Goal: Task Accomplishment & Management: Use online tool/utility

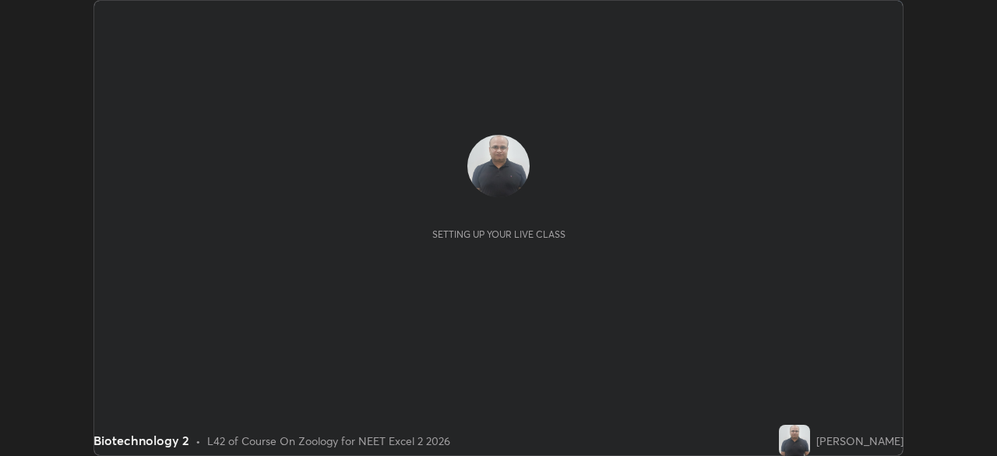
scroll to position [456, 997]
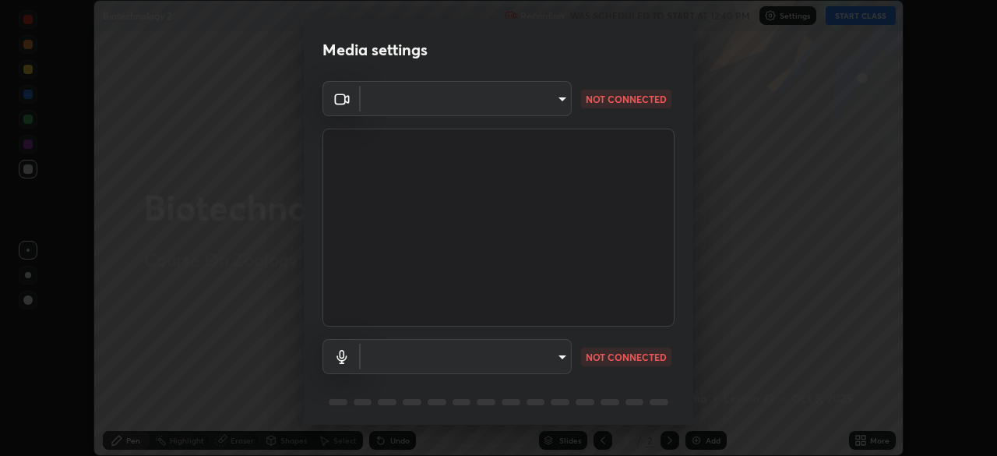
type input "72dbdc4cc3b3af6bca7f1e75d083a577e9752a5e240e0ef97287b3c987c4367e"
click at [563, 352] on body "Erase all Biotechnology 2 Recording WAS SCHEDULED TO START AT 12:40 PM Settings…" at bounding box center [498, 228] width 997 height 456
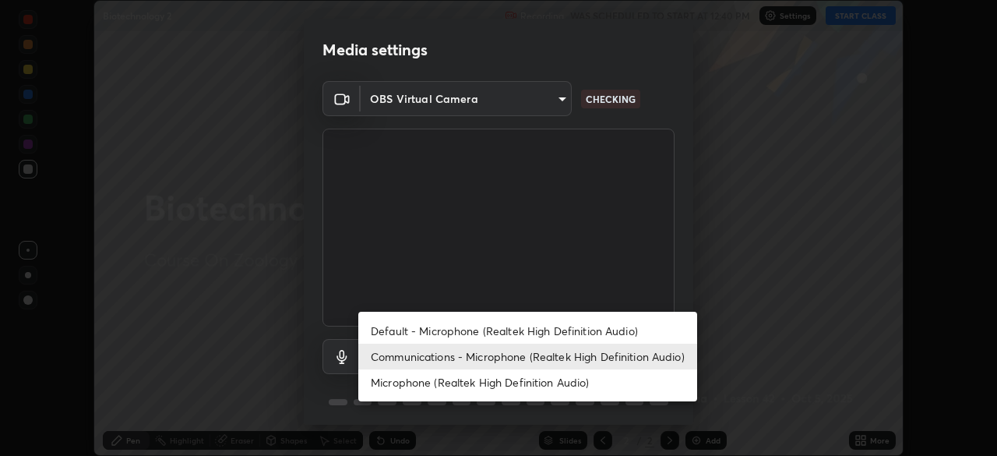
click at [733, 316] on div at bounding box center [498, 228] width 997 height 456
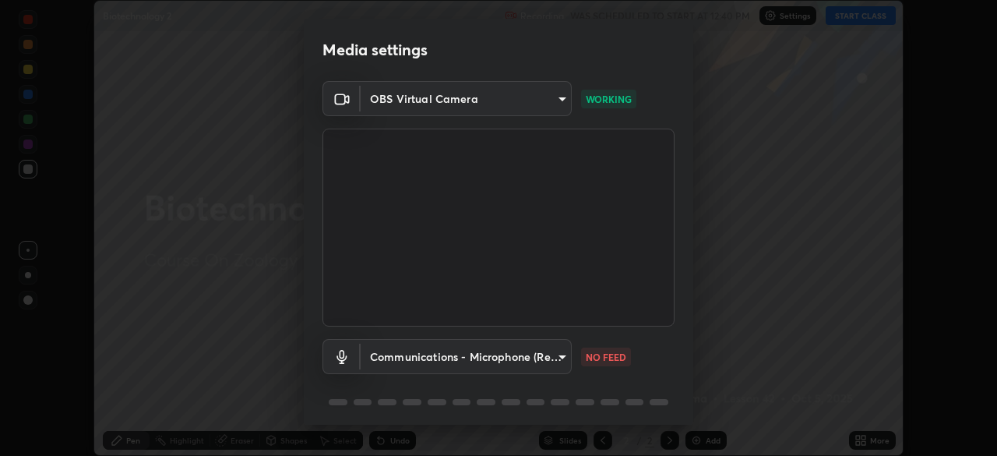
click at [565, 355] on body "Erase all Biotechnology 2 Recording WAS SCHEDULED TO START AT 12:40 PM Settings…" at bounding box center [498, 228] width 997 height 456
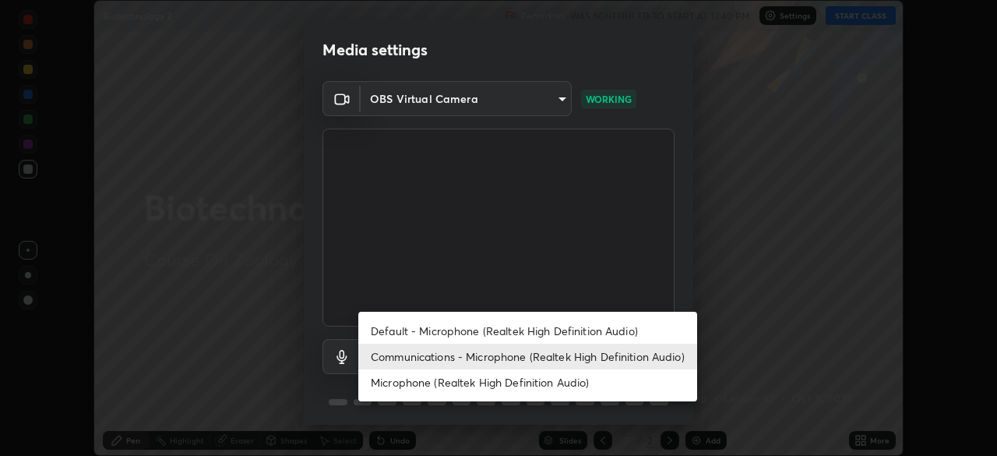
click at [627, 335] on li "Default - Microphone (Realtek High Definition Audio)" at bounding box center [527, 331] width 339 height 26
type input "default"
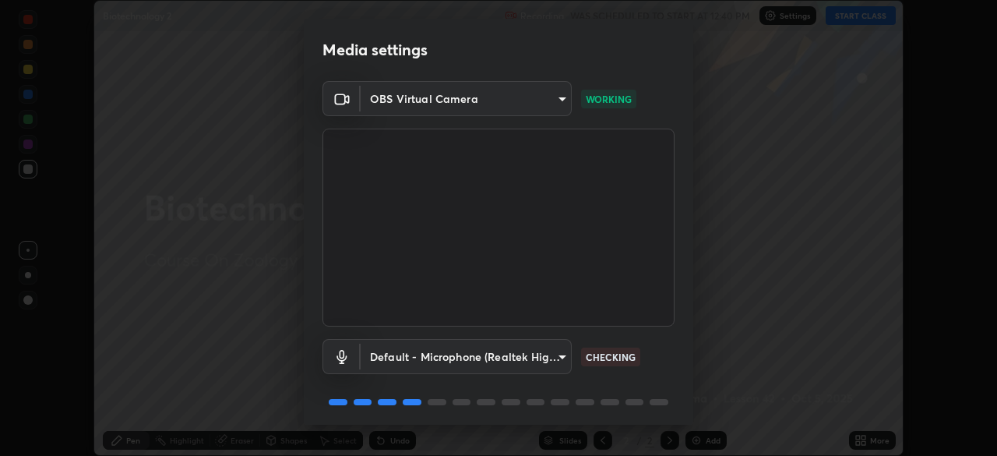
scroll to position [55, 0]
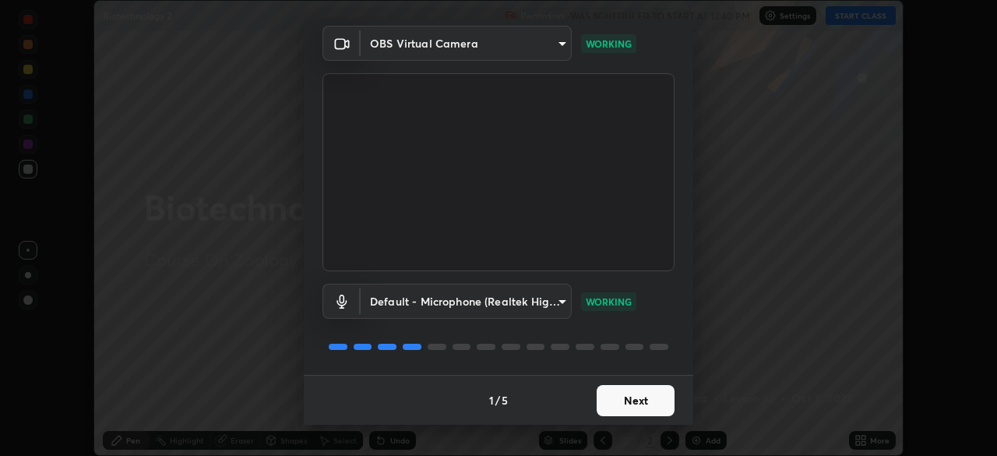
click at [651, 396] on button "Next" at bounding box center [636, 400] width 78 height 31
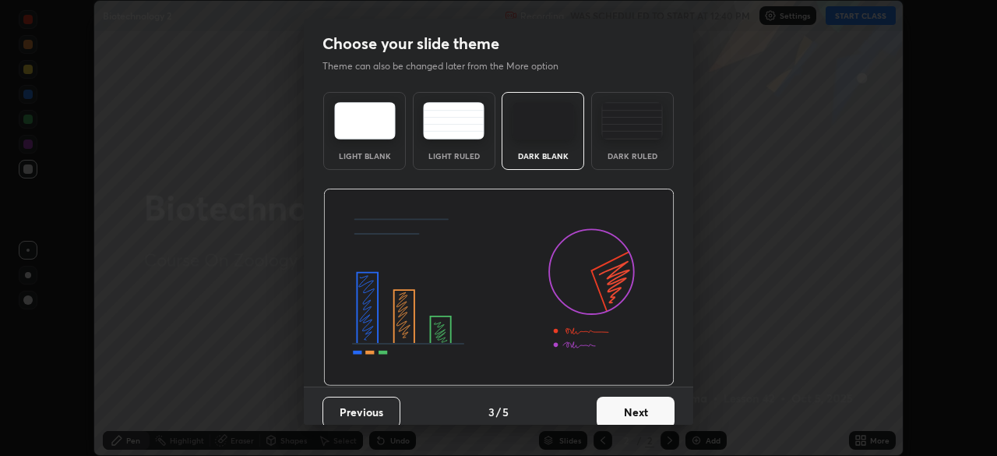
click at [653, 401] on button "Next" at bounding box center [636, 412] width 78 height 31
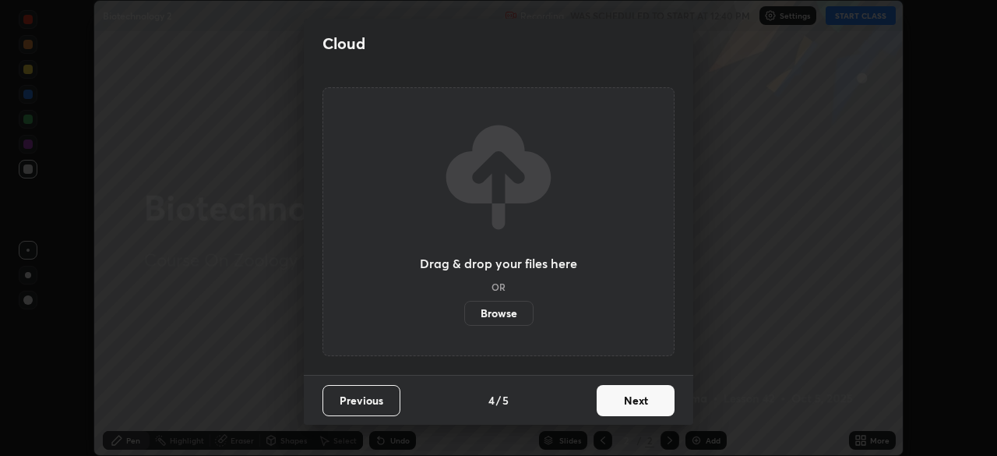
click at [655, 401] on button "Next" at bounding box center [636, 400] width 78 height 31
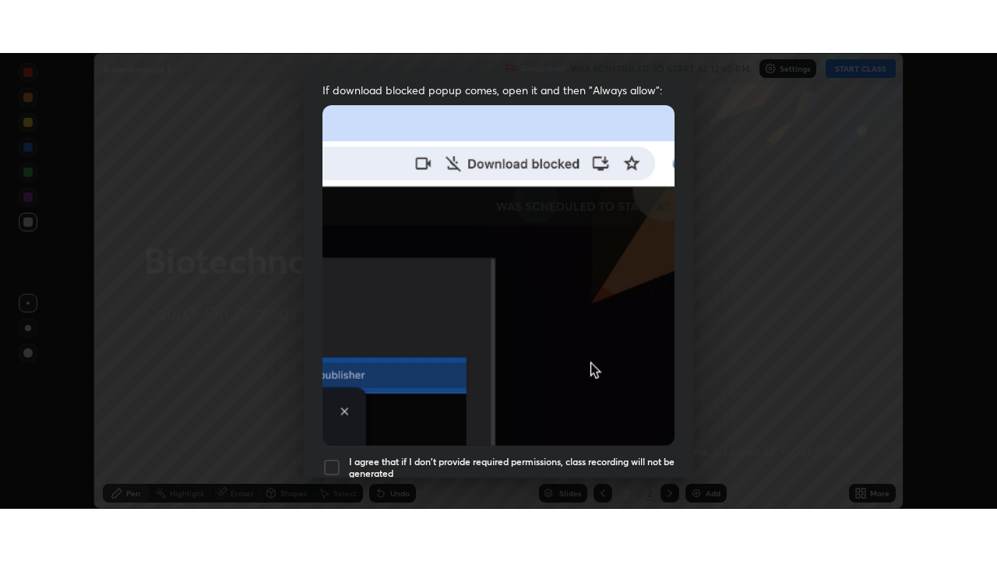
scroll to position [373, 0]
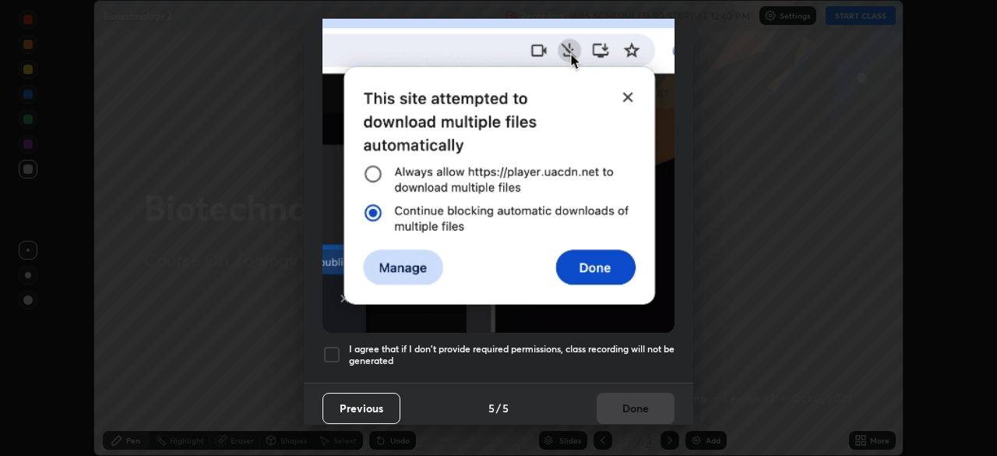
click at [657, 357] on h5 "I agree that if I don't provide required permissions, class recording will not …" at bounding box center [512, 355] width 326 height 24
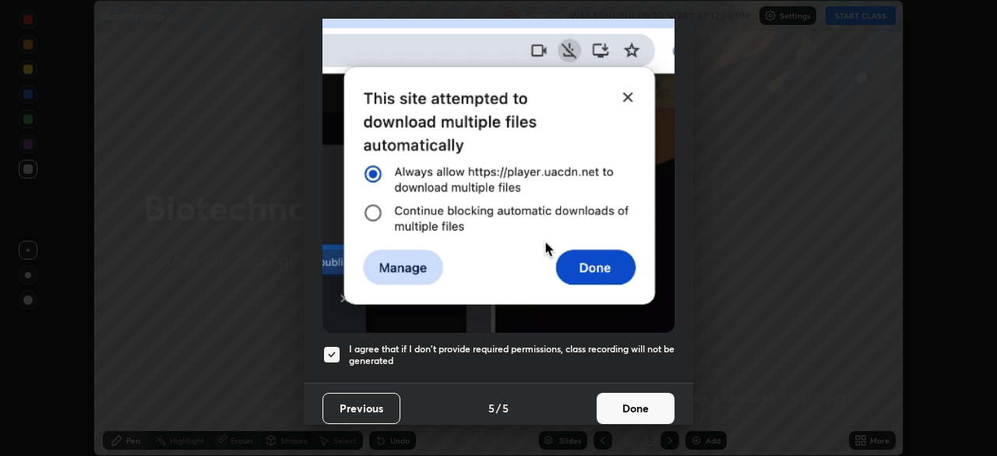
click at [650, 398] on button "Done" at bounding box center [636, 408] width 78 height 31
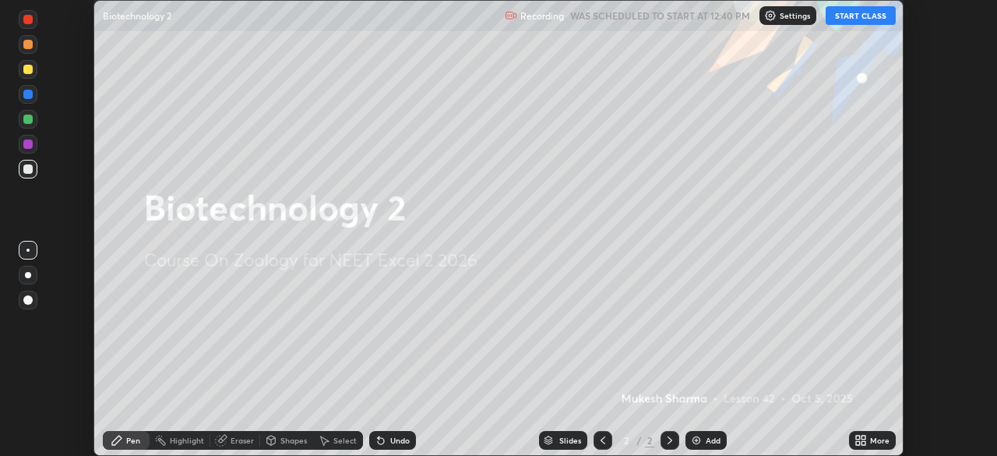
click at [858, 437] on icon at bounding box center [858, 438] width 4 height 4
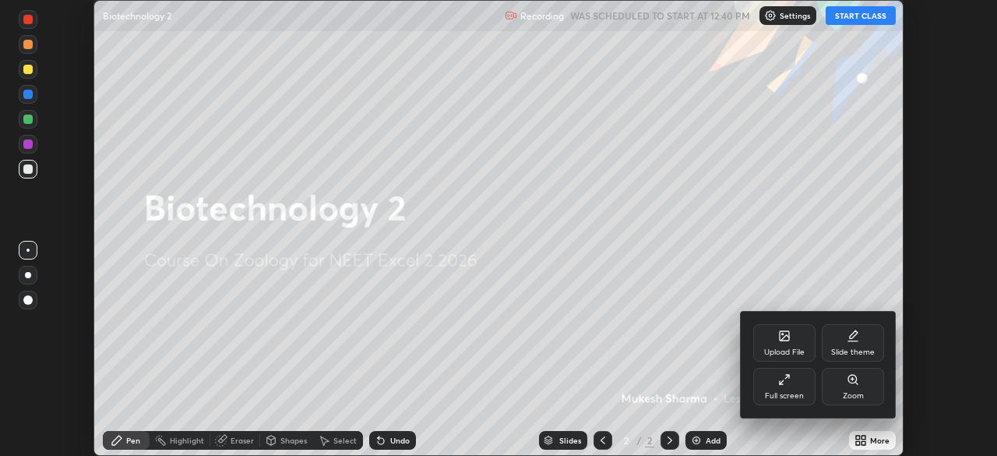
click at [793, 386] on div "Full screen" at bounding box center [785, 386] width 62 height 37
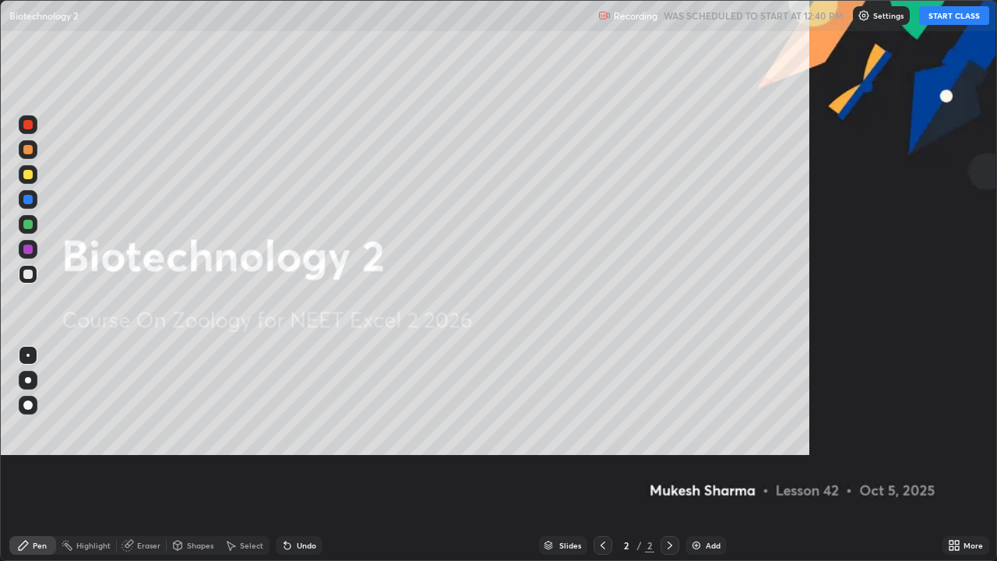
scroll to position [561, 997]
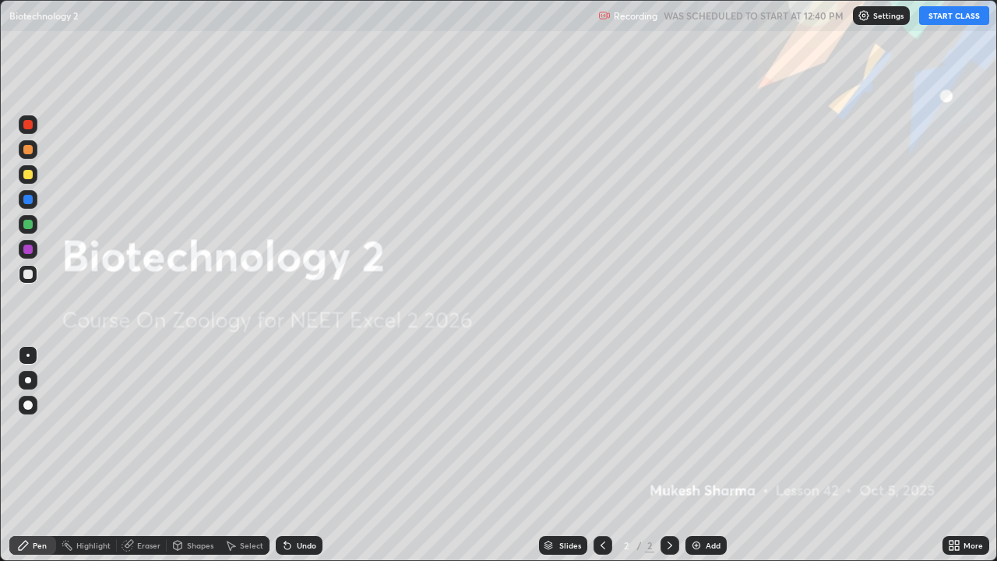
click at [696, 455] on img at bounding box center [696, 545] width 12 height 12
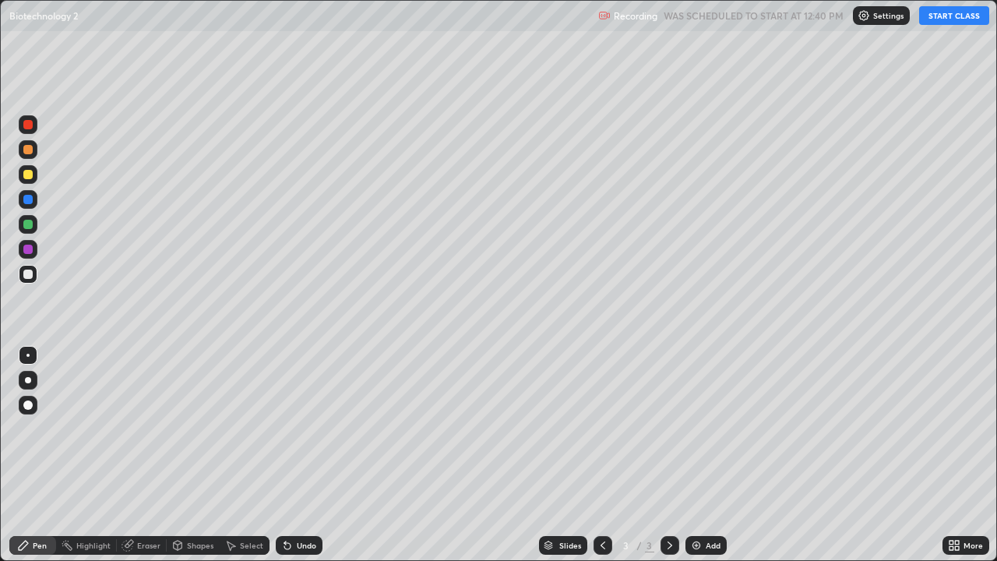
click at [34, 379] on div at bounding box center [28, 380] width 19 height 19
click at [30, 225] on div at bounding box center [27, 224] width 9 height 9
click at [937, 19] on button "START CLASS" at bounding box center [954, 15] width 70 height 19
click at [29, 277] on div at bounding box center [27, 274] width 9 height 9
click at [30, 351] on div at bounding box center [28, 355] width 19 height 19
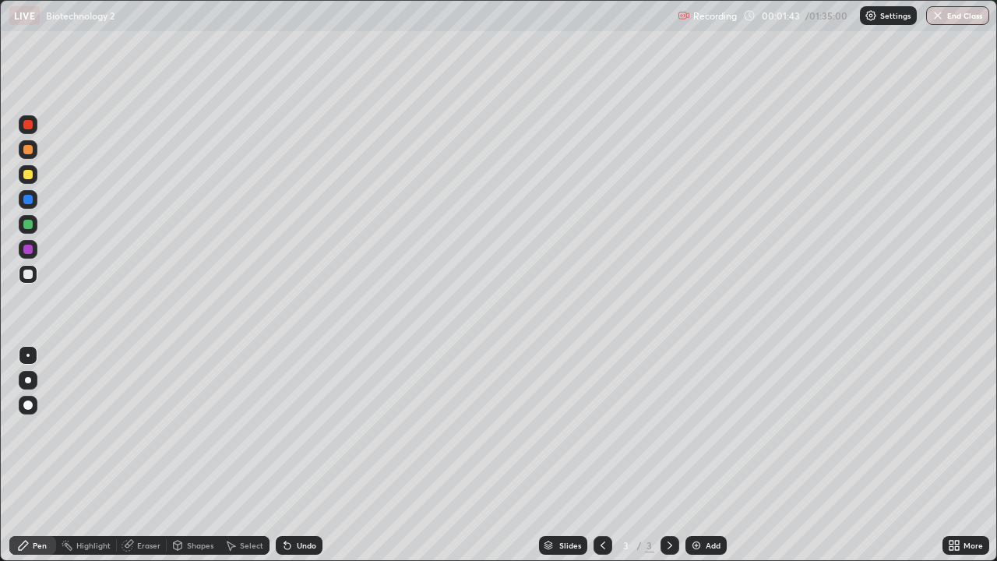
click at [200, 455] on div "Shapes" at bounding box center [200, 546] width 26 height 8
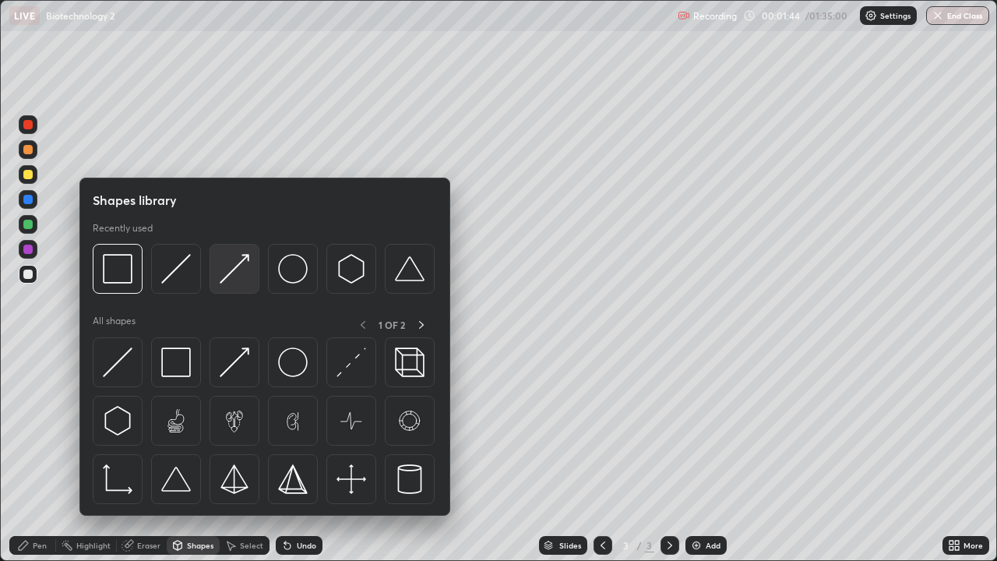
click at [238, 275] on img at bounding box center [235, 269] width 30 height 30
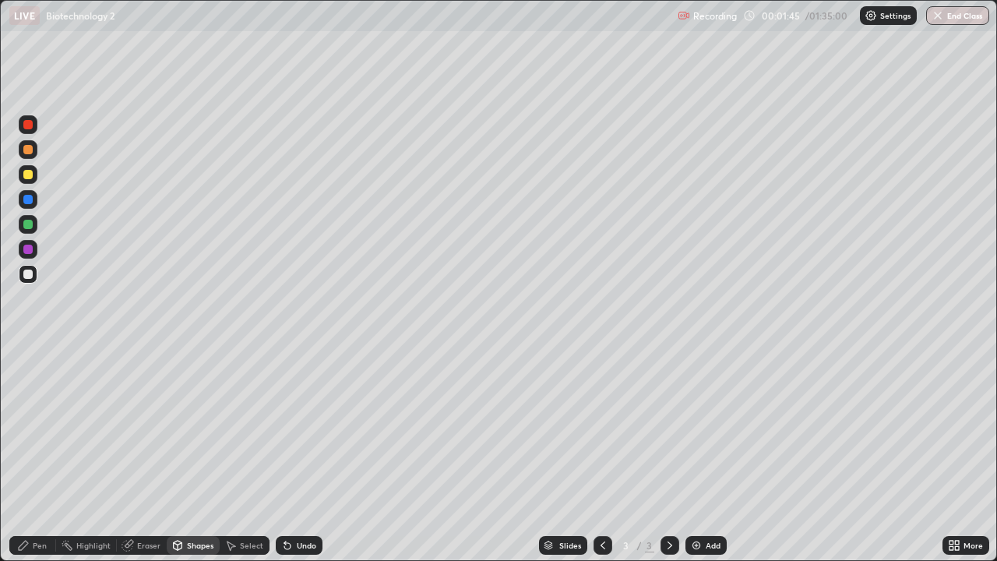
click at [34, 252] on div at bounding box center [28, 249] width 19 height 19
click at [201, 455] on div "Shapes" at bounding box center [200, 546] width 26 height 8
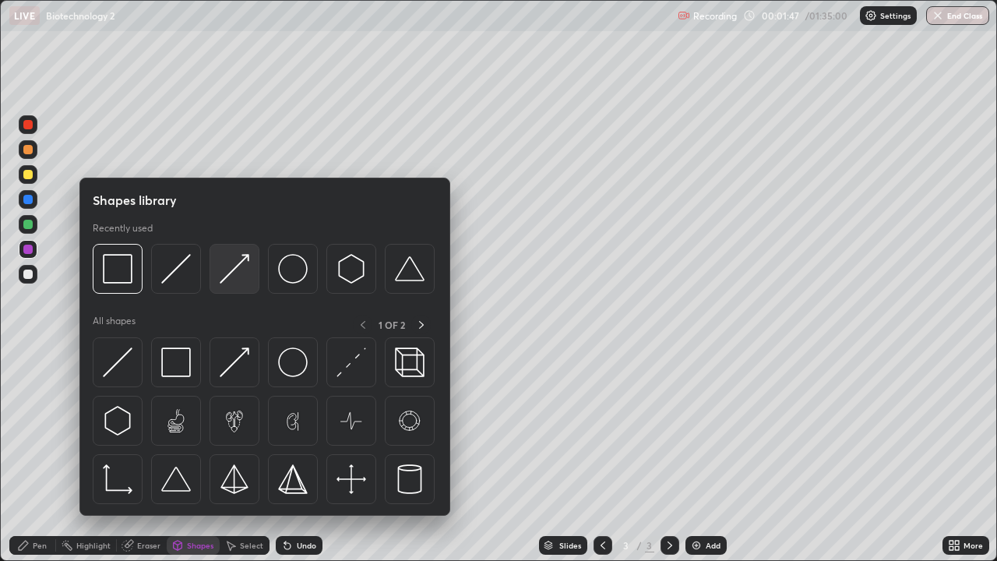
click at [239, 269] on img at bounding box center [235, 269] width 30 height 30
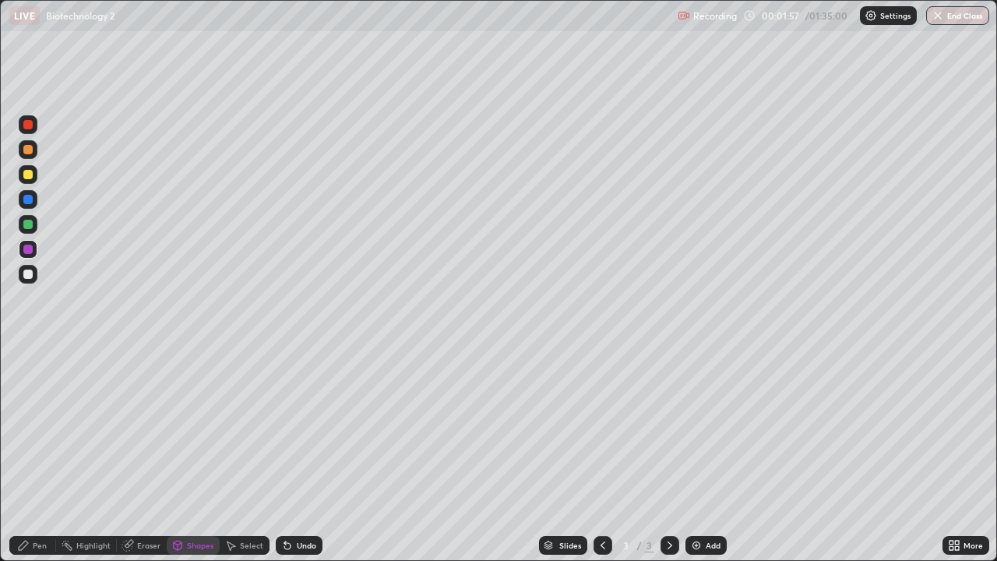
click at [27, 226] on div at bounding box center [27, 224] width 9 height 9
click at [40, 455] on div "Pen" at bounding box center [40, 546] width 14 height 8
click at [28, 379] on div at bounding box center [28, 380] width 6 height 6
click at [199, 455] on div "Shapes" at bounding box center [193, 545] width 53 height 19
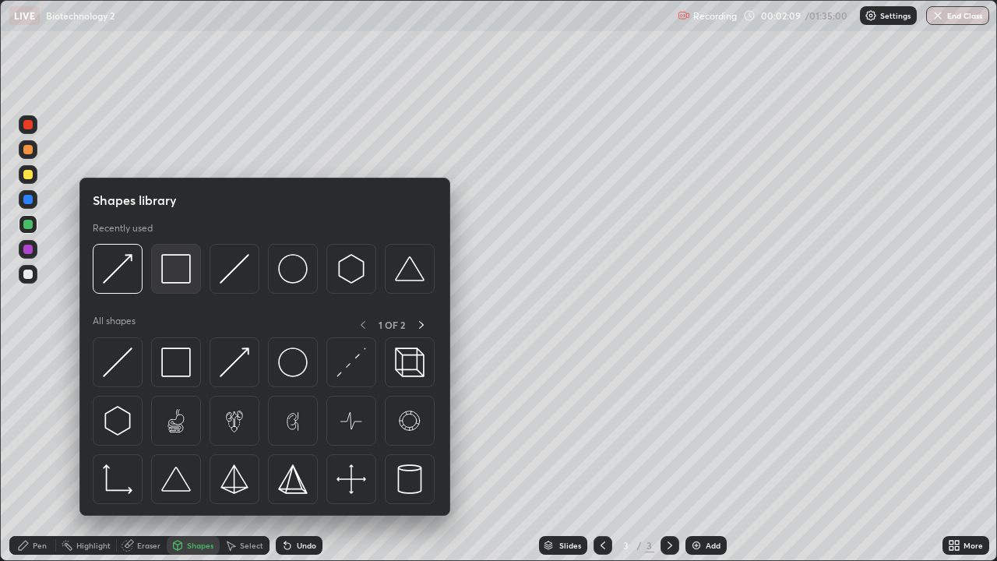
click at [189, 276] on img at bounding box center [176, 269] width 30 height 30
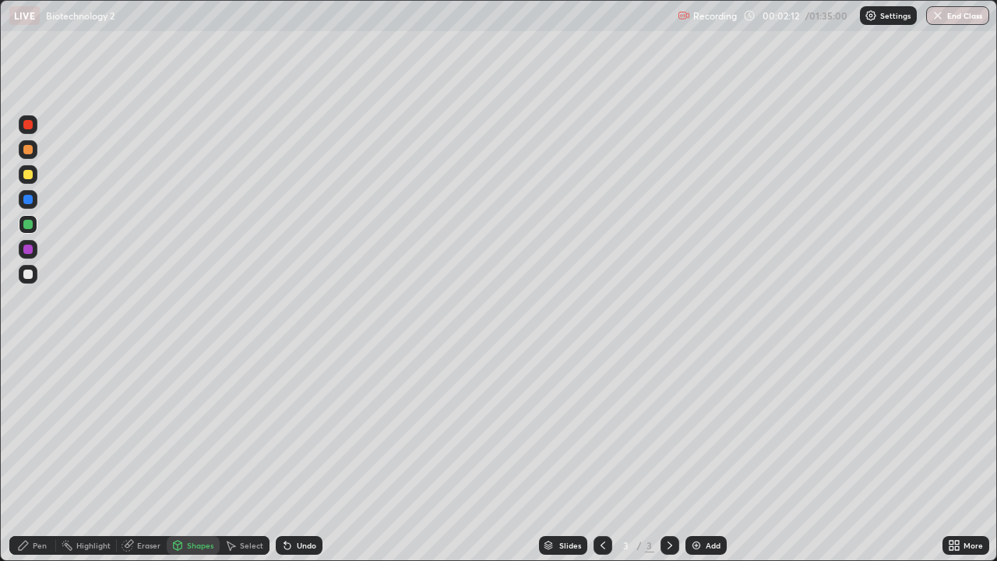
click at [291, 455] on icon at bounding box center [287, 545] width 12 height 12
click at [31, 275] on div at bounding box center [27, 274] width 9 height 9
click at [42, 455] on div "Pen" at bounding box center [40, 546] width 14 height 8
click at [26, 356] on div at bounding box center [28, 355] width 19 height 19
click at [287, 455] on icon at bounding box center [287, 545] width 12 height 12
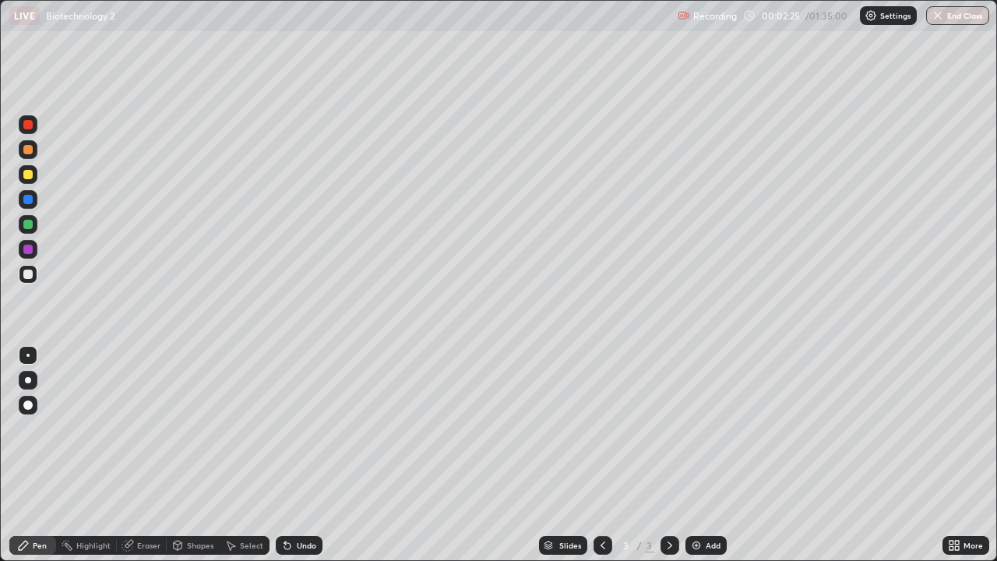
click at [290, 455] on icon at bounding box center [287, 545] width 12 height 12
click at [312, 455] on div "Undo" at bounding box center [306, 546] width 19 height 8
click at [147, 455] on div "Eraser" at bounding box center [142, 545] width 50 height 19
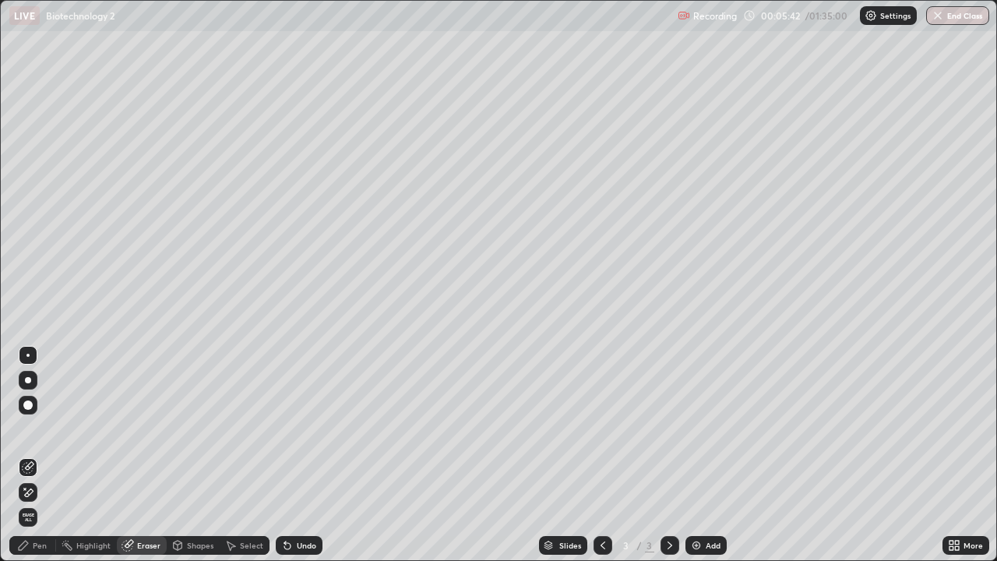
click at [31, 379] on div at bounding box center [28, 380] width 19 height 19
click at [44, 455] on div "Pen" at bounding box center [40, 546] width 14 height 8
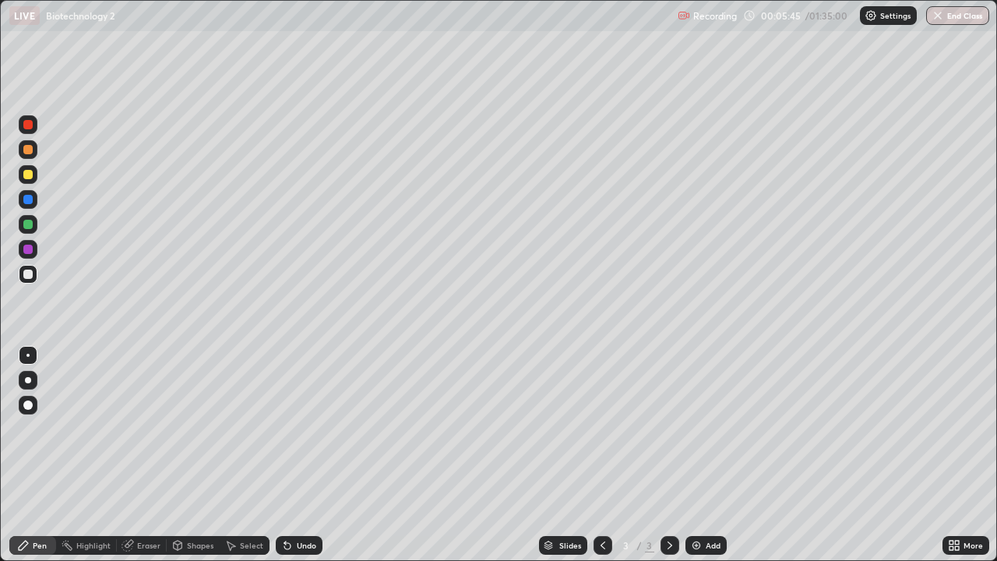
click at [26, 224] on div at bounding box center [27, 224] width 9 height 9
click at [29, 382] on div at bounding box center [28, 380] width 6 height 6
click at [32, 274] on div at bounding box center [27, 274] width 9 height 9
click at [28, 150] on div at bounding box center [27, 149] width 9 height 9
click at [696, 455] on img at bounding box center [696, 545] width 12 height 12
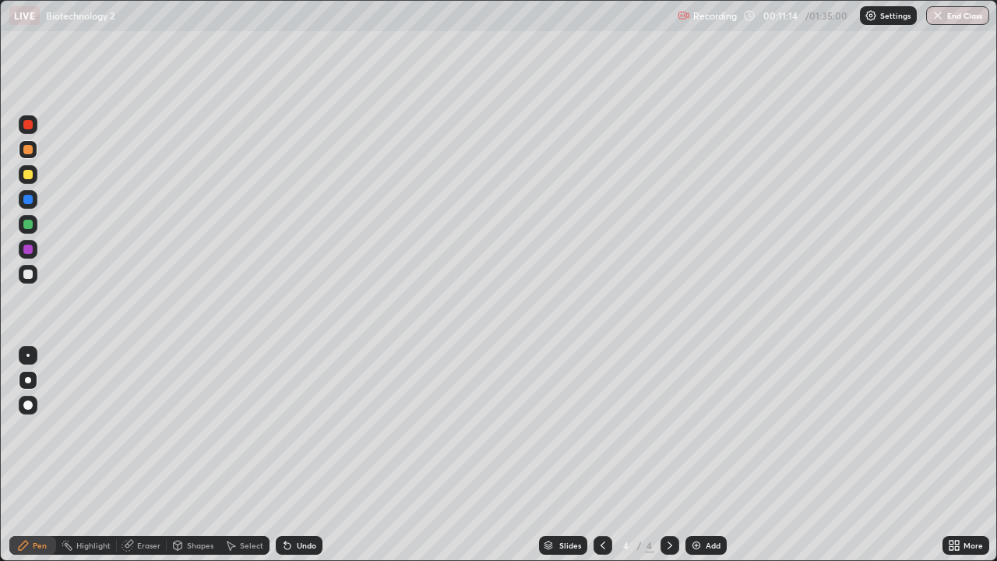
click at [30, 226] on div at bounding box center [27, 224] width 9 height 9
click at [298, 455] on div "Undo" at bounding box center [306, 546] width 19 height 8
click at [30, 277] on div at bounding box center [27, 274] width 9 height 9
click at [31, 359] on div at bounding box center [28, 355] width 19 height 19
click at [288, 455] on icon at bounding box center [287, 546] width 6 height 6
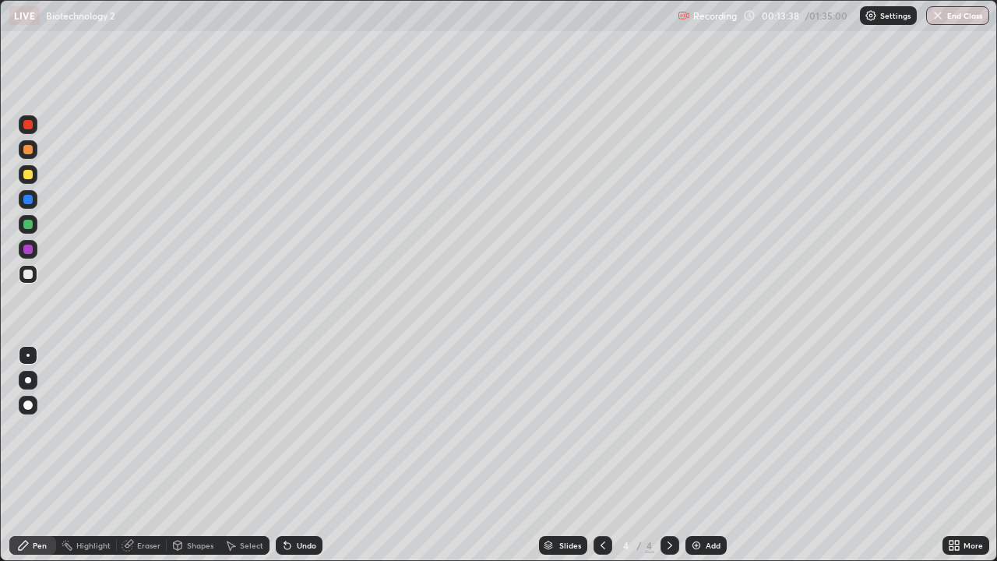
click at [291, 455] on icon at bounding box center [287, 545] width 12 height 12
click at [34, 229] on div at bounding box center [28, 224] width 19 height 19
click at [30, 381] on div at bounding box center [28, 380] width 6 height 6
click at [29, 153] on div at bounding box center [27, 149] width 9 height 9
click at [29, 351] on div at bounding box center [28, 355] width 19 height 19
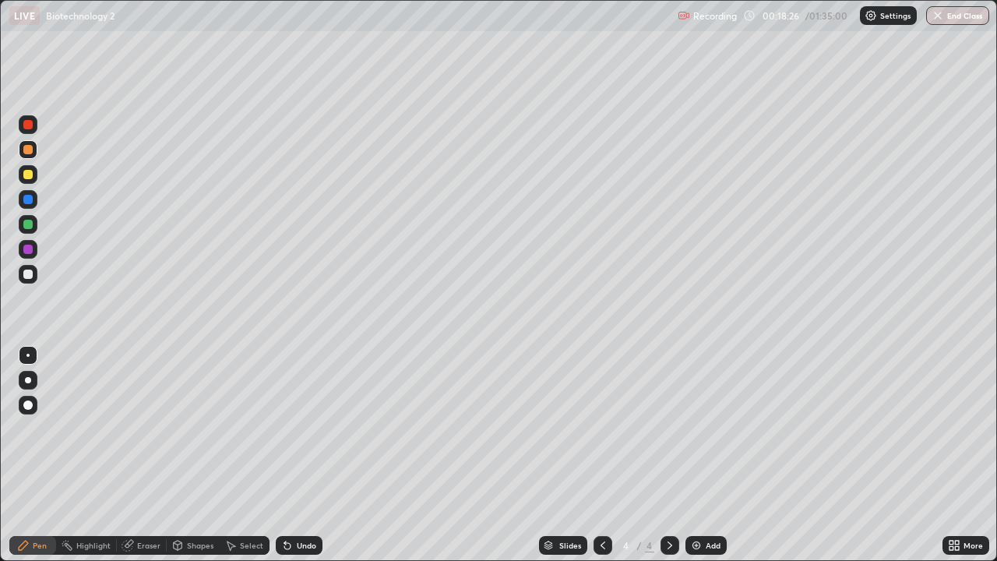
click at [312, 455] on div "Undo" at bounding box center [306, 546] width 19 height 8
click at [307, 455] on div "Undo" at bounding box center [306, 546] width 19 height 8
click at [310, 455] on div "Undo" at bounding box center [306, 546] width 19 height 8
click at [697, 455] on img at bounding box center [696, 545] width 12 height 12
click at [34, 384] on div at bounding box center [28, 380] width 19 height 19
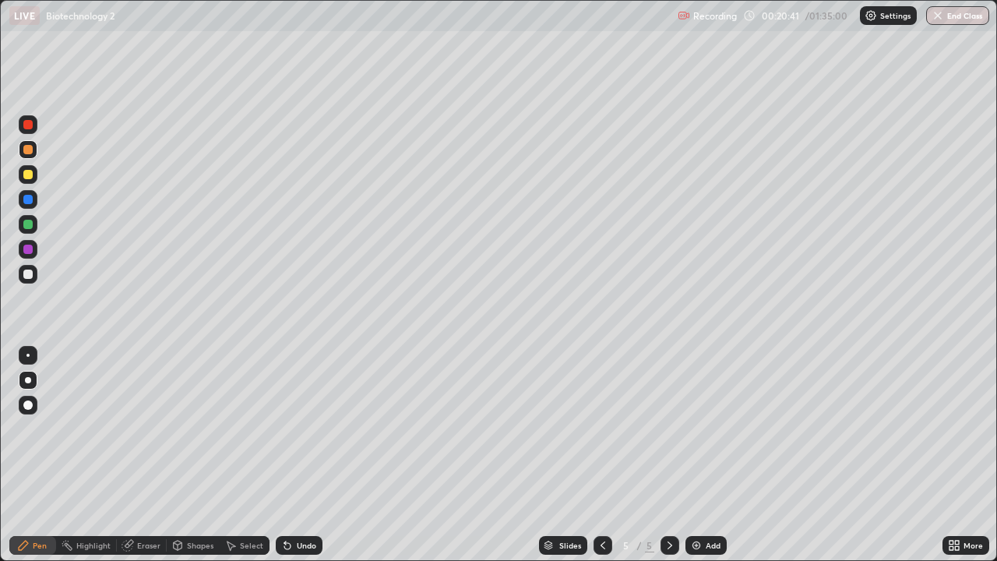
click at [31, 227] on div at bounding box center [27, 224] width 9 height 9
click at [30, 203] on div at bounding box center [27, 199] width 9 height 9
click at [287, 455] on icon at bounding box center [287, 546] width 6 height 6
click at [288, 455] on icon at bounding box center [287, 546] width 6 height 6
click at [34, 157] on div at bounding box center [28, 149] width 19 height 19
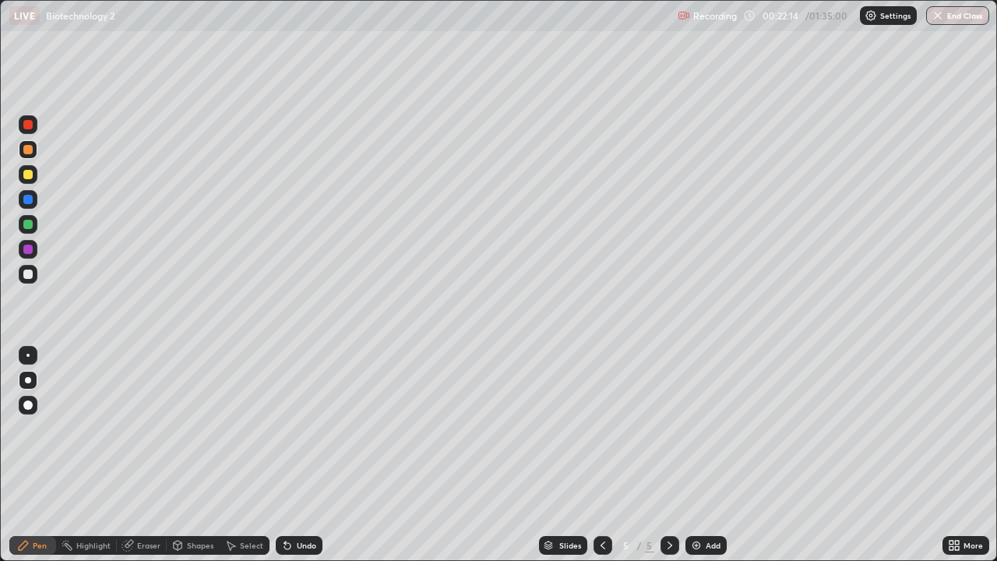
click at [304, 455] on div "Undo" at bounding box center [306, 546] width 19 height 8
click at [307, 455] on div "Undo" at bounding box center [306, 546] width 19 height 8
click at [28, 175] on div at bounding box center [27, 174] width 9 height 9
click at [300, 455] on div "Undo" at bounding box center [306, 546] width 19 height 8
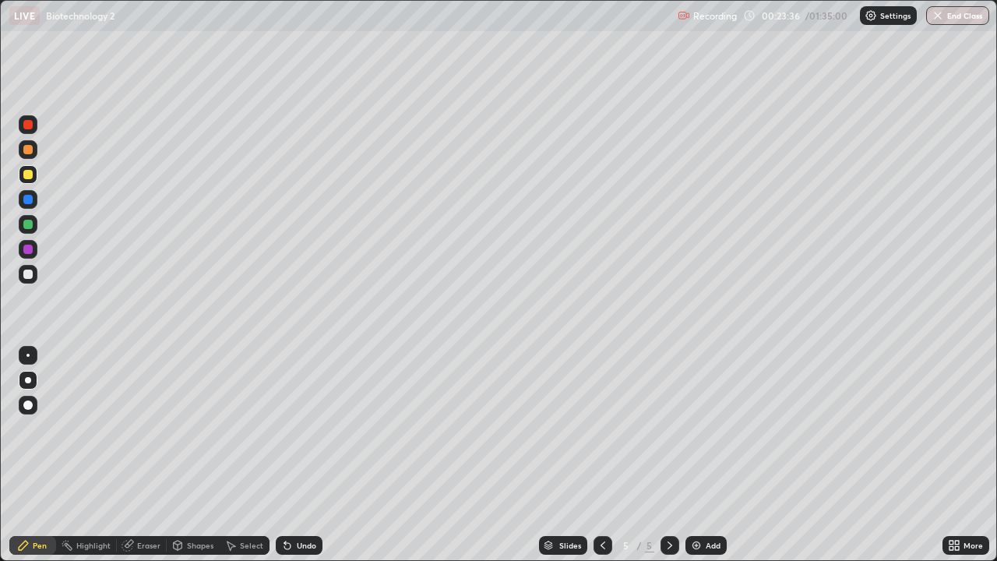
click at [34, 277] on div at bounding box center [28, 274] width 19 height 19
click at [30, 358] on div at bounding box center [28, 355] width 19 height 19
click at [297, 455] on div "Undo" at bounding box center [306, 546] width 19 height 8
click at [306, 455] on div "Undo" at bounding box center [306, 546] width 19 height 8
click at [312, 455] on div "Undo" at bounding box center [306, 546] width 19 height 8
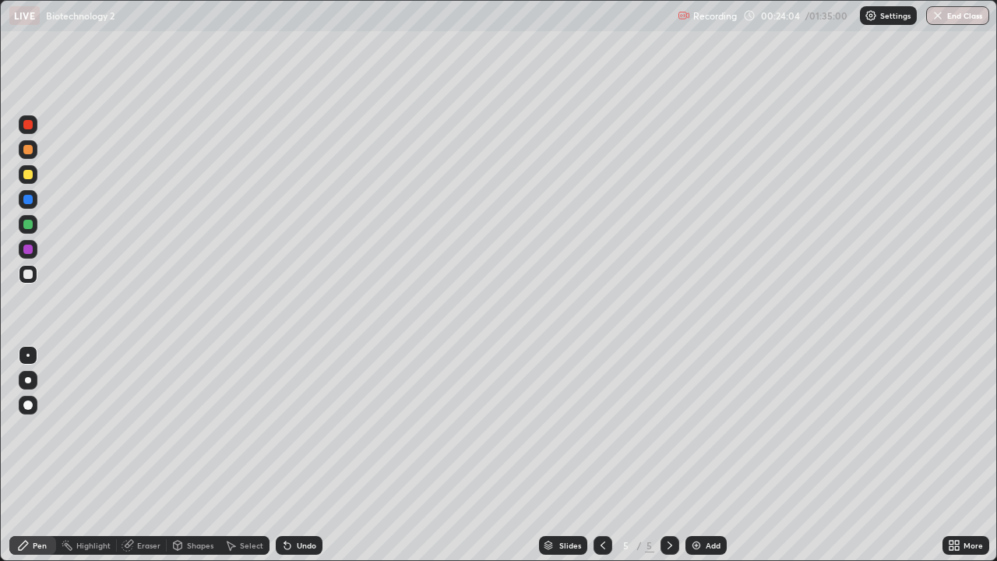
click at [316, 455] on div "Undo" at bounding box center [299, 545] width 47 height 19
click at [192, 455] on div "Shapes" at bounding box center [193, 545] width 53 height 31
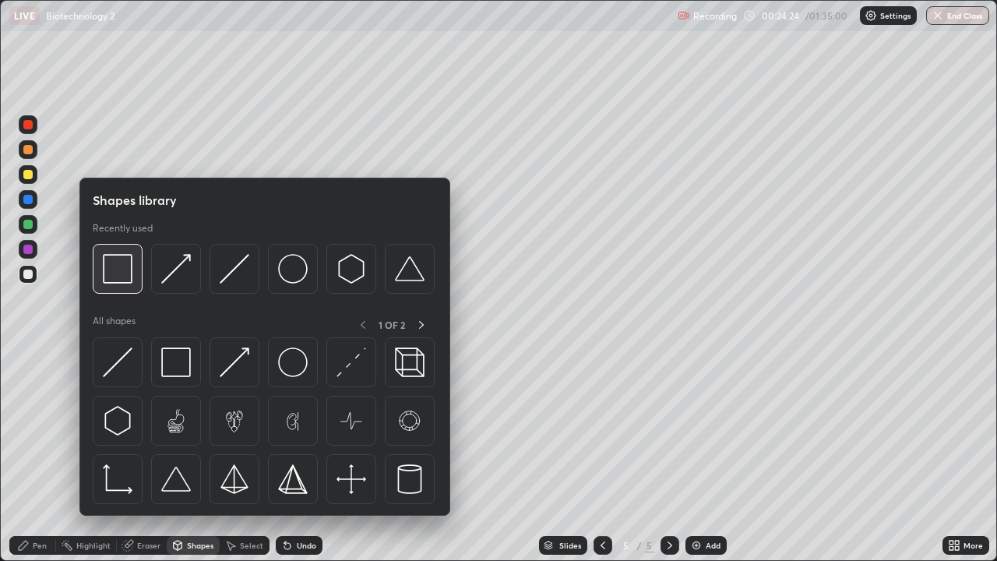
click at [120, 276] on img at bounding box center [118, 269] width 30 height 30
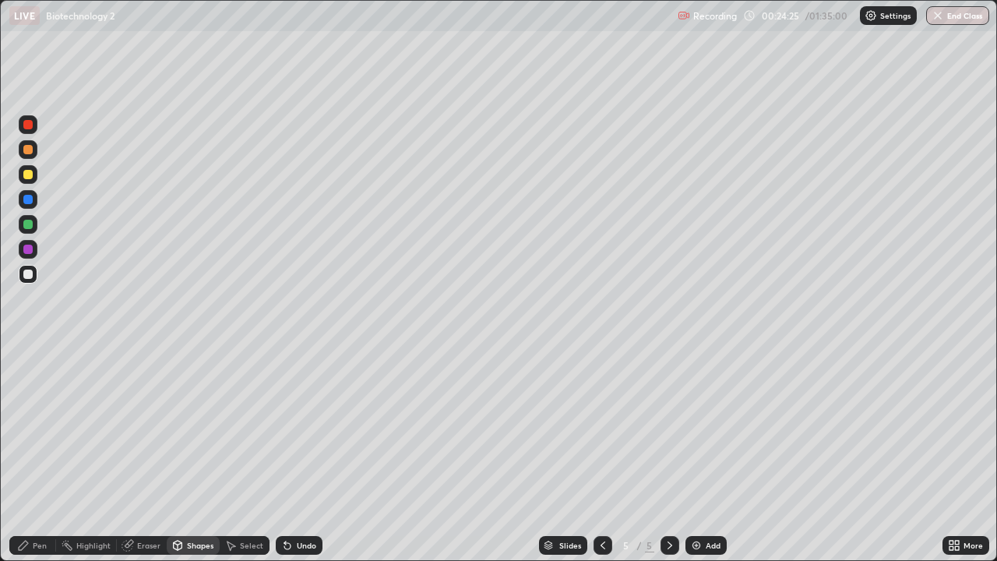
click at [30, 227] on div at bounding box center [27, 224] width 9 height 9
click at [182, 455] on icon at bounding box center [177, 545] width 12 height 12
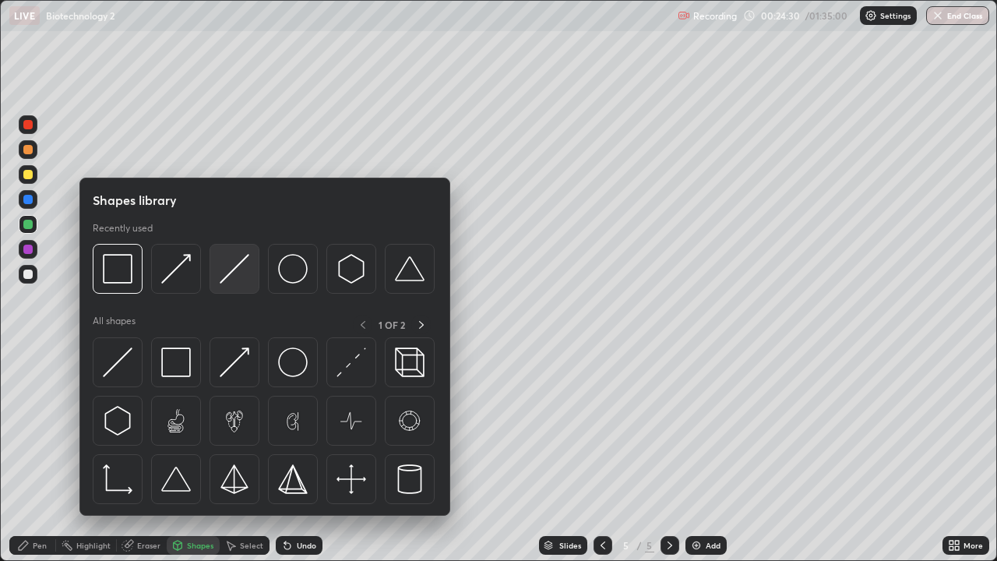
click at [228, 274] on img at bounding box center [235, 269] width 30 height 30
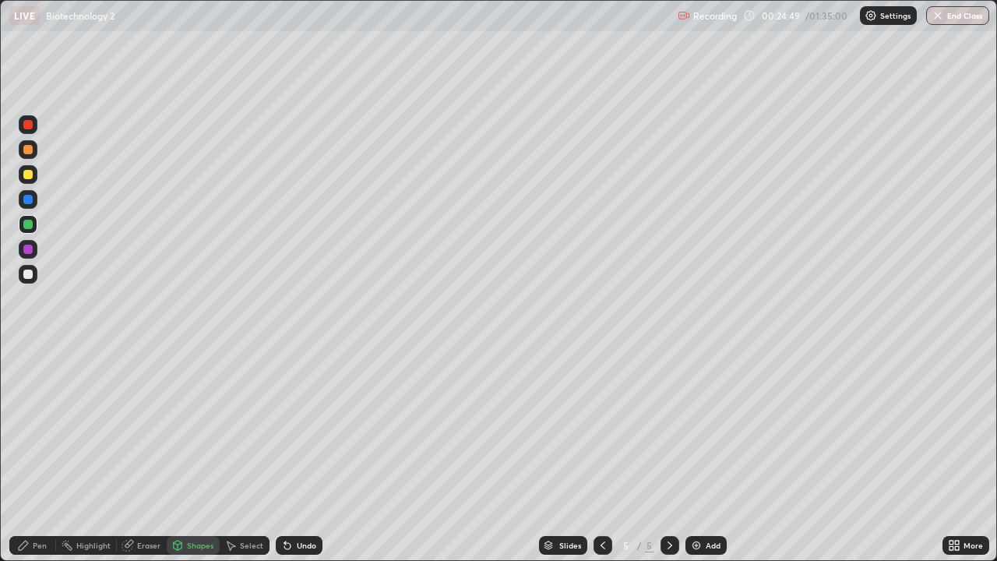
click at [29, 251] on div at bounding box center [27, 249] width 9 height 9
click at [191, 455] on div "Shapes" at bounding box center [193, 545] width 53 height 19
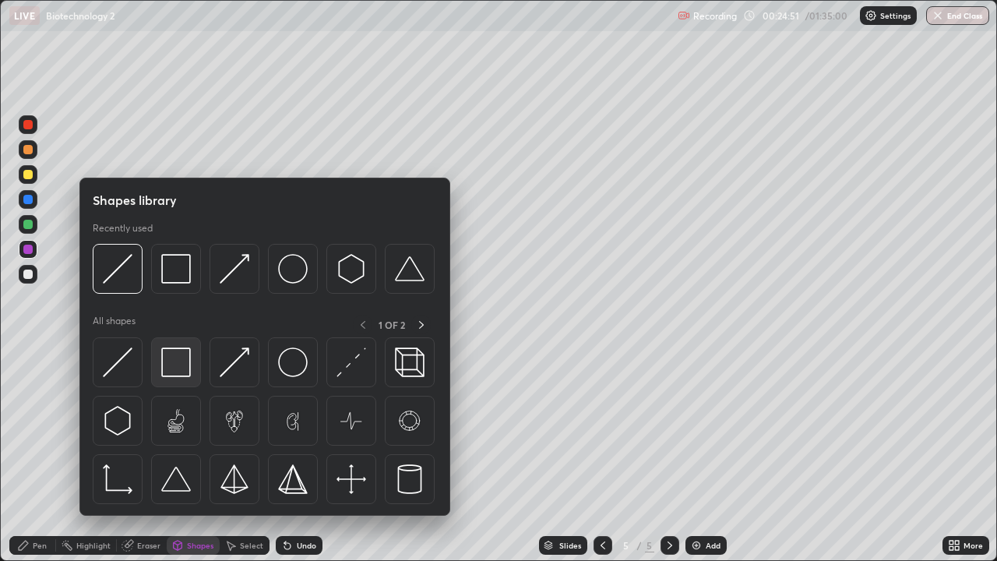
click at [182, 363] on img at bounding box center [176, 363] width 30 height 30
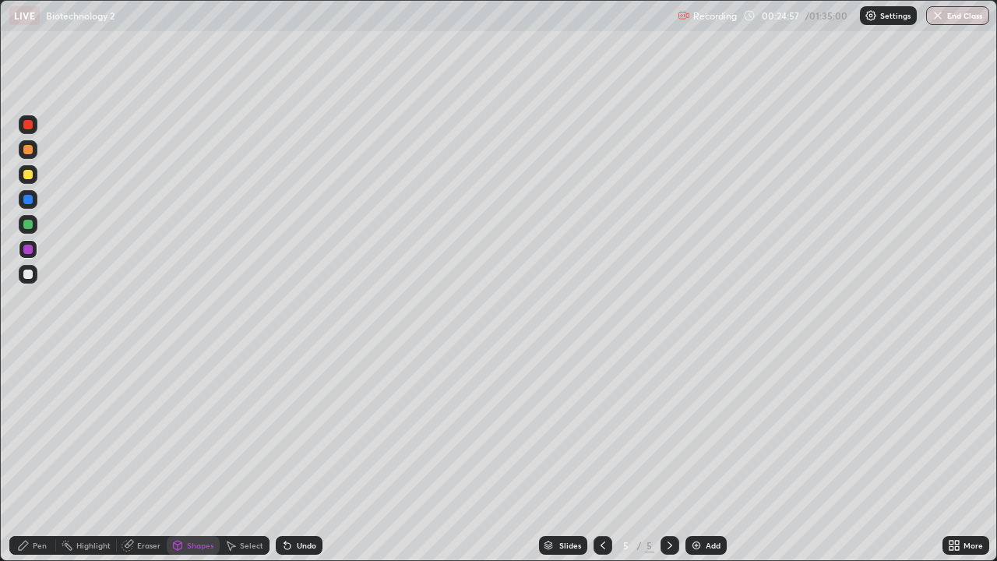
click at [286, 455] on icon at bounding box center [287, 545] width 12 height 12
click at [205, 455] on div "Shapes" at bounding box center [200, 546] width 26 height 8
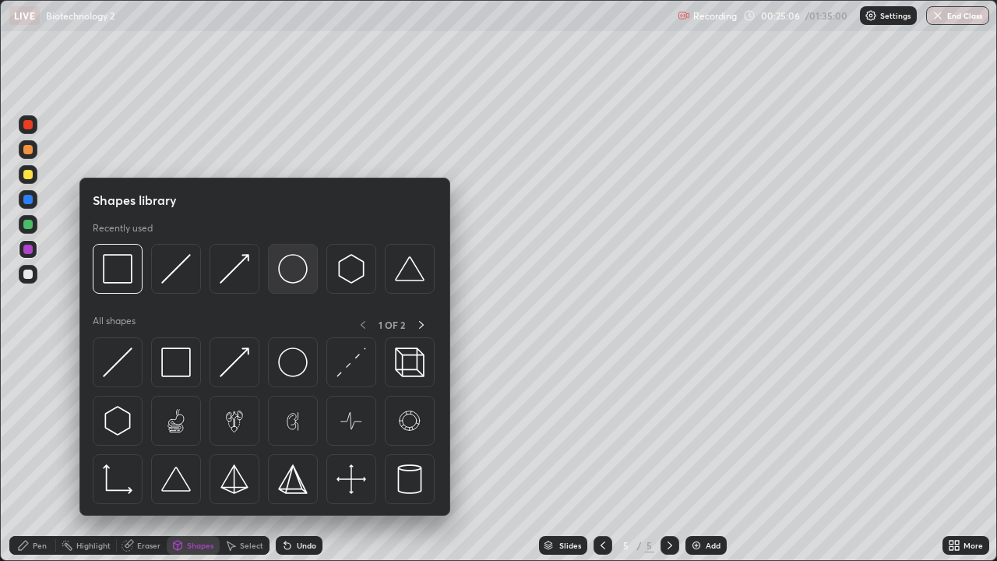
click at [298, 274] on img at bounding box center [293, 269] width 30 height 30
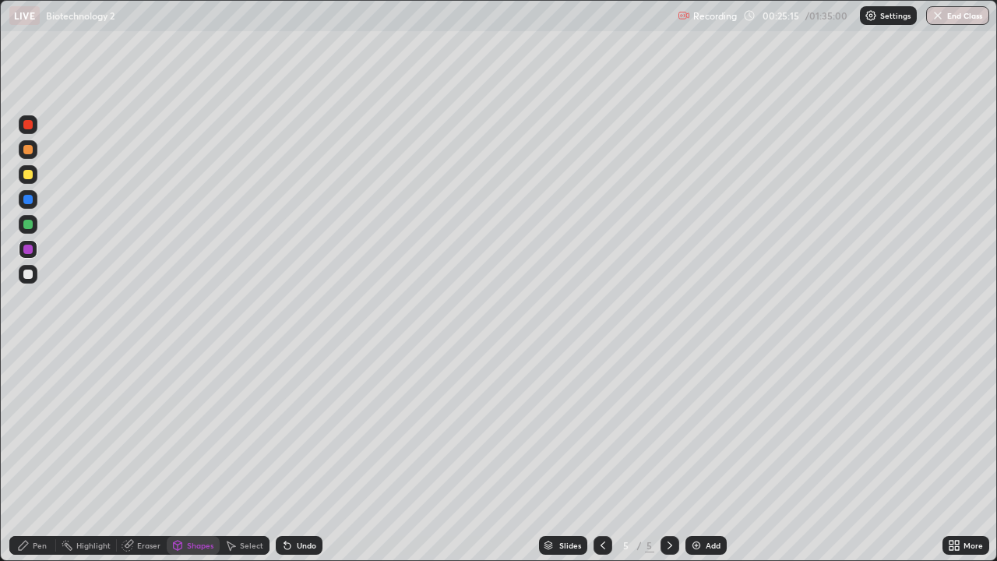
click at [206, 455] on div "Shapes" at bounding box center [200, 546] width 26 height 8
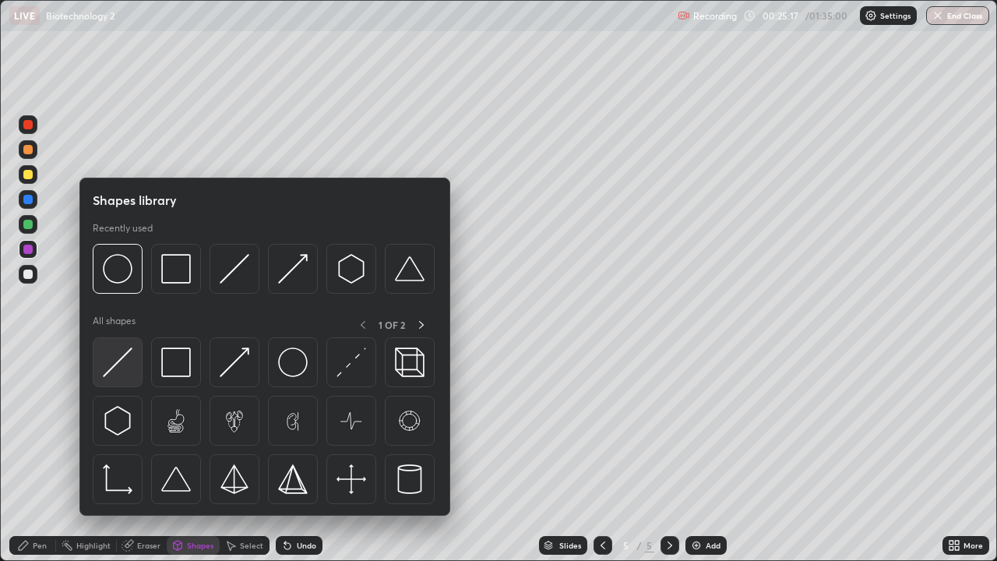
click at [134, 362] on div at bounding box center [118, 362] width 50 height 50
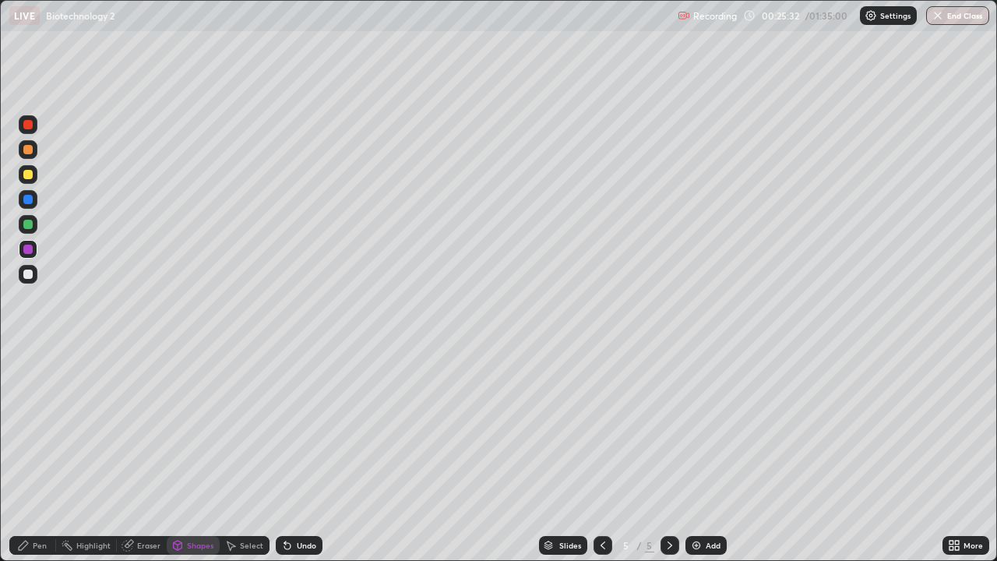
click at [192, 455] on div "Shapes" at bounding box center [193, 545] width 53 height 19
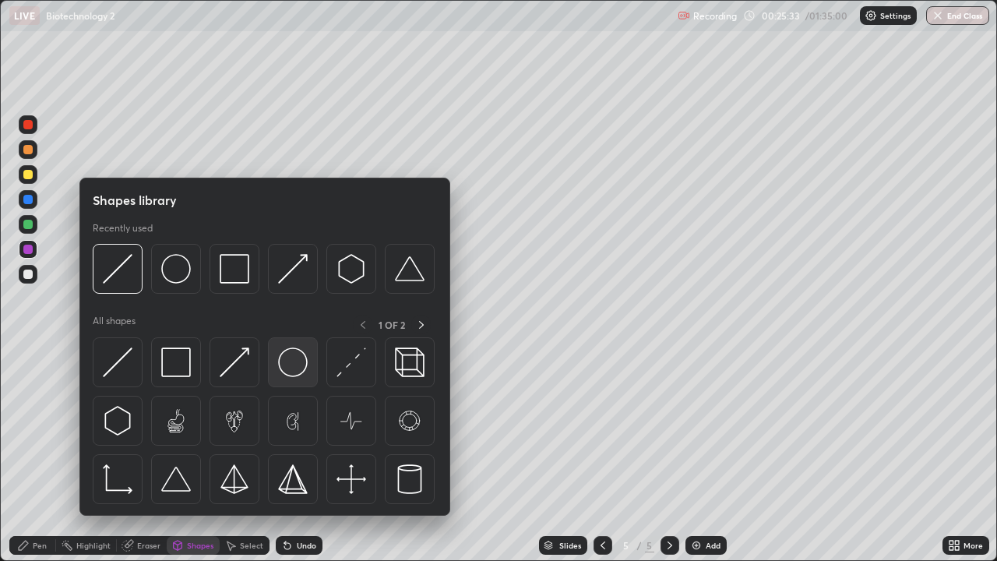
click at [294, 361] on img at bounding box center [293, 363] width 30 height 30
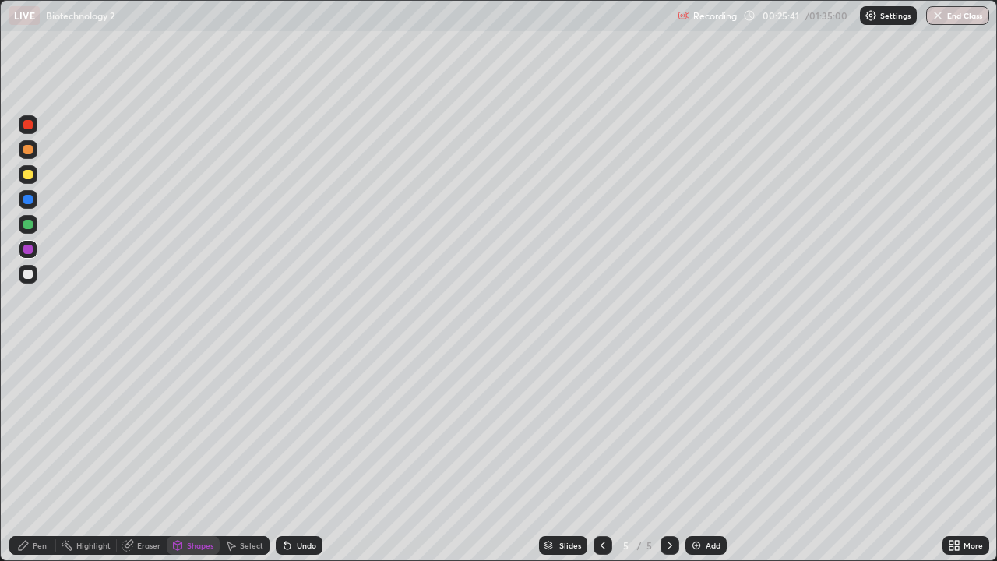
click at [27, 226] on div at bounding box center [27, 224] width 9 height 9
click at [189, 455] on div "Shapes" at bounding box center [200, 546] width 26 height 8
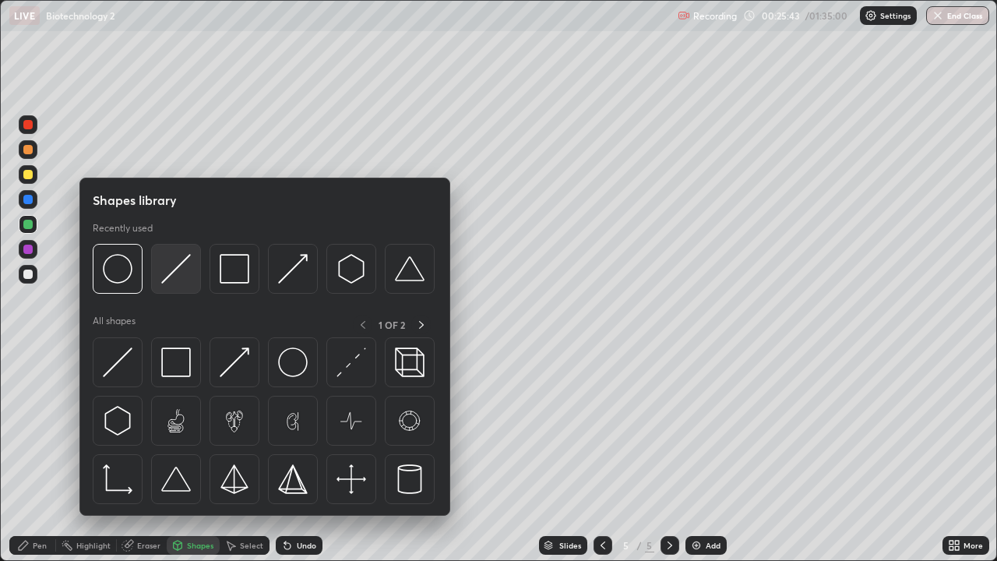
click at [171, 275] on img at bounding box center [176, 269] width 30 height 30
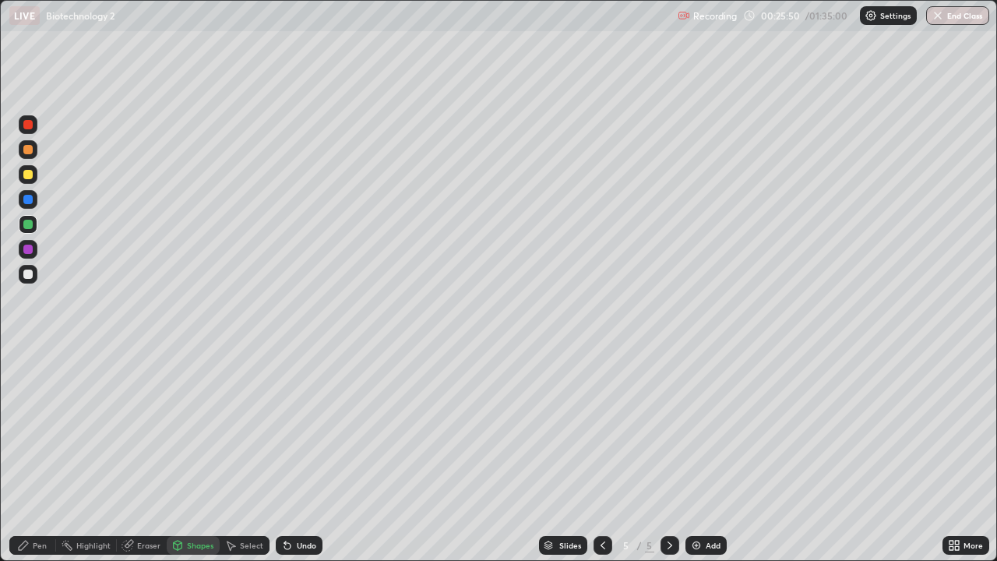
click at [48, 455] on div "Pen" at bounding box center [32, 545] width 47 height 19
click at [185, 455] on div "Shapes" at bounding box center [193, 545] width 53 height 19
click at [182, 455] on icon at bounding box center [177, 545] width 12 height 12
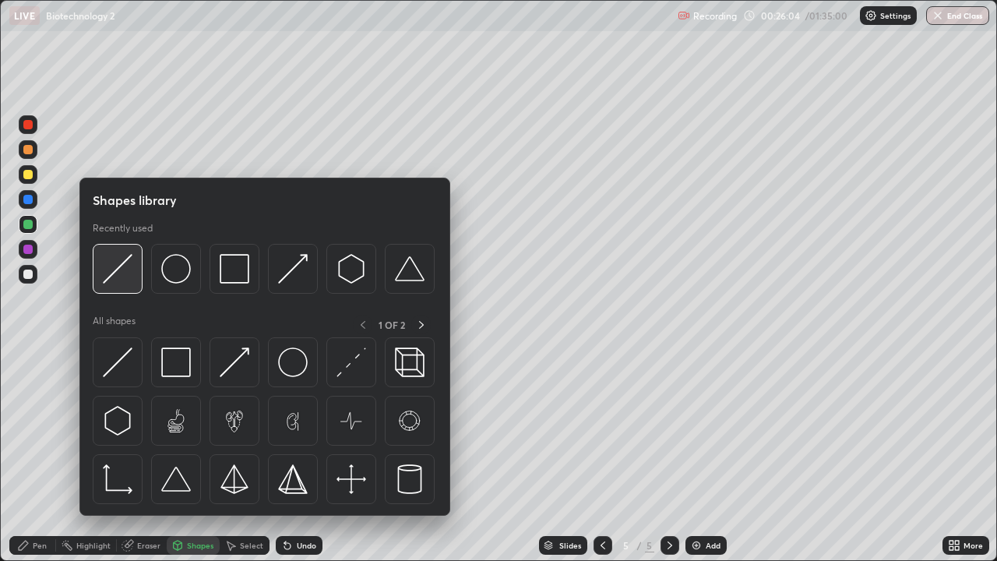
click at [117, 274] on img at bounding box center [118, 269] width 30 height 30
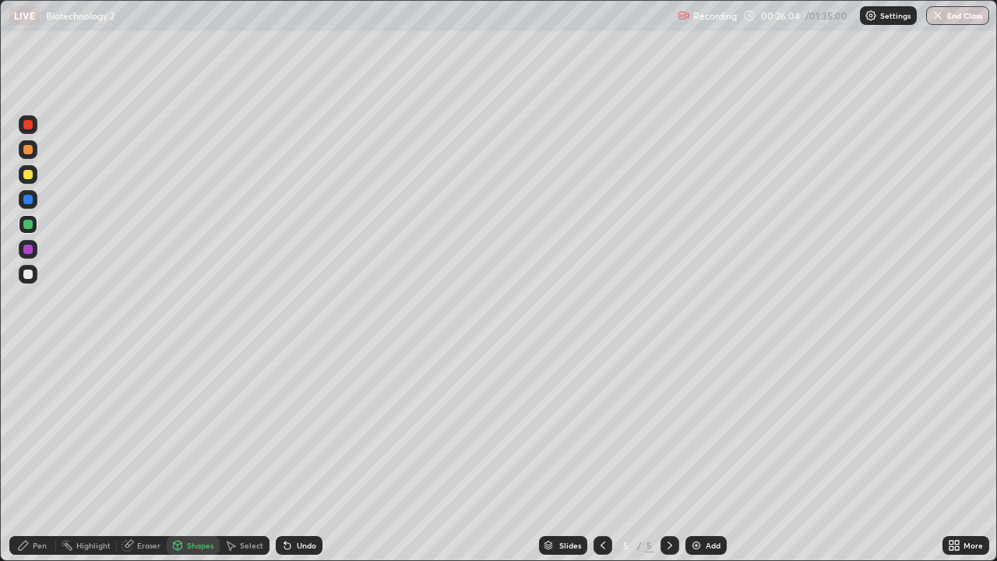
click at [30, 253] on div at bounding box center [27, 249] width 9 height 9
click at [194, 455] on div "Shapes" at bounding box center [200, 546] width 26 height 8
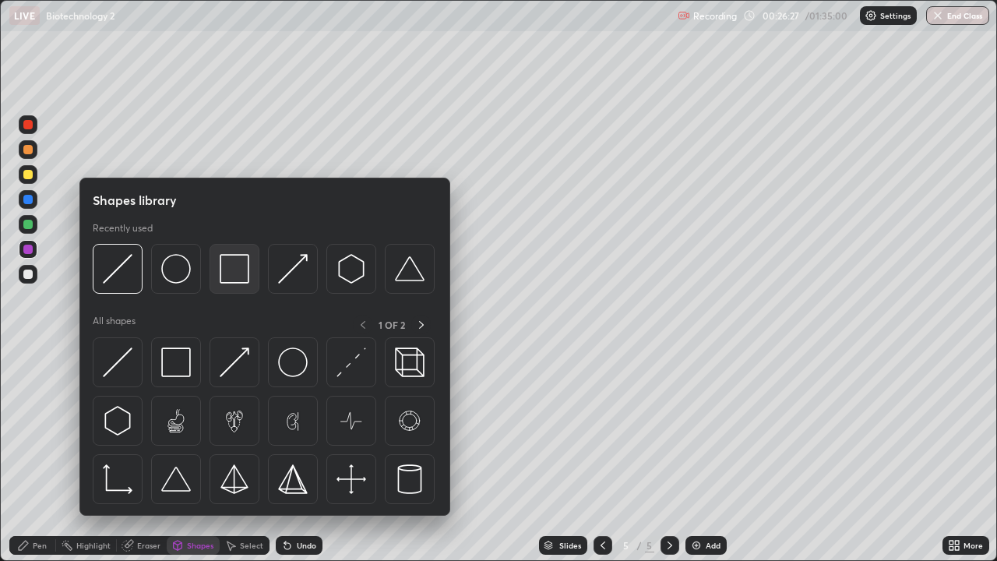
click at [238, 274] on img at bounding box center [235, 269] width 30 height 30
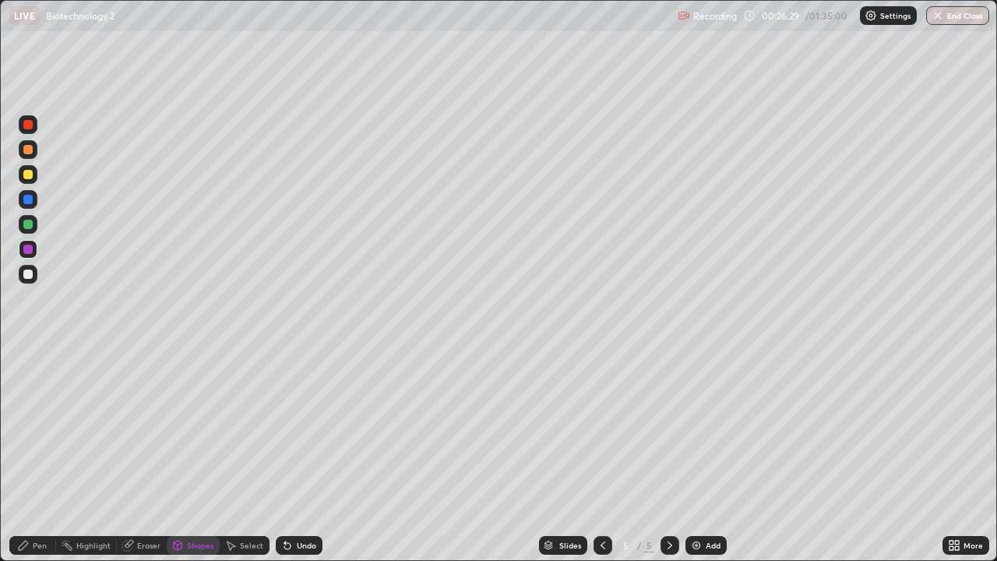
click at [28, 178] on div at bounding box center [27, 174] width 9 height 9
click at [40, 455] on div "Pen" at bounding box center [40, 546] width 14 height 8
click at [697, 455] on img at bounding box center [696, 545] width 12 height 12
click at [598, 455] on div at bounding box center [603, 545] width 19 height 19
click at [694, 455] on img at bounding box center [696, 545] width 12 height 12
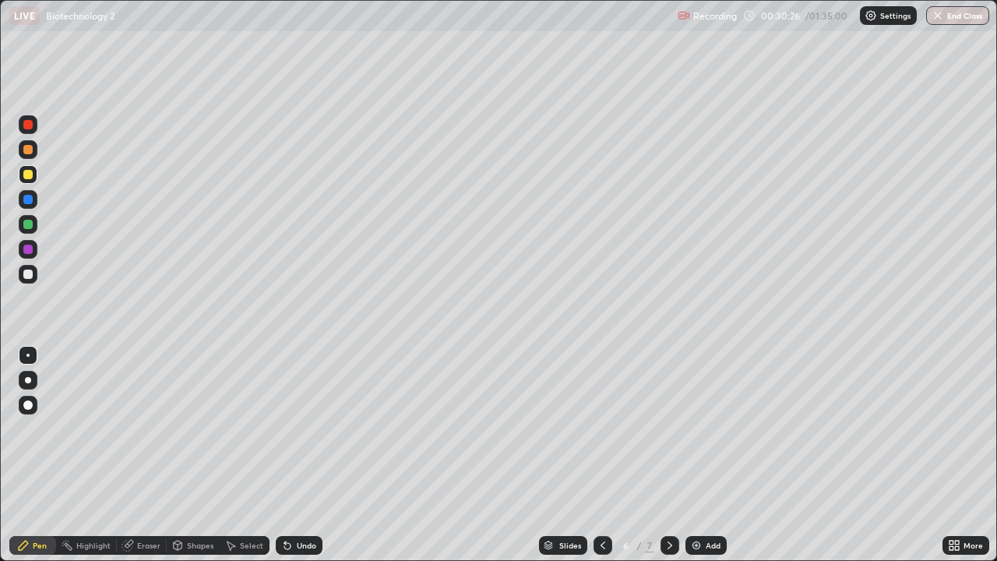
click at [31, 380] on div at bounding box center [28, 380] width 19 height 19
click at [287, 455] on icon at bounding box center [287, 546] width 6 height 6
click at [31, 274] on div at bounding box center [27, 274] width 9 height 9
click at [30, 351] on div at bounding box center [28, 355] width 19 height 19
click at [30, 228] on div at bounding box center [27, 224] width 9 height 9
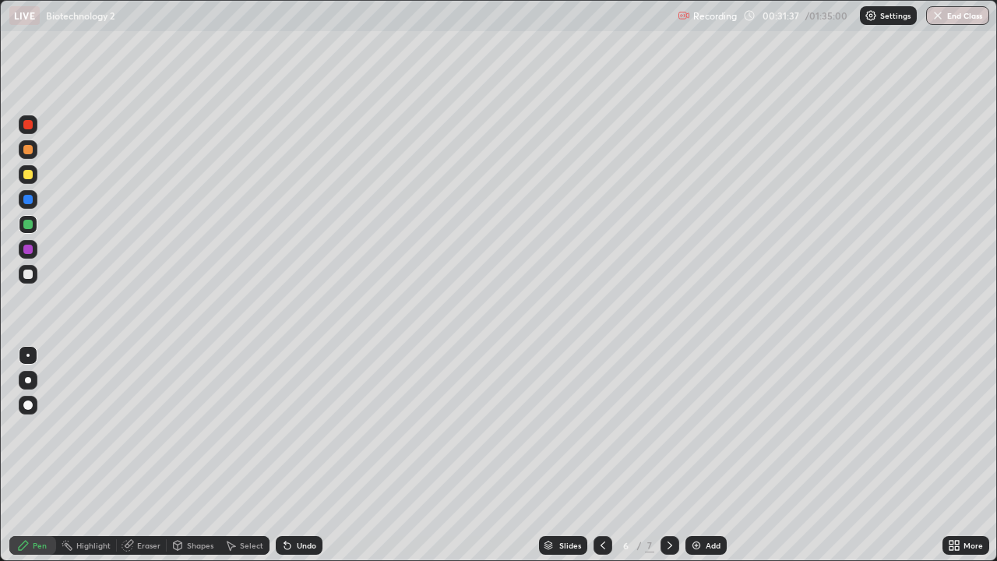
click at [28, 277] on div at bounding box center [27, 274] width 9 height 9
click at [189, 455] on div "Shapes" at bounding box center [200, 546] width 26 height 8
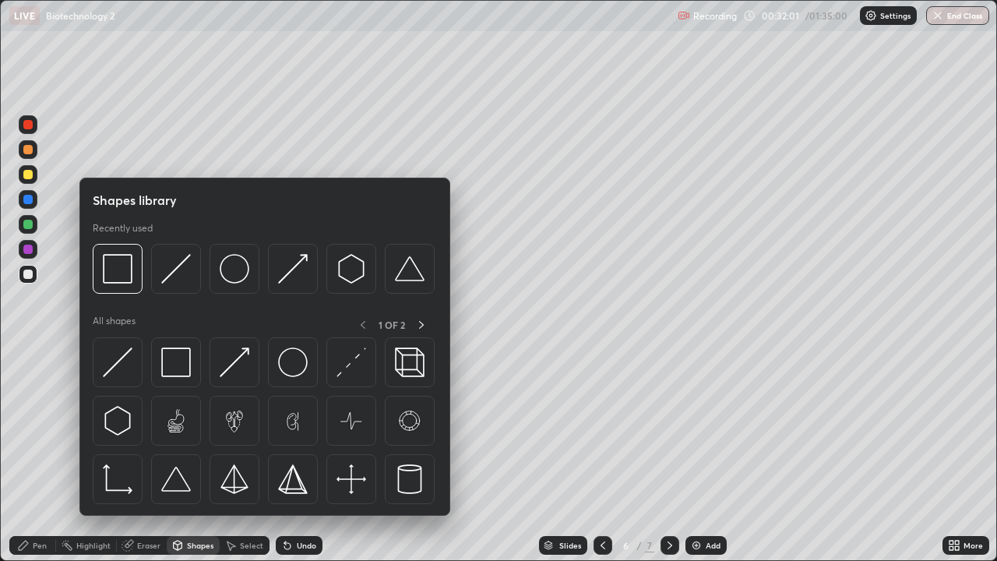
click at [47, 455] on div "Pen" at bounding box center [32, 545] width 47 height 19
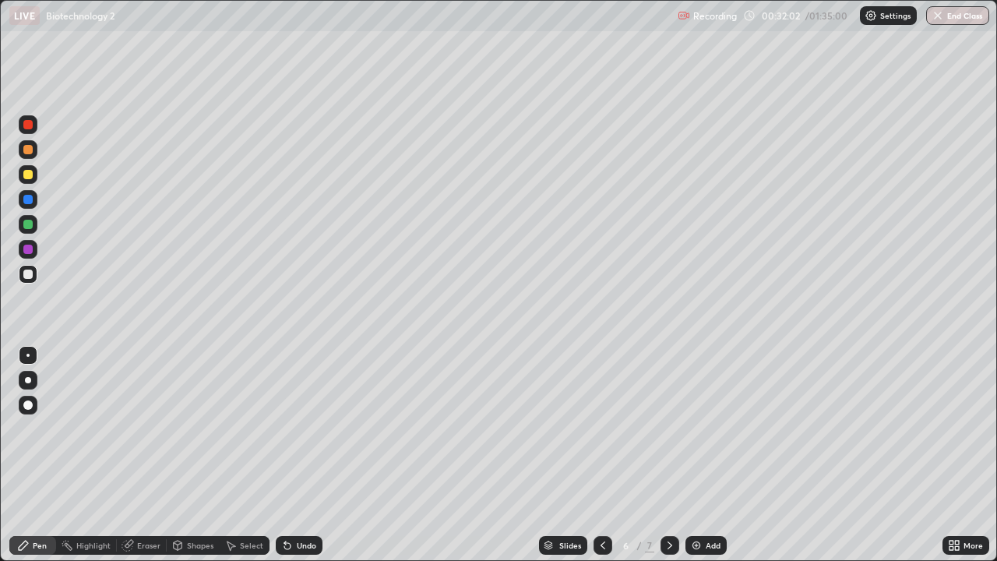
click at [27, 383] on div at bounding box center [28, 380] width 19 height 19
click at [189, 455] on div "Shapes" at bounding box center [200, 546] width 26 height 8
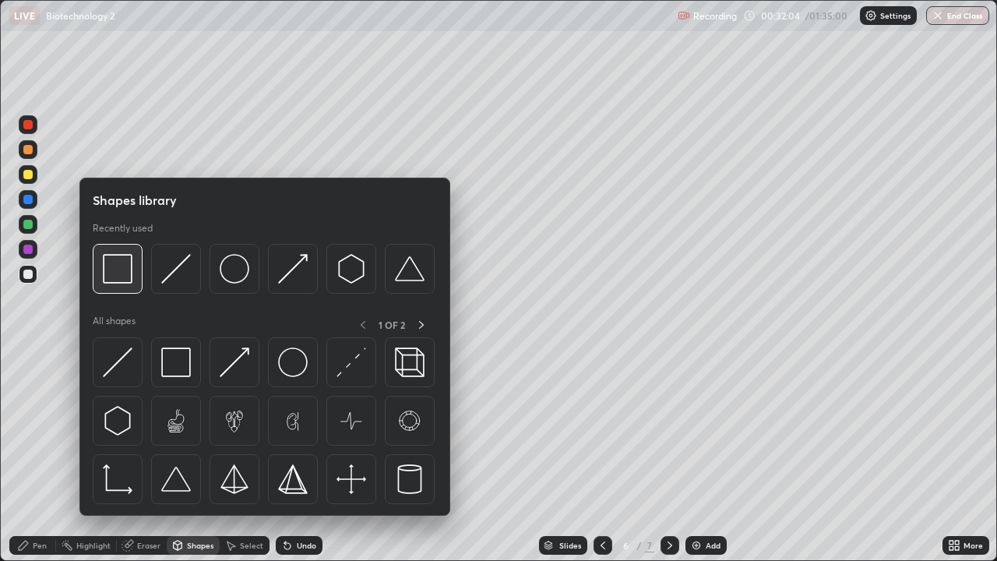
click at [126, 281] on img at bounding box center [118, 269] width 30 height 30
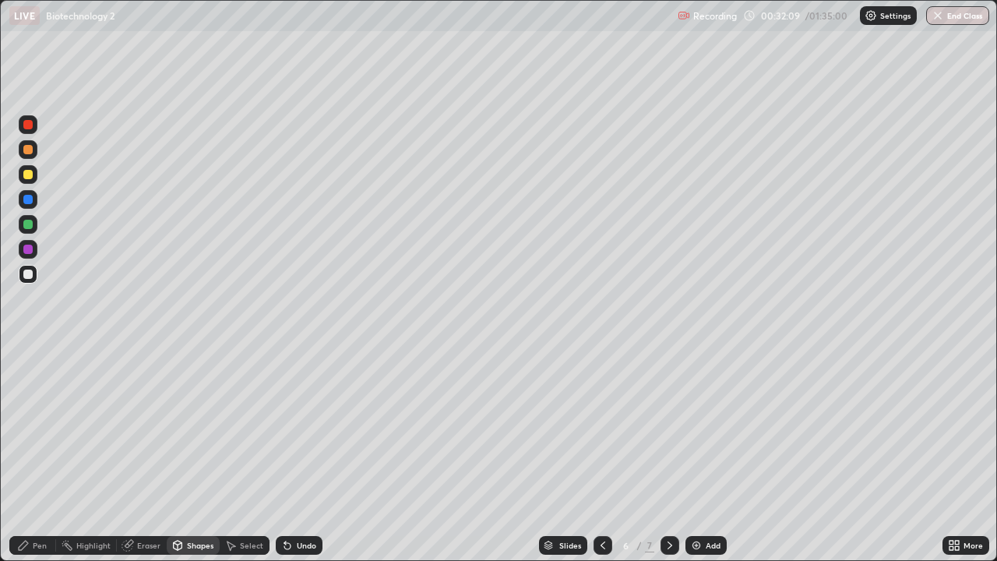
click at [28, 200] on div at bounding box center [27, 199] width 9 height 9
click at [47, 455] on div "Pen" at bounding box center [32, 545] width 47 height 19
click at [309, 455] on div "Undo" at bounding box center [306, 546] width 19 height 8
click at [32, 223] on div at bounding box center [27, 224] width 9 height 9
click at [30, 276] on div at bounding box center [27, 274] width 9 height 9
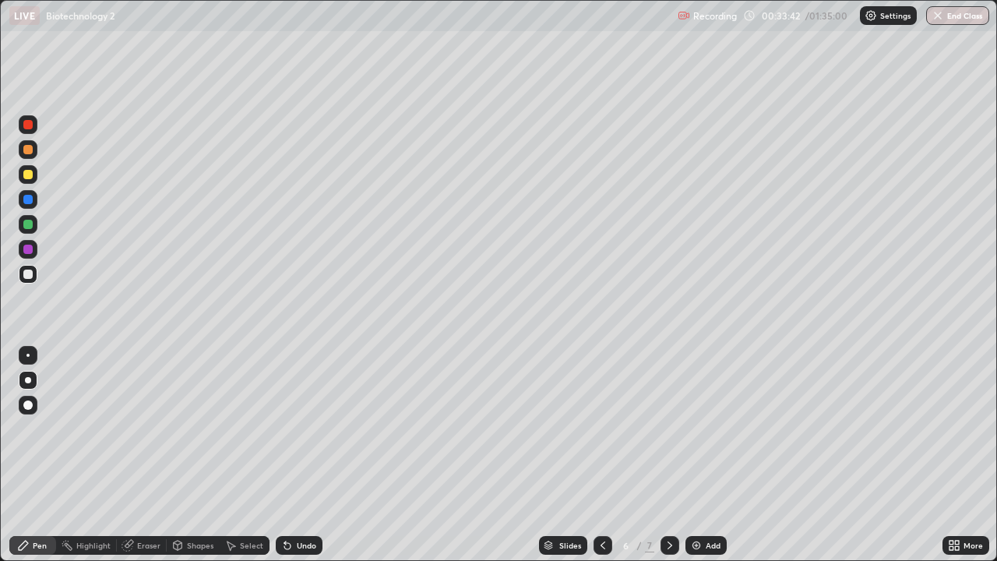
click at [32, 154] on div at bounding box center [28, 149] width 19 height 19
click at [32, 354] on div at bounding box center [28, 355] width 19 height 19
click at [36, 278] on div at bounding box center [28, 274] width 19 height 19
click at [29, 157] on div at bounding box center [28, 149] width 19 height 19
click at [27, 276] on div at bounding box center [27, 274] width 9 height 9
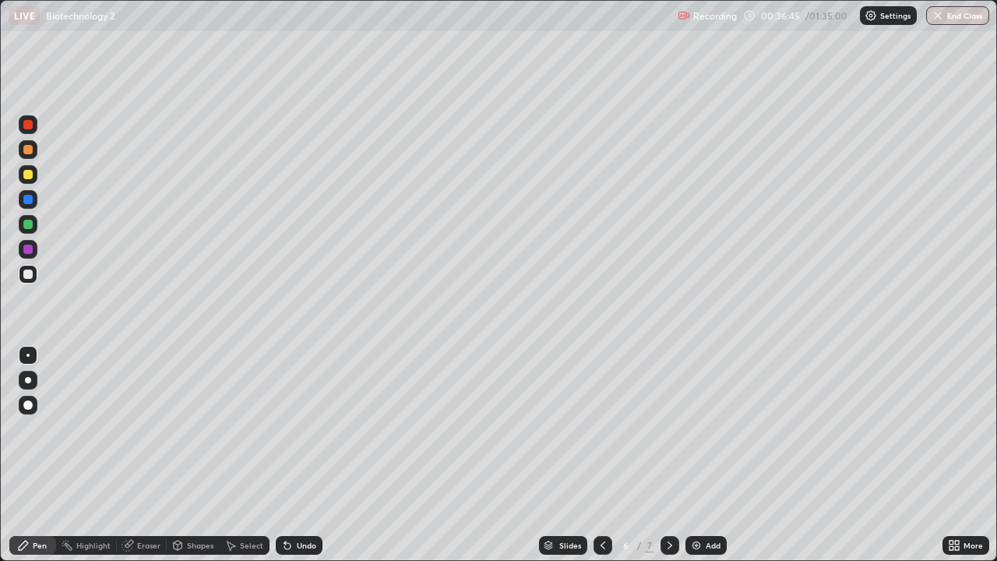
click at [200, 455] on div "Shapes" at bounding box center [200, 546] width 26 height 8
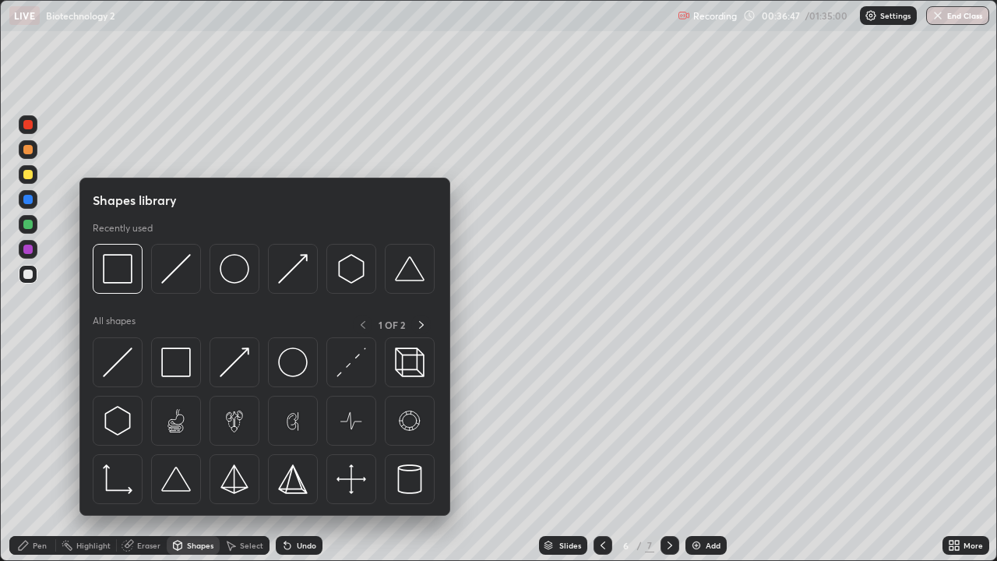
click at [28, 249] on div at bounding box center [27, 249] width 9 height 9
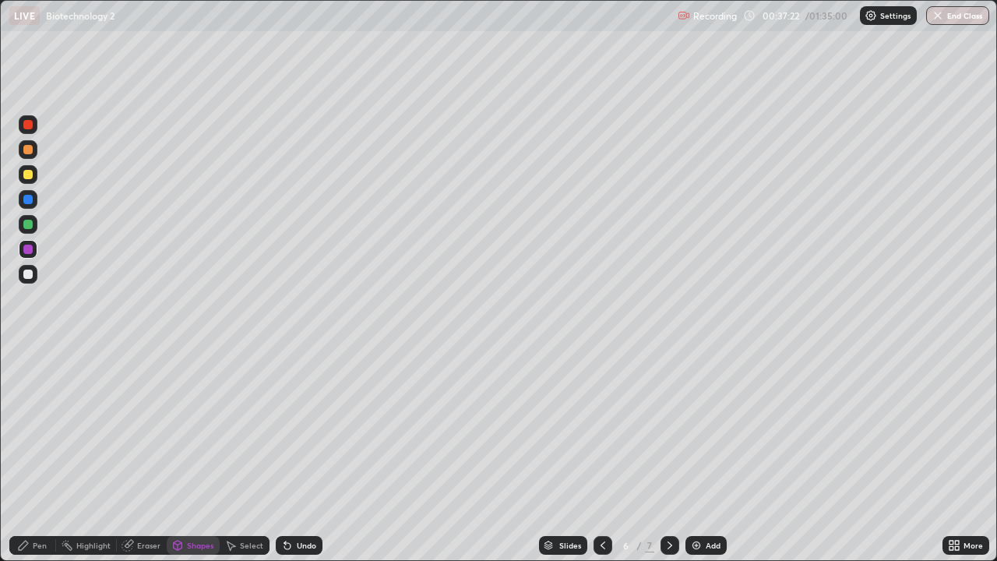
click at [28, 276] on div at bounding box center [27, 274] width 9 height 9
click at [37, 455] on div "Pen" at bounding box center [40, 546] width 14 height 8
click at [668, 455] on icon at bounding box center [670, 545] width 12 height 12
click at [31, 178] on div at bounding box center [27, 174] width 9 height 9
click at [29, 379] on div at bounding box center [28, 380] width 6 height 6
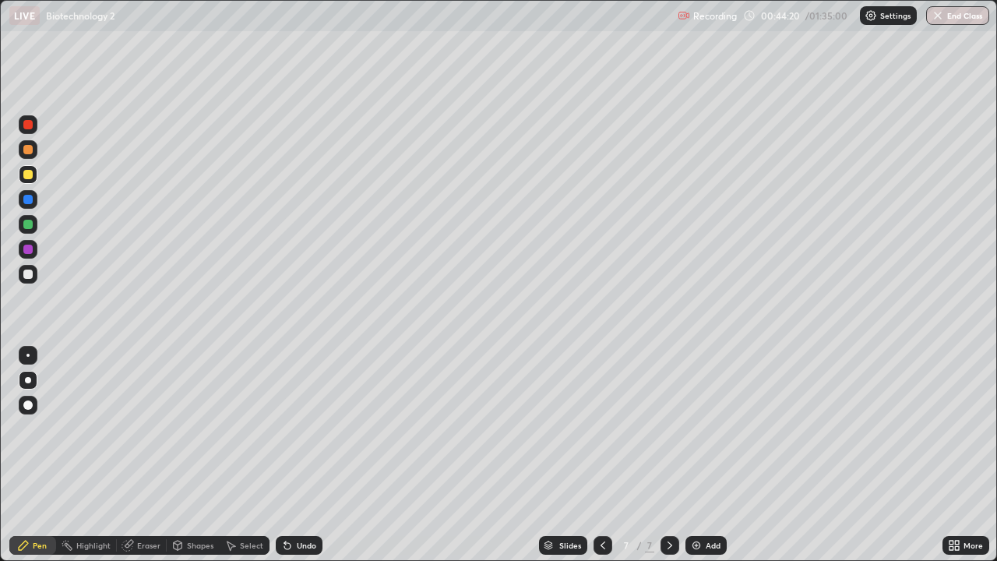
click at [32, 277] on div at bounding box center [28, 274] width 19 height 19
click at [291, 455] on icon at bounding box center [287, 545] width 12 height 12
click at [292, 455] on div "Undo" at bounding box center [299, 545] width 47 height 19
click at [30, 353] on div at bounding box center [28, 355] width 19 height 19
click at [31, 226] on div at bounding box center [27, 224] width 9 height 9
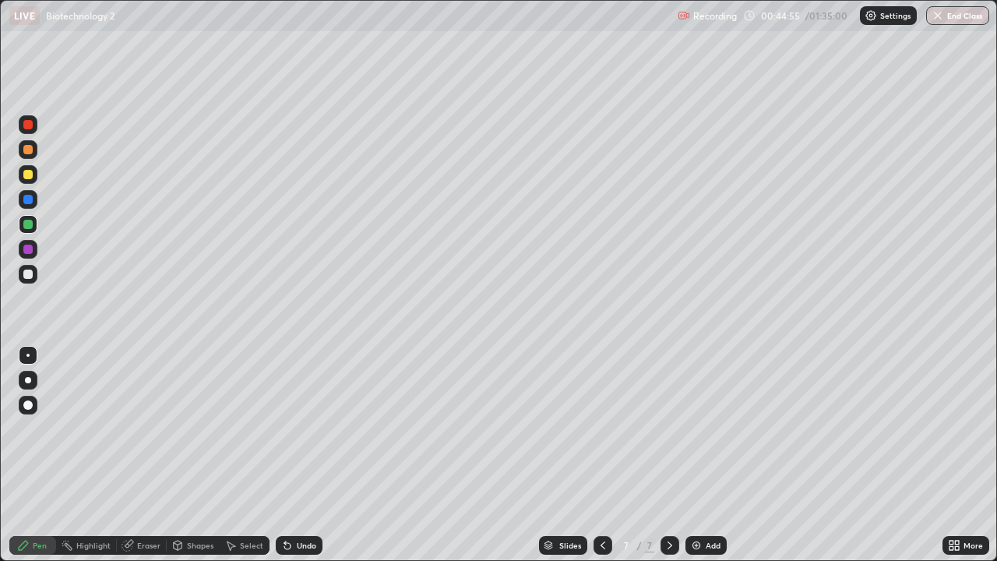
click at [29, 277] on div at bounding box center [27, 274] width 9 height 9
click at [281, 455] on icon at bounding box center [287, 545] width 12 height 12
click at [288, 455] on icon at bounding box center [287, 545] width 12 height 12
click at [290, 455] on icon at bounding box center [287, 545] width 12 height 12
click at [36, 382] on div at bounding box center [28, 380] width 19 height 19
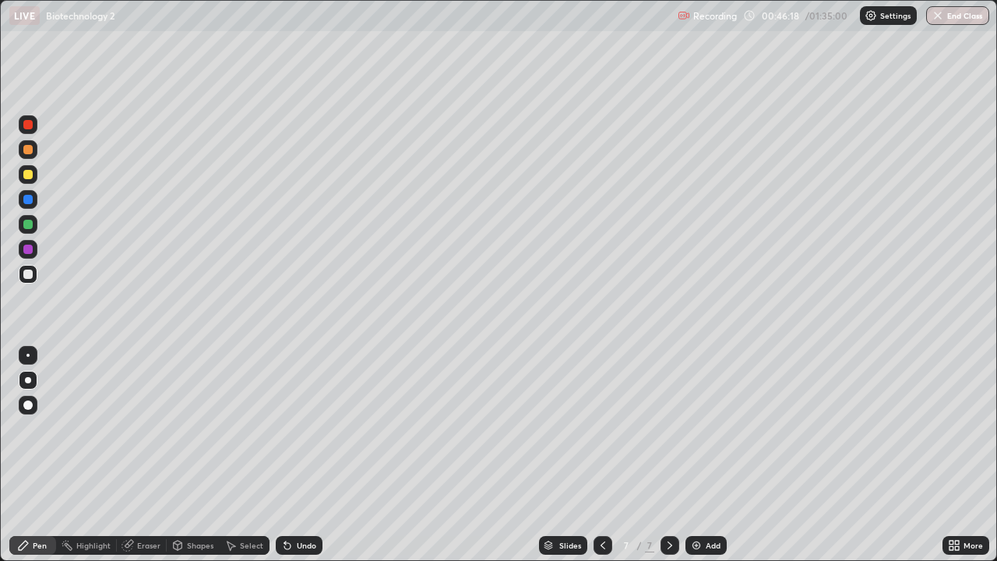
click at [31, 248] on div at bounding box center [27, 249] width 9 height 9
click at [32, 275] on div at bounding box center [27, 274] width 9 height 9
click at [34, 249] on div at bounding box center [28, 249] width 19 height 19
click at [304, 455] on div "Undo" at bounding box center [306, 546] width 19 height 8
click at [696, 455] on img at bounding box center [696, 545] width 12 height 12
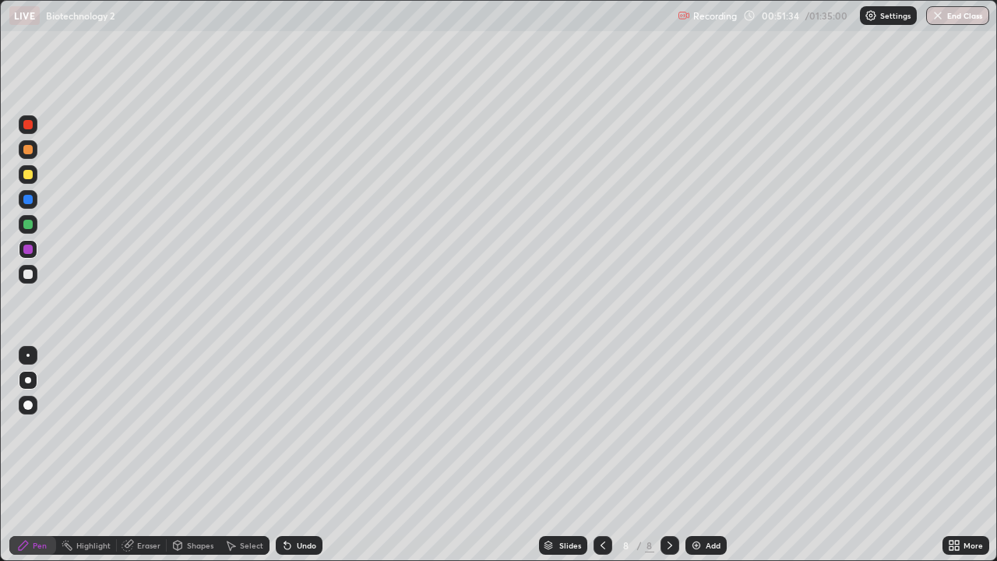
click at [30, 177] on div at bounding box center [27, 174] width 9 height 9
click at [25, 203] on div at bounding box center [27, 199] width 9 height 9
click at [28, 277] on div at bounding box center [27, 274] width 9 height 9
click at [30, 351] on div at bounding box center [28, 355] width 19 height 19
click at [28, 200] on div at bounding box center [27, 199] width 9 height 9
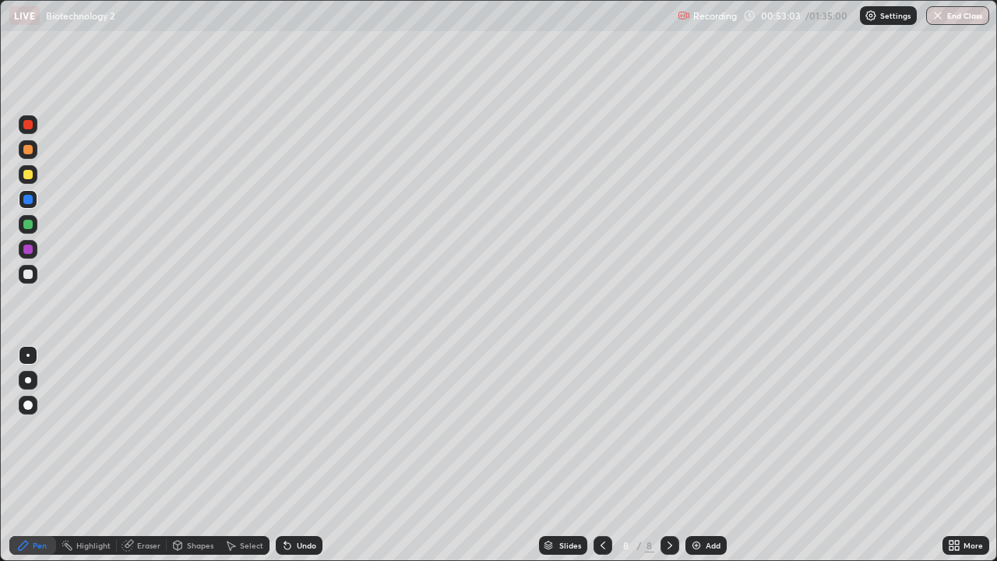
click at [306, 455] on div "Undo" at bounding box center [306, 546] width 19 height 8
click at [310, 455] on div "Undo" at bounding box center [306, 546] width 19 height 8
click at [198, 455] on div "Shapes" at bounding box center [200, 546] width 26 height 8
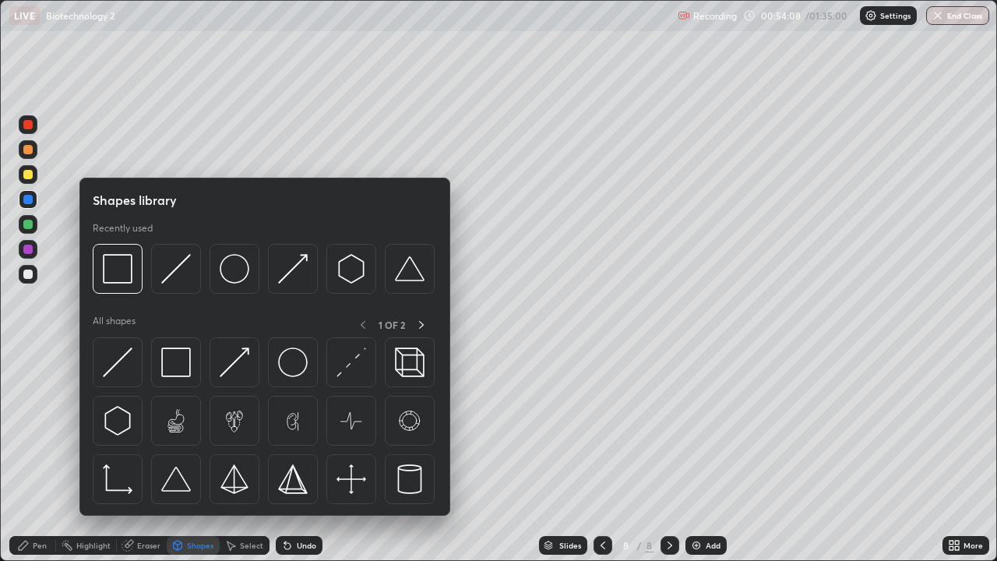
click at [47, 455] on div "Pen" at bounding box center [32, 545] width 47 height 19
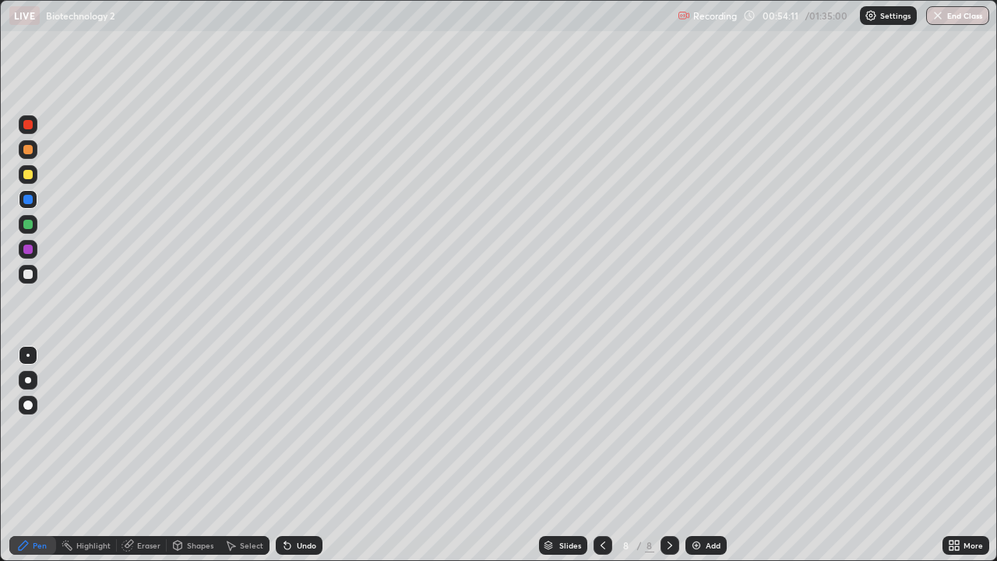
click at [202, 455] on div "Shapes" at bounding box center [193, 545] width 53 height 19
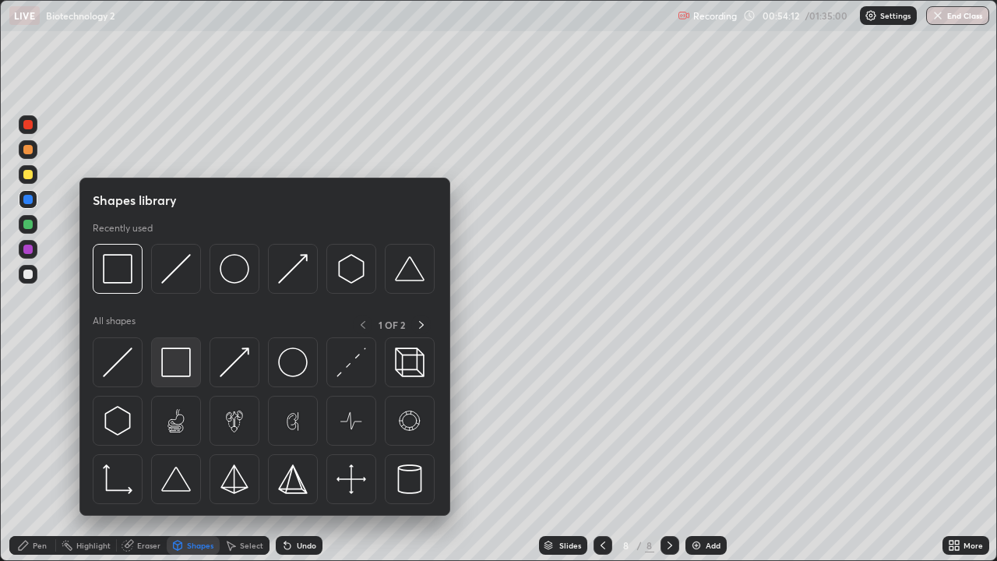
click at [183, 367] on img at bounding box center [176, 363] width 30 height 30
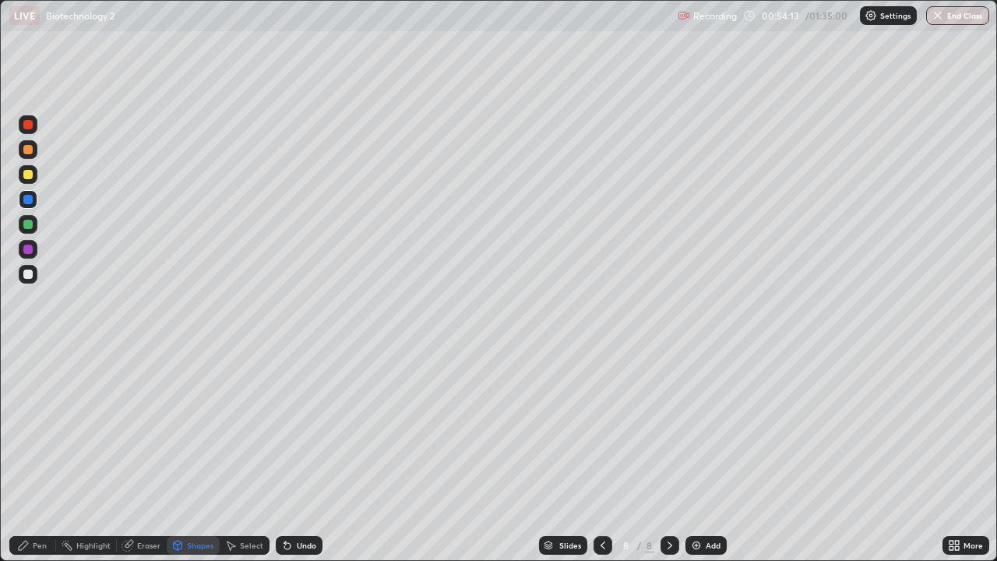
click at [29, 224] on div at bounding box center [27, 224] width 9 height 9
click at [207, 455] on div "Shapes" at bounding box center [200, 546] width 26 height 8
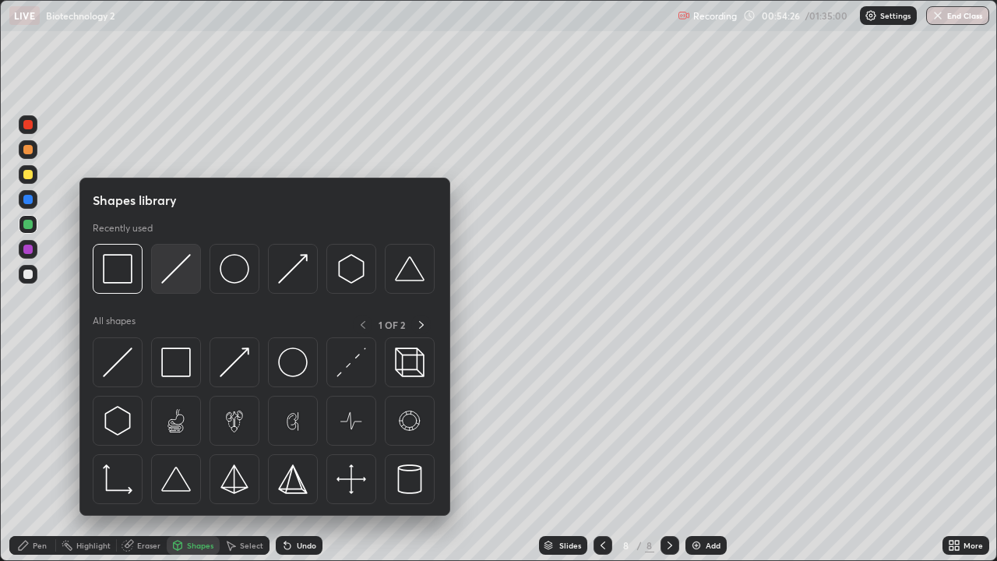
click at [187, 277] on img at bounding box center [176, 269] width 30 height 30
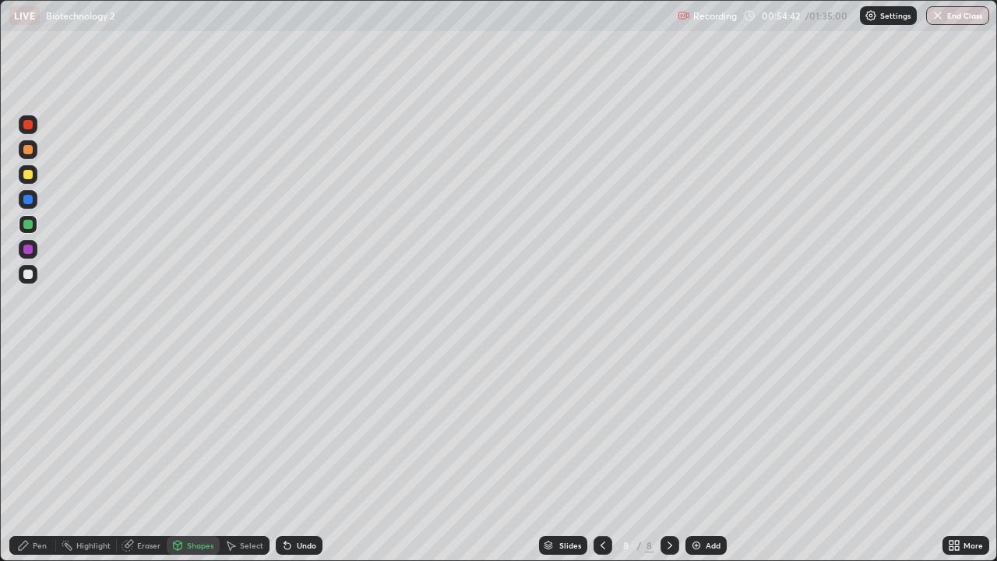
click at [150, 455] on div "Eraser" at bounding box center [148, 546] width 23 height 8
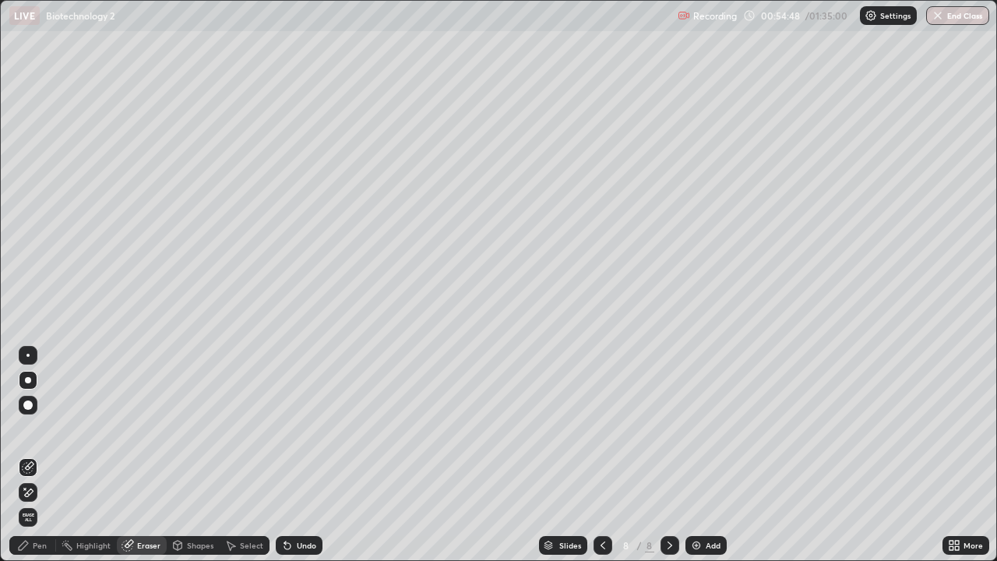
click at [47, 455] on div "Pen" at bounding box center [32, 545] width 47 height 19
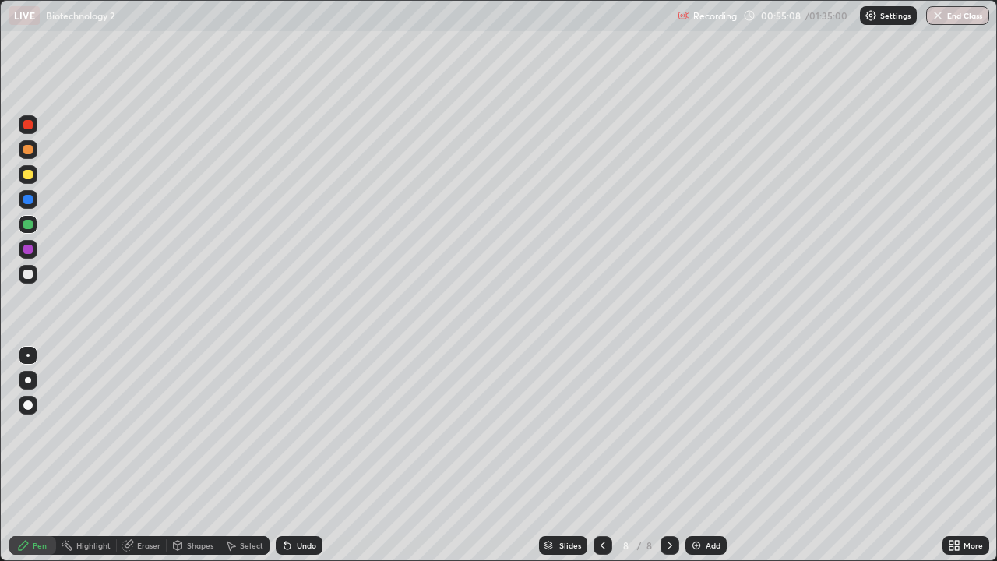
click at [31, 203] on div at bounding box center [27, 199] width 9 height 9
click at [151, 455] on div "Eraser" at bounding box center [142, 545] width 50 height 19
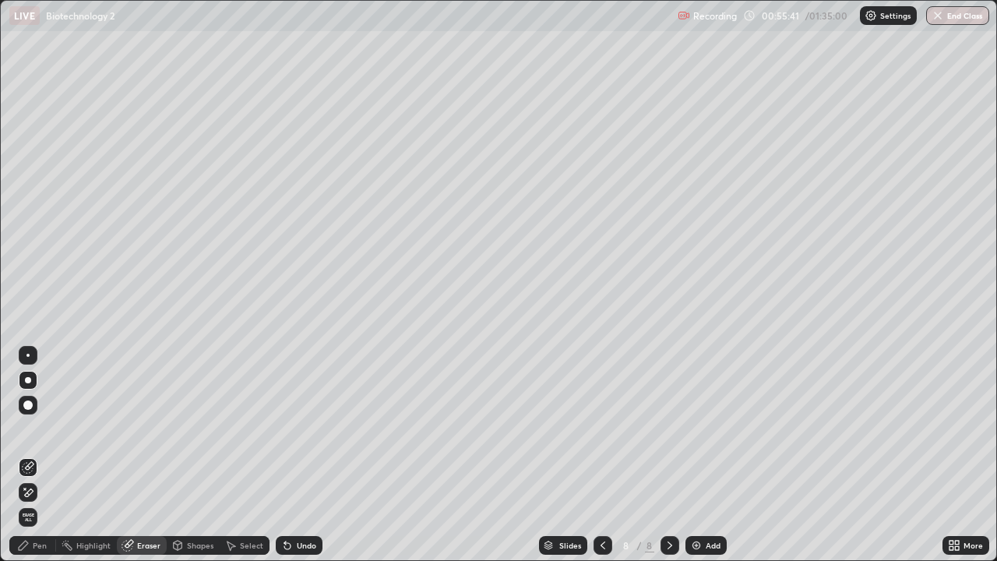
click at [51, 455] on div "Pen" at bounding box center [32, 545] width 47 height 19
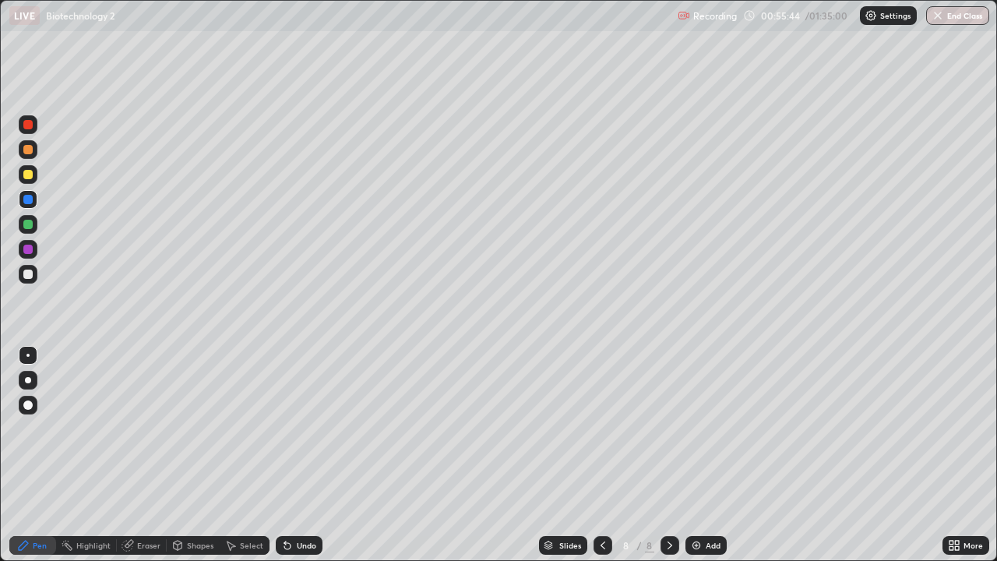
click at [38, 231] on div at bounding box center [28, 224] width 25 height 25
click at [204, 455] on div "Shapes" at bounding box center [200, 546] width 26 height 8
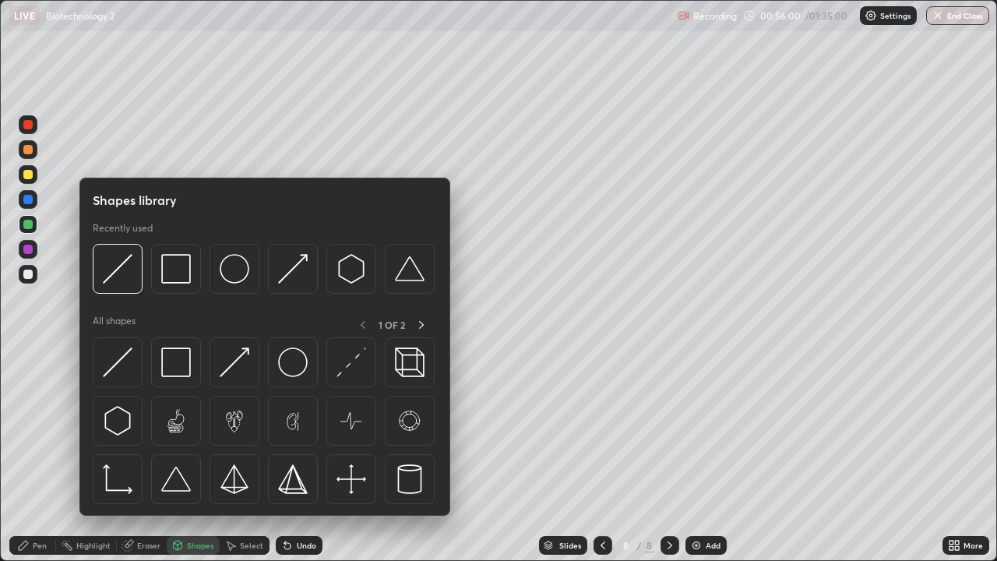
click at [44, 455] on div "Pen" at bounding box center [40, 546] width 14 height 8
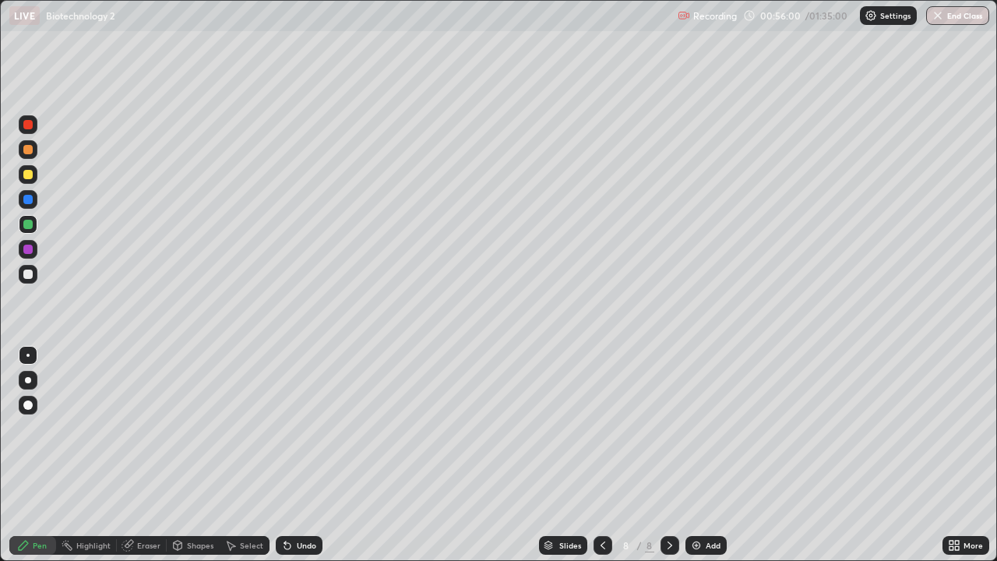
click at [25, 253] on div at bounding box center [27, 249] width 9 height 9
click at [27, 405] on div at bounding box center [27, 405] width 9 height 9
click at [196, 455] on div "Shapes" at bounding box center [200, 546] width 26 height 8
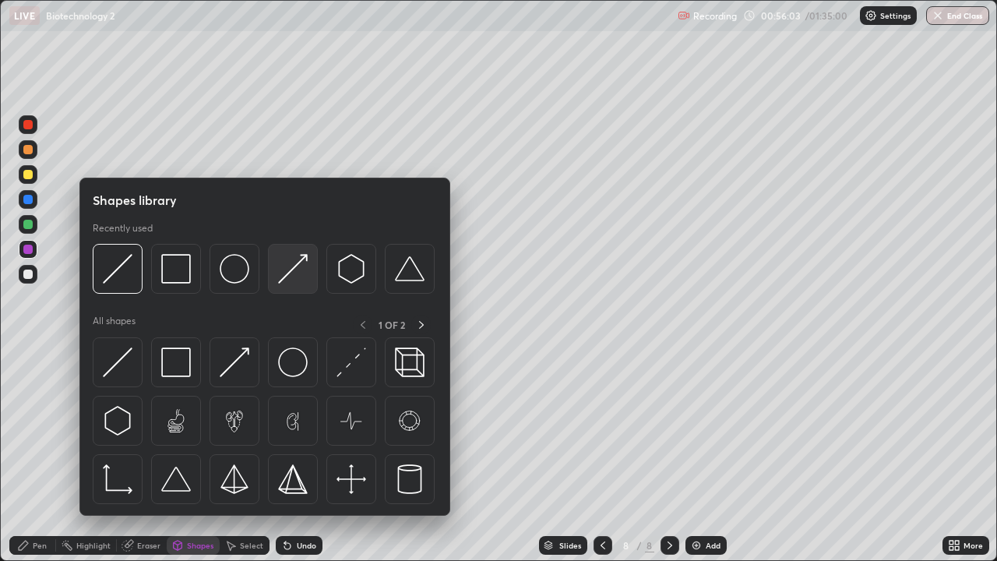
click at [302, 270] on img at bounding box center [293, 269] width 30 height 30
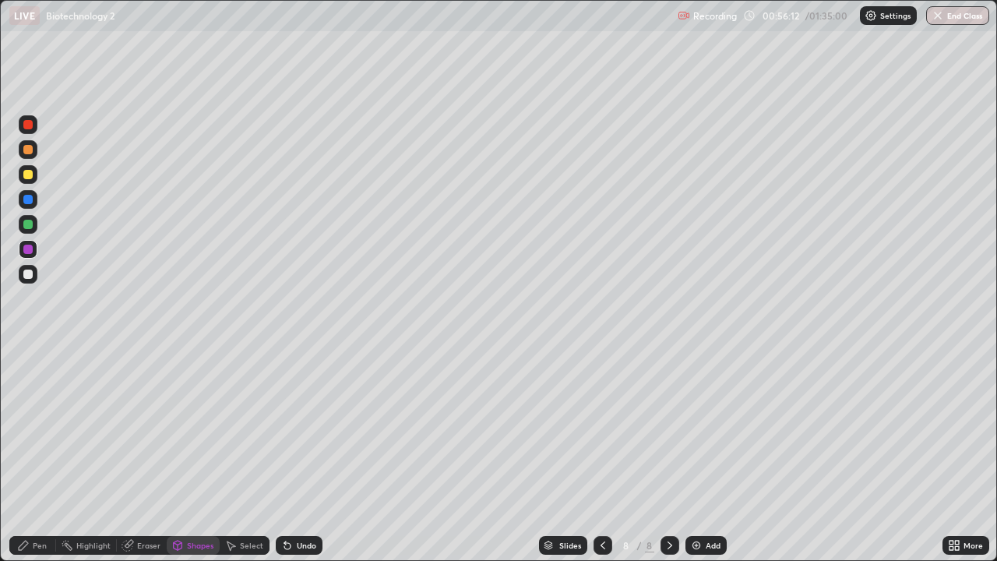
click at [47, 455] on div "Pen" at bounding box center [32, 545] width 47 height 19
click at [26, 351] on div at bounding box center [28, 355] width 19 height 19
click at [28, 228] on div at bounding box center [27, 224] width 9 height 9
click at [207, 455] on div "Shapes" at bounding box center [200, 546] width 26 height 8
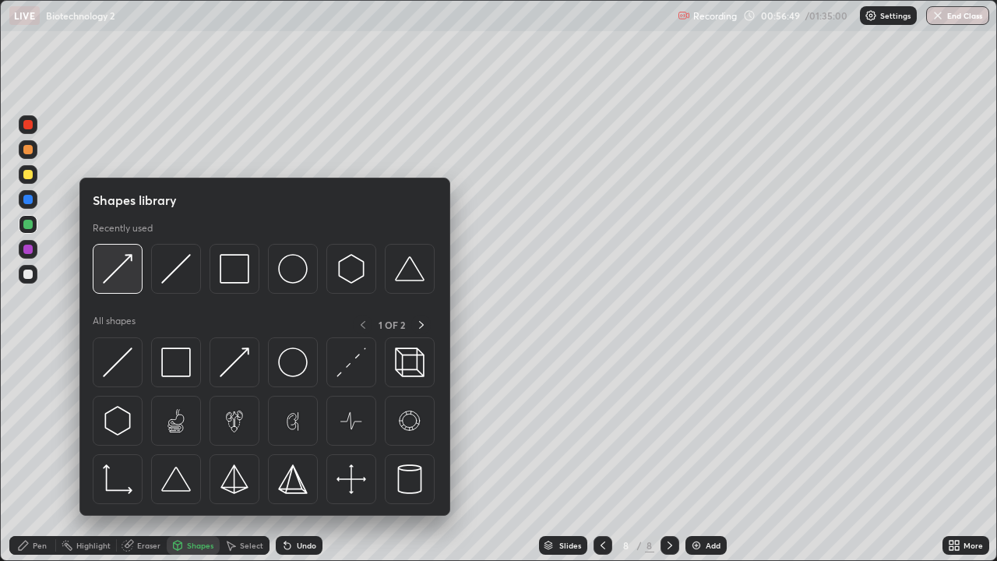
click at [129, 274] on img at bounding box center [118, 269] width 30 height 30
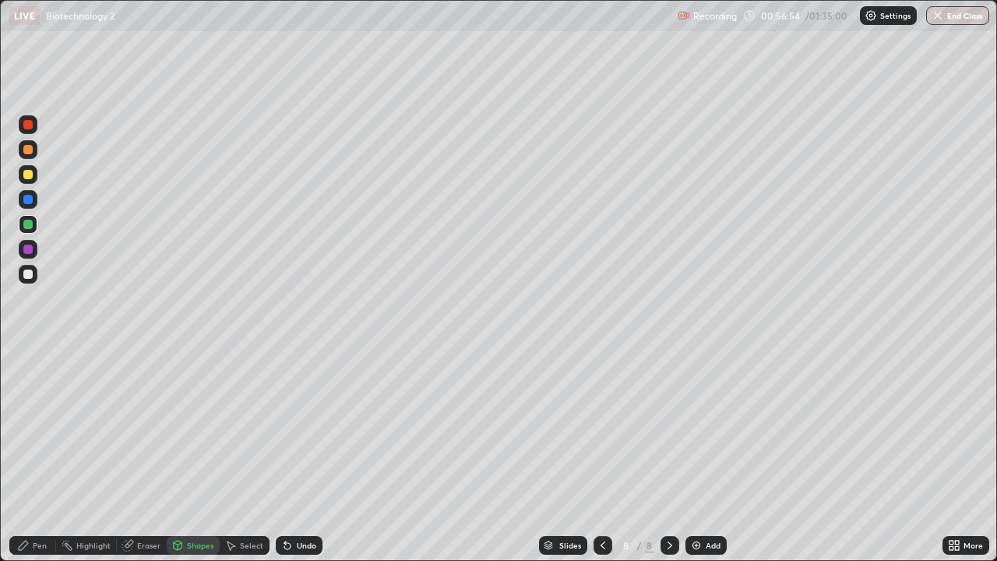
click at [30, 281] on div at bounding box center [28, 274] width 19 height 19
click at [49, 455] on div "Pen" at bounding box center [32, 545] width 47 height 19
click at [27, 178] on div at bounding box center [27, 174] width 9 height 9
click at [199, 455] on div "Shapes" at bounding box center [200, 546] width 26 height 8
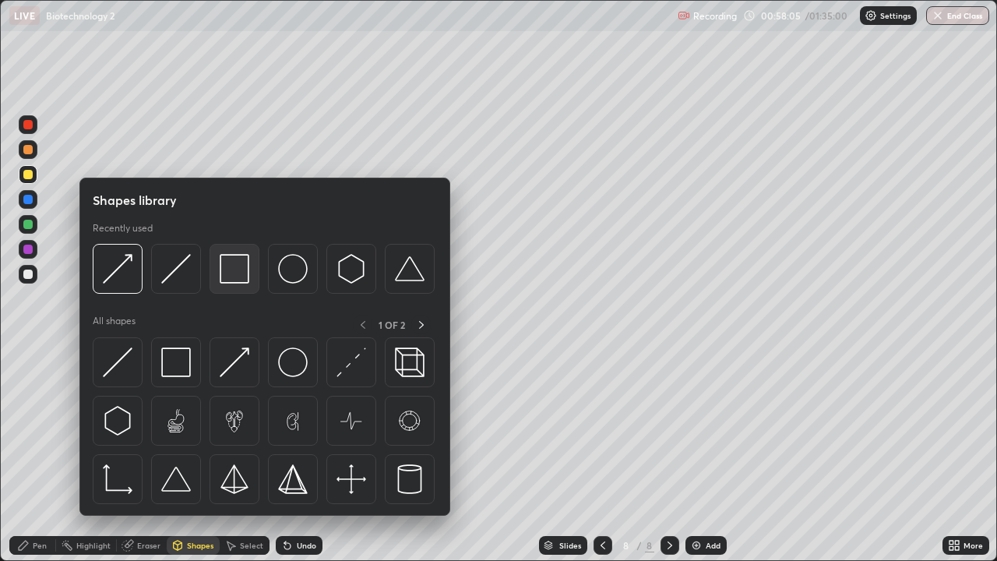
click at [235, 274] on img at bounding box center [235, 269] width 30 height 30
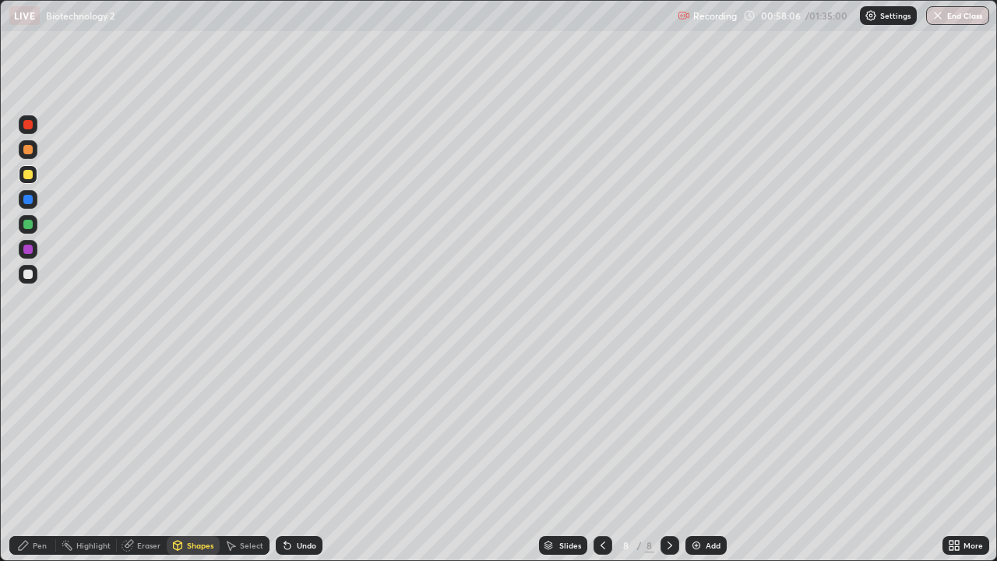
click at [32, 228] on div at bounding box center [27, 224] width 9 height 9
click at [50, 455] on div "Pen" at bounding box center [32, 545] width 47 height 19
click at [27, 200] on div at bounding box center [27, 199] width 9 height 9
click at [296, 455] on div "Undo" at bounding box center [296, 545] width 53 height 31
click at [313, 455] on div "Undo" at bounding box center [306, 546] width 19 height 8
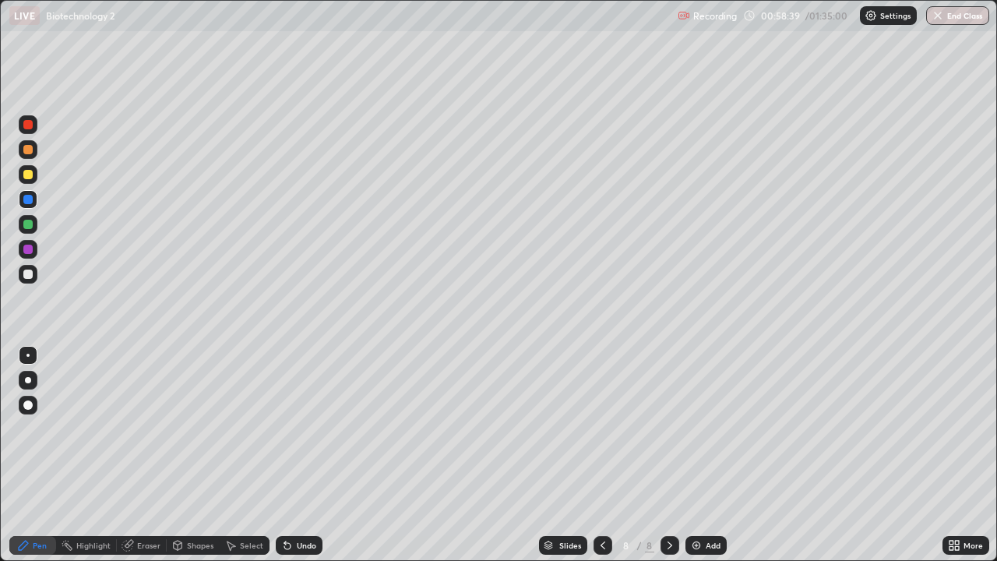
click at [316, 455] on div "Undo" at bounding box center [299, 545] width 47 height 19
click at [29, 224] on div at bounding box center [27, 224] width 9 height 9
click at [200, 455] on div "Shapes" at bounding box center [200, 546] width 26 height 8
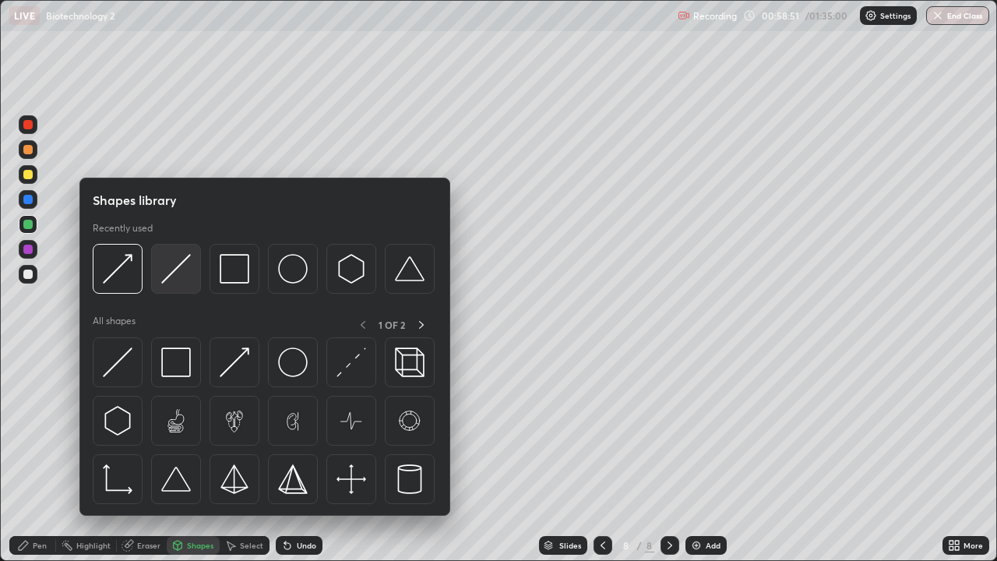
click at [176, 270] on img at bounding box center [176, 269] width 30 height 30
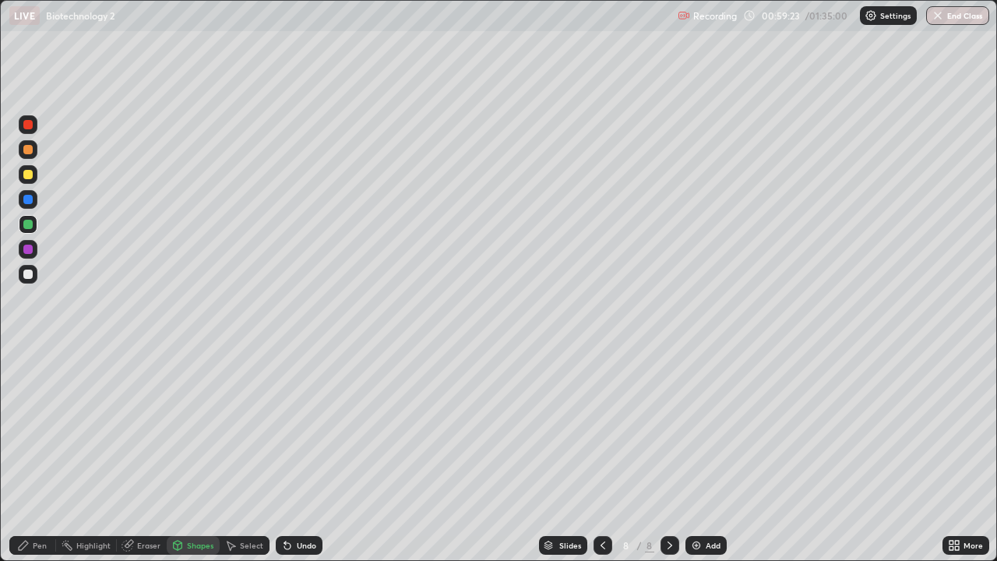
click at [309, 455] on div "Undo" at bounding box center [306, 546] width 19 height 8
click at [292, 455] on div "Undo" at bounding box center [299, 545] width 47 height 19
click at [43, 455] on div "Pen" at bounding box center [40, 546] width 14 height 8
click at [696, 455] on img at bounding box center [696, 545] width 12 height 12
click at [605, 455] on div at bounding box center [603, 545] width 19 height 19
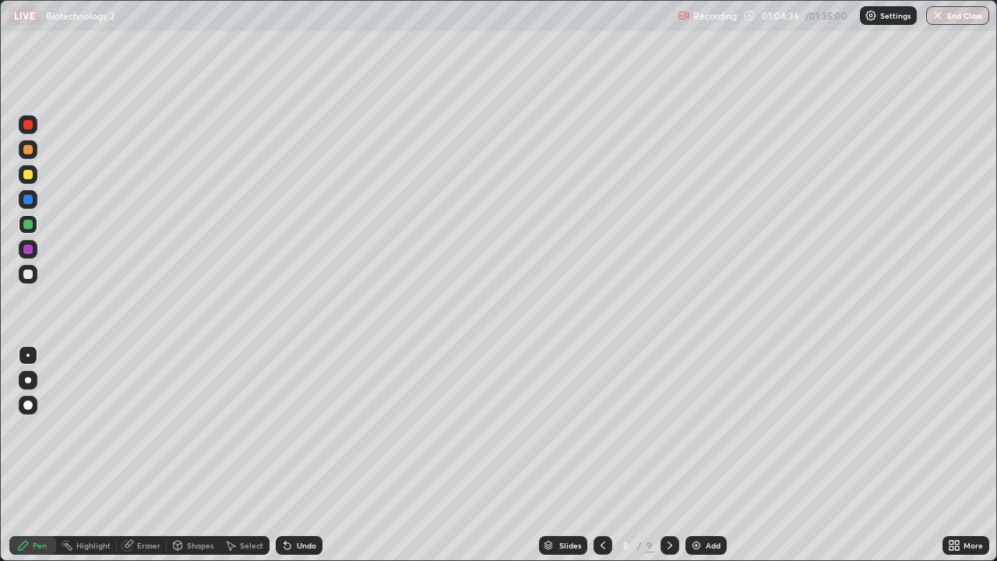
click at [669, 455] on icon at bounding box center [670, 546] width 5 height 8
click at [30, 176] on div at bounding box center [27, 174] width 9 height 9
click at [27, 276] on div at bounding box center [27, 274] width 9 height 9
click at [26, 406] on div at bounding box center [27, 405] width 9 height 9
click at [36, 252] on div at bounding box center [28, 249] width 19 height 19
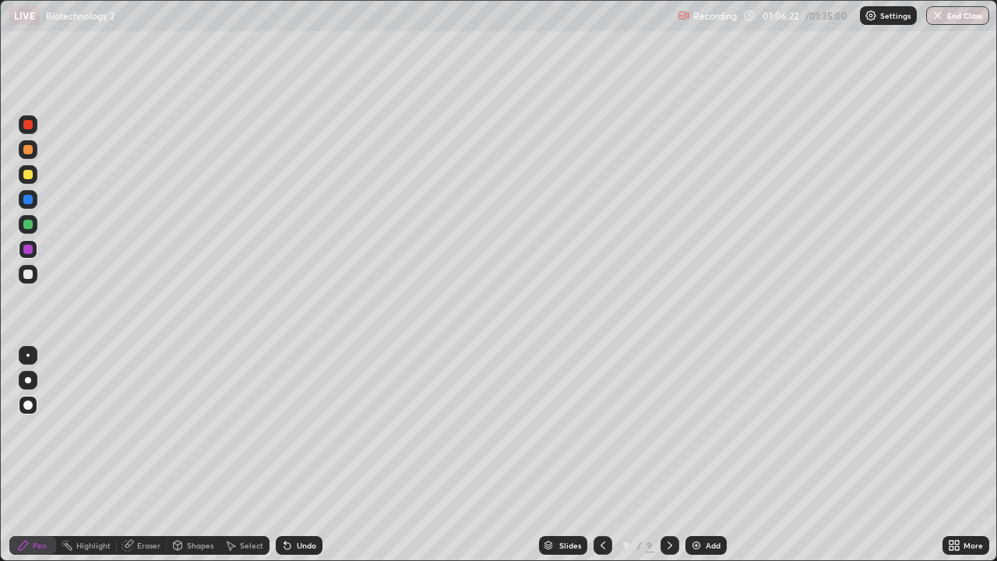
click at [308, 455] on div "Undo" at bounding box center [306, 546] width 19 height 8
click at [203, 455] on div "Shapes" at bounding box center [200, 546] width 26 height 8
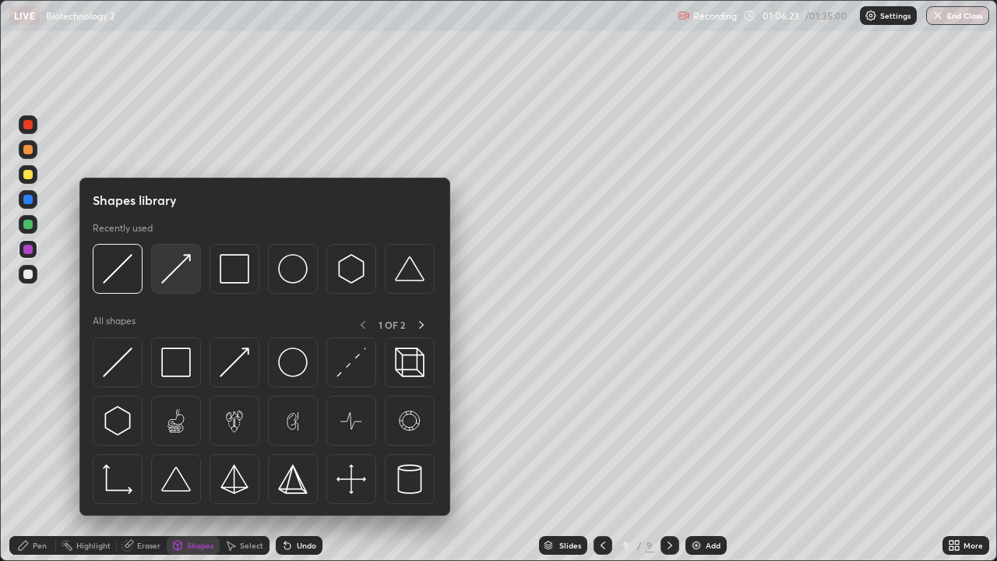
click at [194, 279] on div at bounding box center [176, 269] width 50 height 50
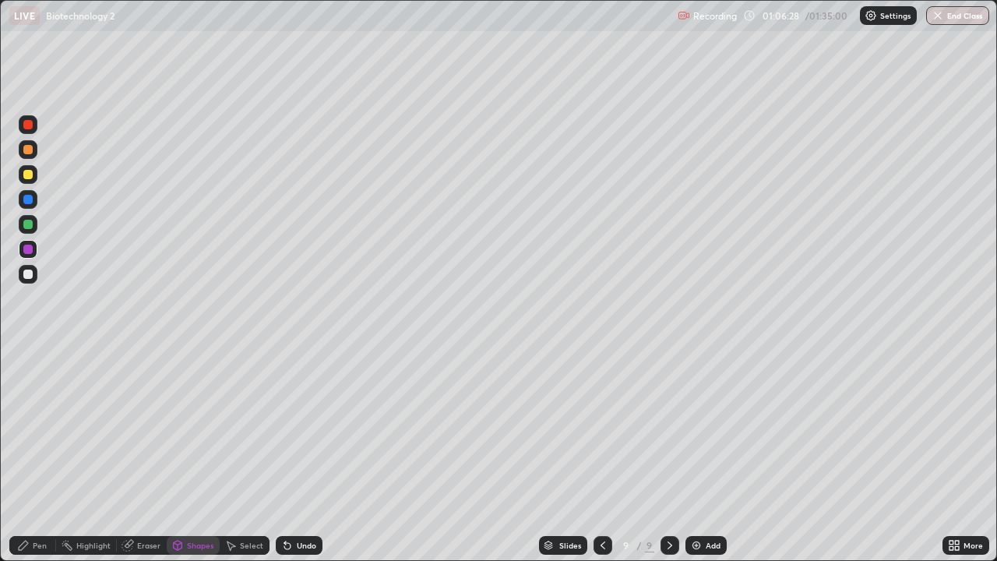
click at [304, 455] on div "Undo" at bounding box center [299, 545] width 47 height 19
click at [47, 455] on div "Pen" at bounding box center [32, 545] width 47 height 19
click at [31, 279] on div at bounding box center [28, 274] width 19 height 19
click at [301, 455] on div "Undo" at bounding box center [306, 546] width 19 height 8
click at [30, 350] on div at bounding box center [28, 355] width 19 height 19
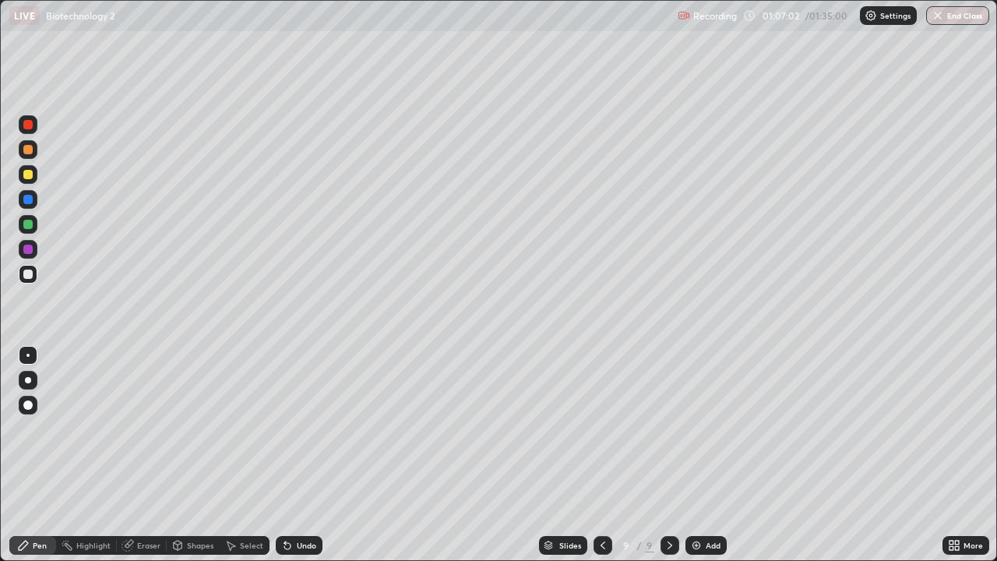
click at [197, 455] on div "Shapes" at bounding box center [200, 546] width 26 height 8
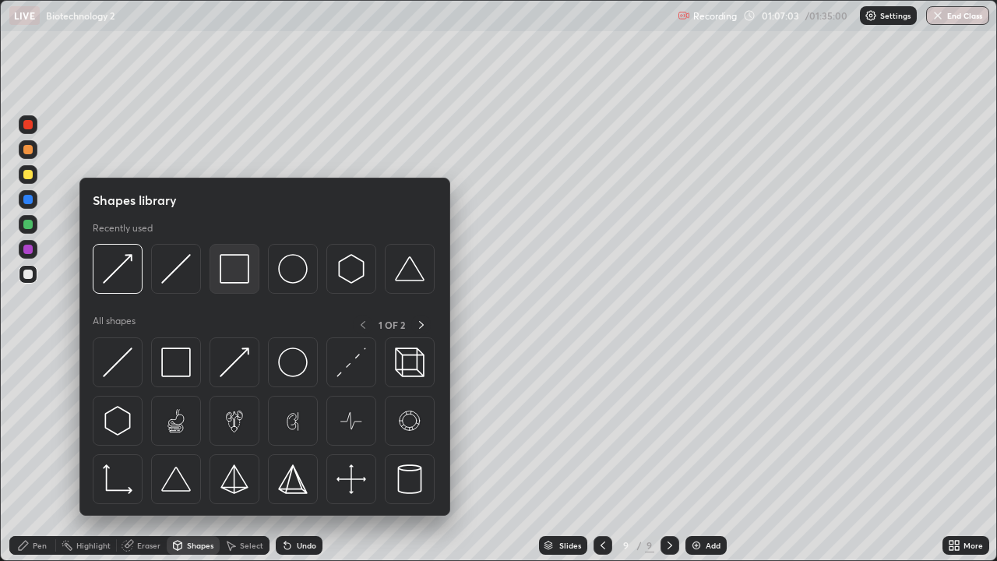
click at [235, 276] on img at bounding box center [235, 269] width 30 height 30
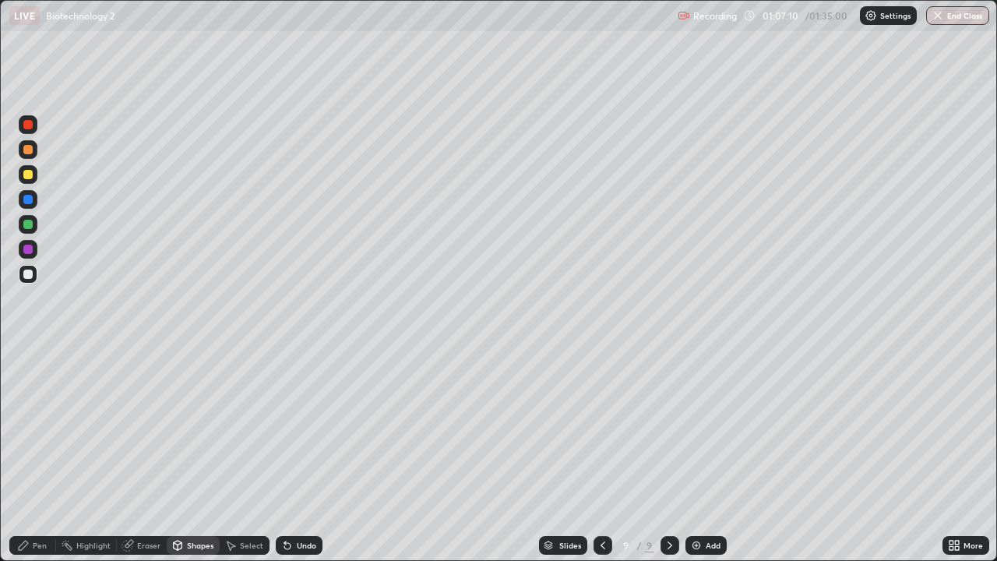
click at [152, 455] on div "Eraser" at bounding box center [148, 546] width 23 height 8
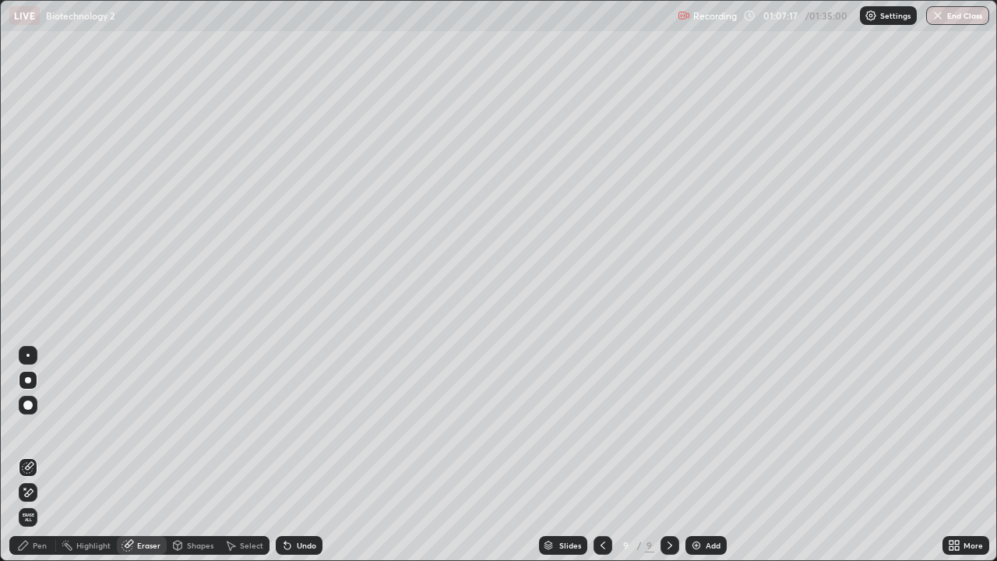
click at [40, 455] on div "Pen" at bounding box center [32, 545] width 47 height 19
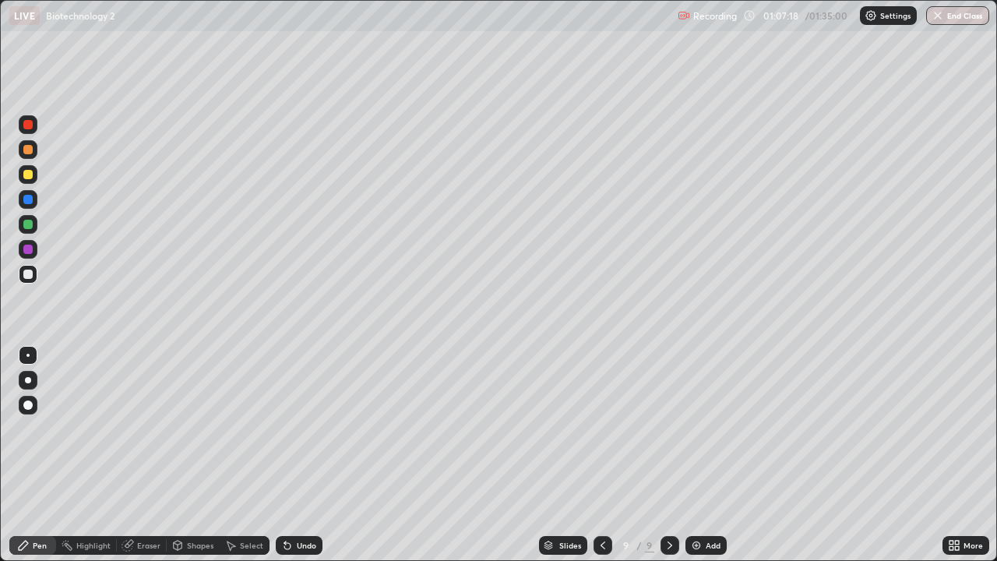
click at [28, 180] on div at bounding box center [28, 174] width 19 height 19
click at [695, 455] on img at bounding box center [696, 545] width 12 height 12
click at [30, 377] on div at bounding box center [28, 380] width 19 height 19
click at [28, 224] on div at bounding box center [27, 224] width 9 height 9
click at [33, 276] on div at bounding box center [28, 274] width 19 height 19
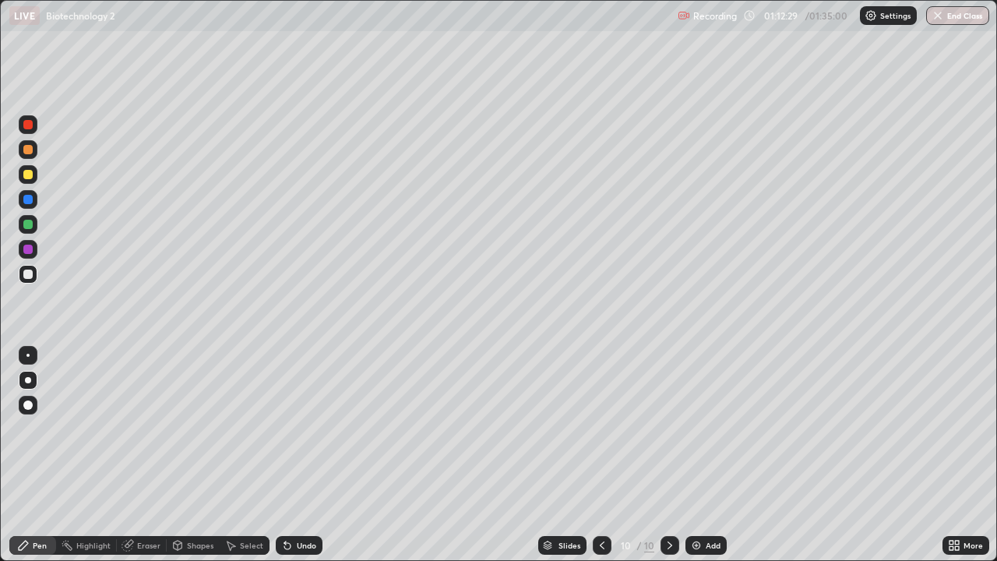
click at [35, 357] on div at bounding box center [28, 355] width 19 height 19
click at [192, 455] on div "Shapes" at bounding box center [200, 546] width 26 height 8
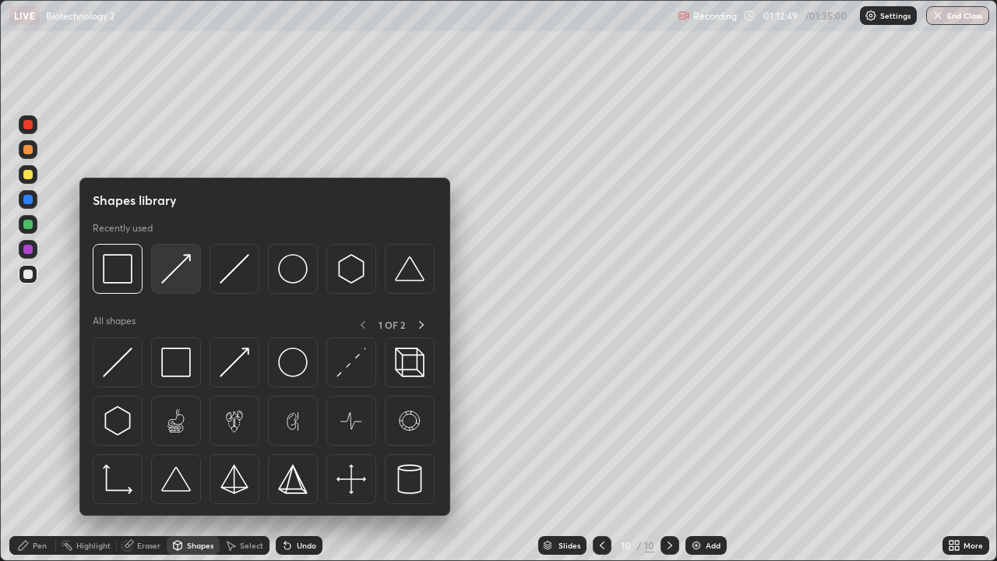
click at [183, 270] on img at bounding box center [176, 269] width 30 height 30
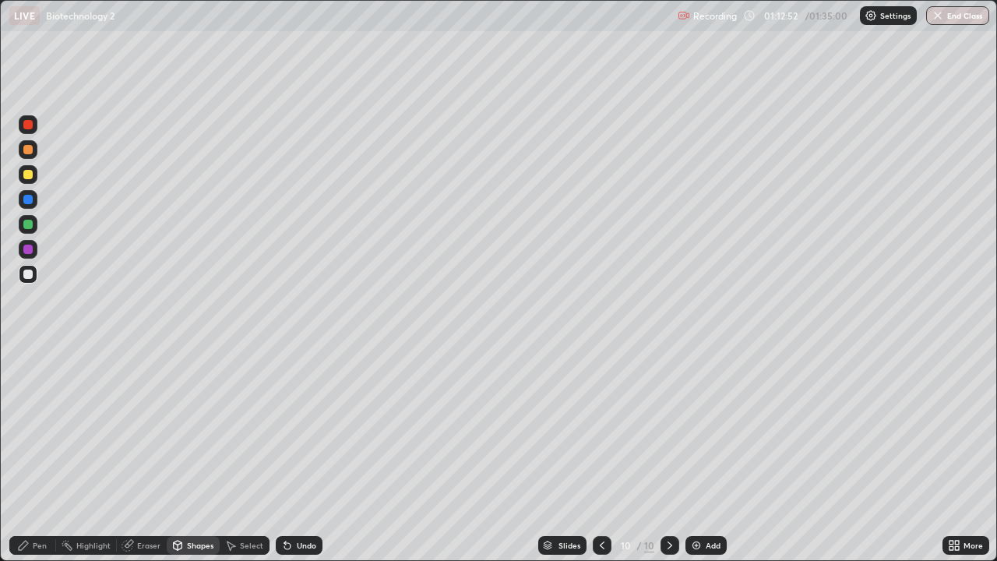
click at [301, 455] on div "Undo" at bounding box center [299, 545] width 47 height 19
click at [46, 455] on div "Pen" at bounding box center [40, 546] width 14 height 8
click at [26, 403] on div at bounding box center [27, 405] width 9 height 9
click at [27, 252] on div at bounding box center [27, 249] width 9 height 9
click at [297, 455] on div "Undo" at bounding box center [306, 546] width 19 height 8
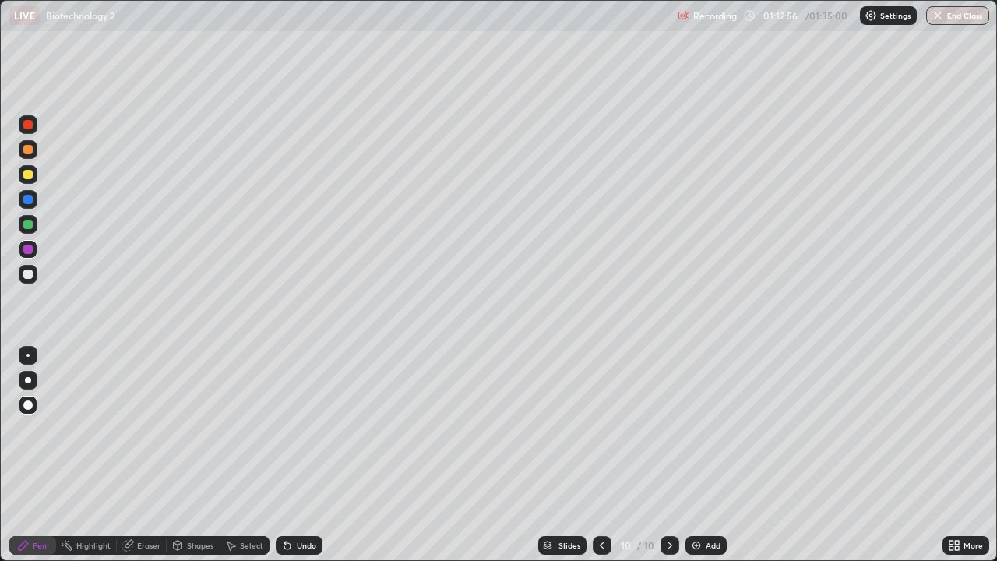
click at [192, 455] on div "Shapes" at bounding box center [200, 546] width 26 height 8
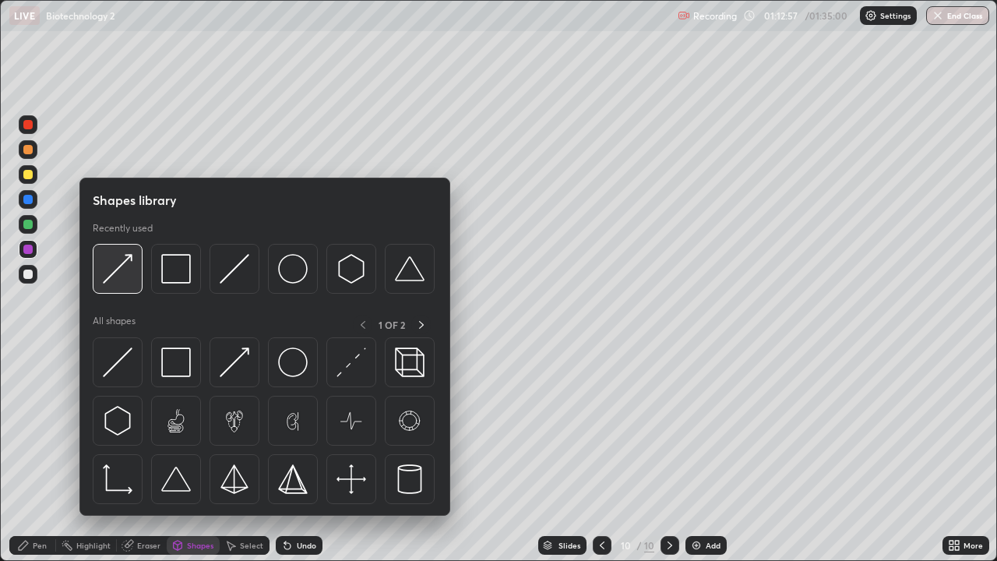
click at [128, 270] on img at bounding box center [118, 269] width 30 height 30
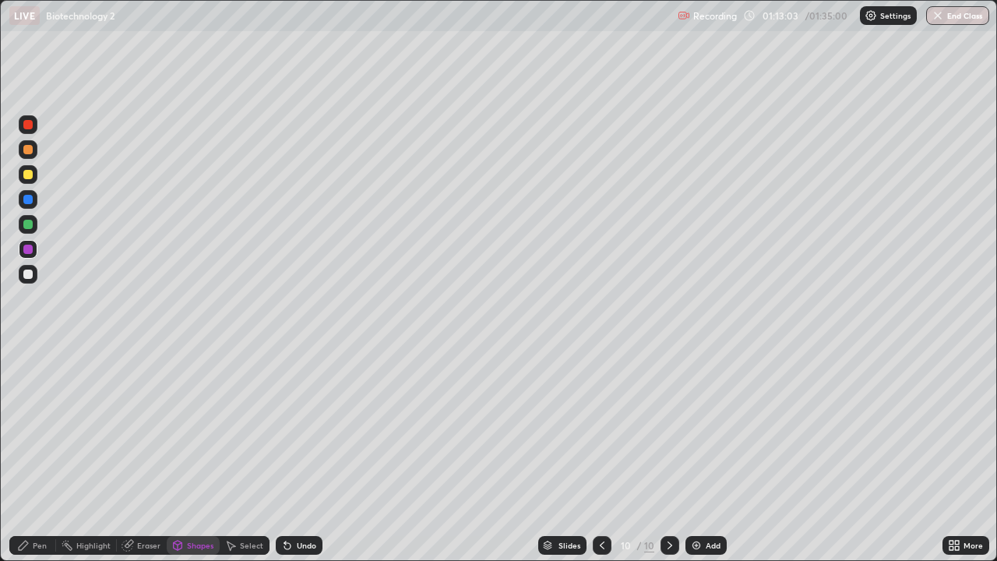
click at [36, 455] on div "Pen" at bounding box center [32, 545] width 47 height 31
click at [29, 375] on div at bounding box center [28, 380] width 19 height 19
click at [195, 455] on div "Shapes" at bounding box center [200, 546] width 26 height 8
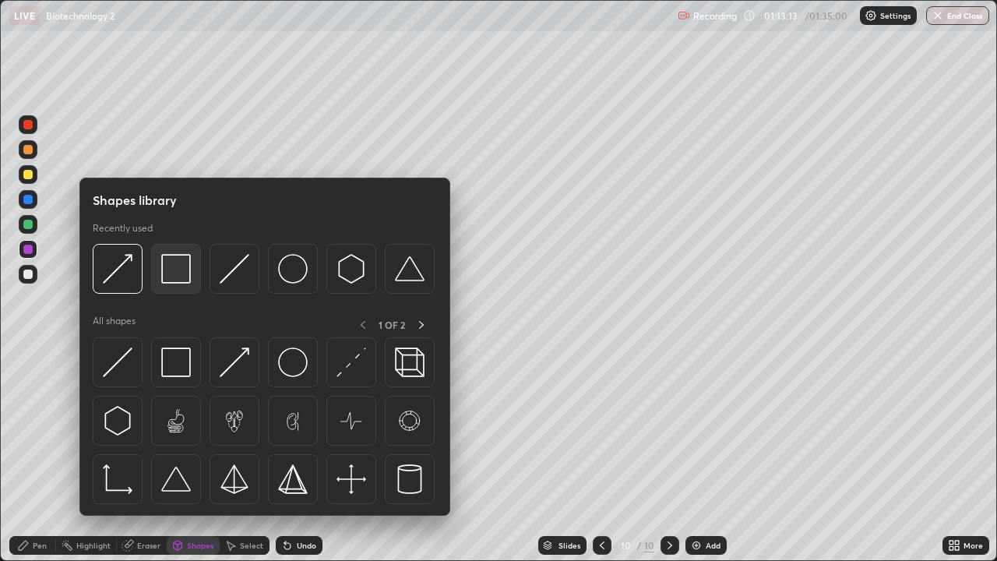
click at [186, 278] on img at bounding box center [176, 269] width 30 height 30
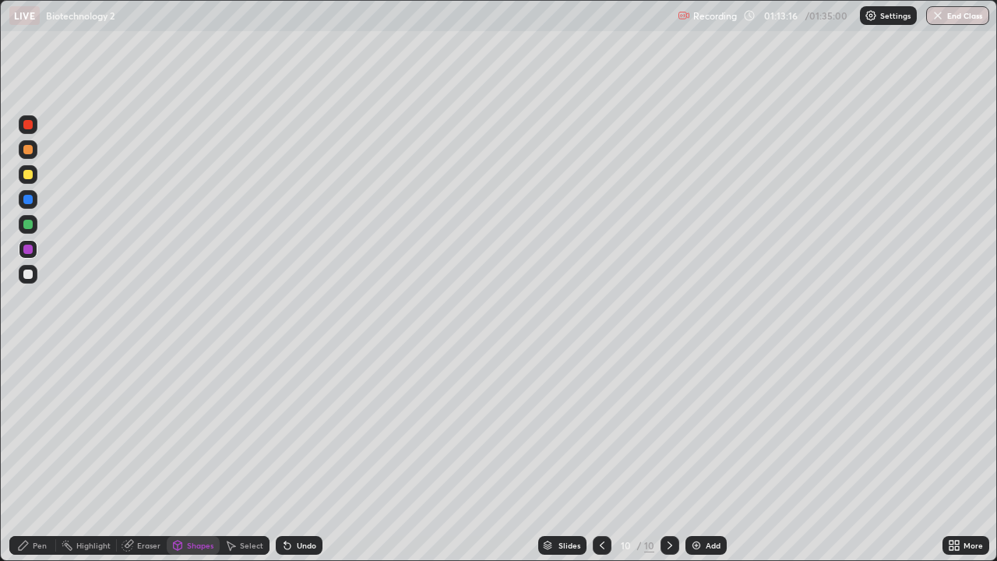
click at [40, 455] on div "Pen" at bounding box center [40, 546] width 14 height 8
click at [34, 277] on div at bounding box center [28, 274] width 19 height 19
click at [187, 455] on div "Shapes" at bounding box center [200, 546] width 26 height 8
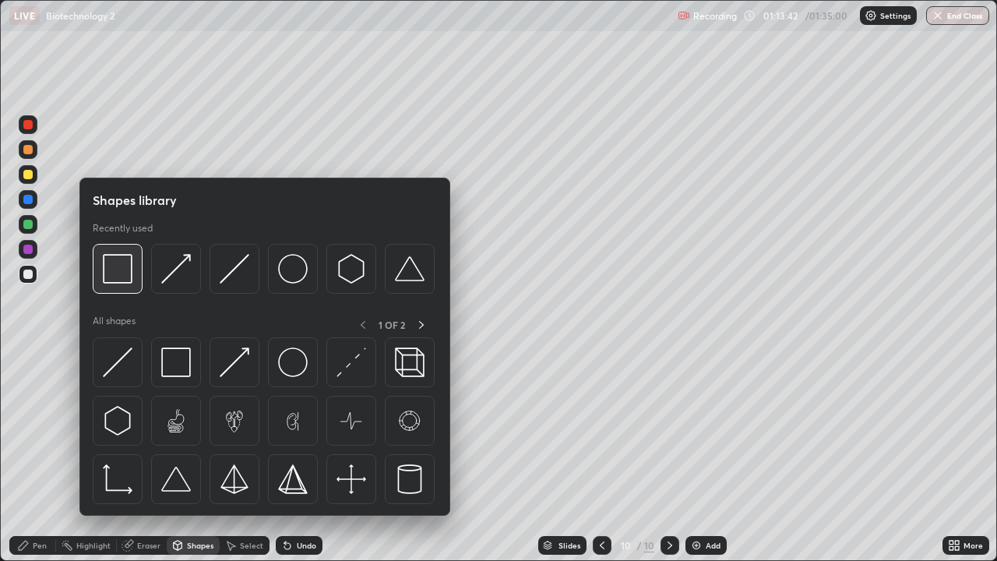
click at [122, 277] on img at bounding box center [118, 269] width 30 height 30
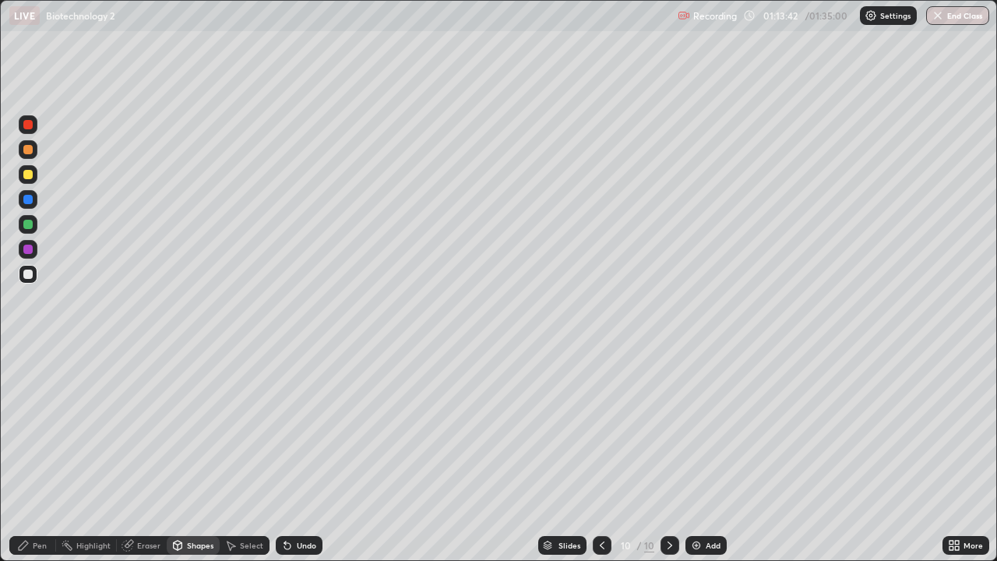
click at [34, 206] on div at bounding box center [28, 199] width 19 height 19
click at [47, 455] on div "Pen" at bounding box center [32, 545] width 47 height 19
click at [27, 402] on div at bounding box center [27, 405] width 9 height 9
click at [183, 455] on div "Shapes" at bounding box center [193, 545] width 53 height 31
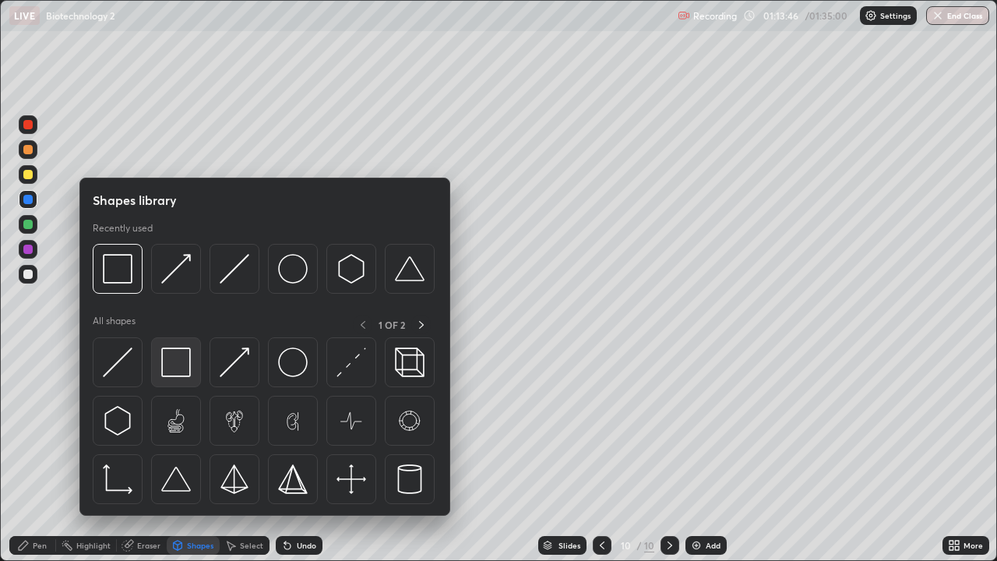
click at [185, 361] on img at bounding box center [176, 363] width 30 height 30
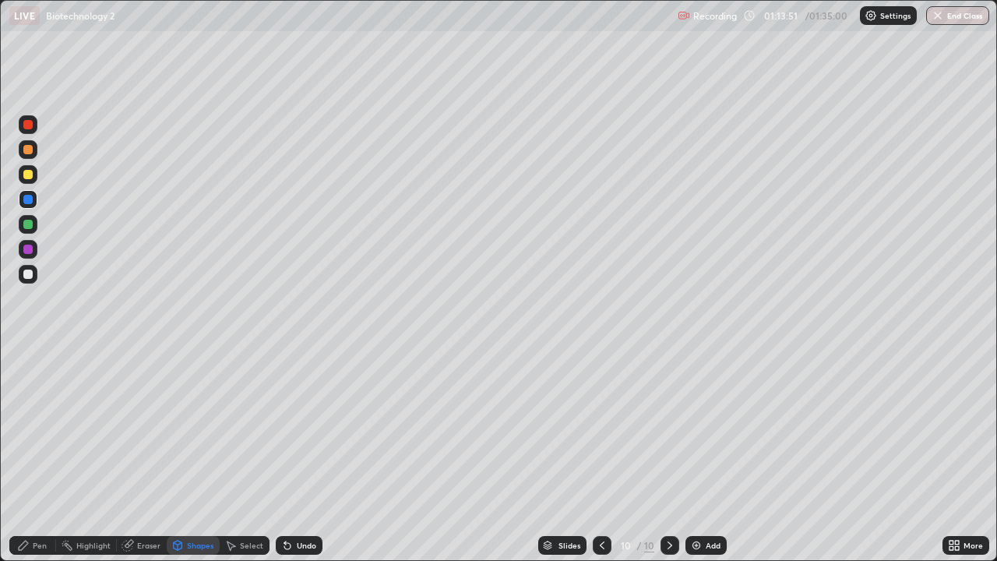
click at [180, 455] on icon at bounding box center [178, 545] width 9 height 9
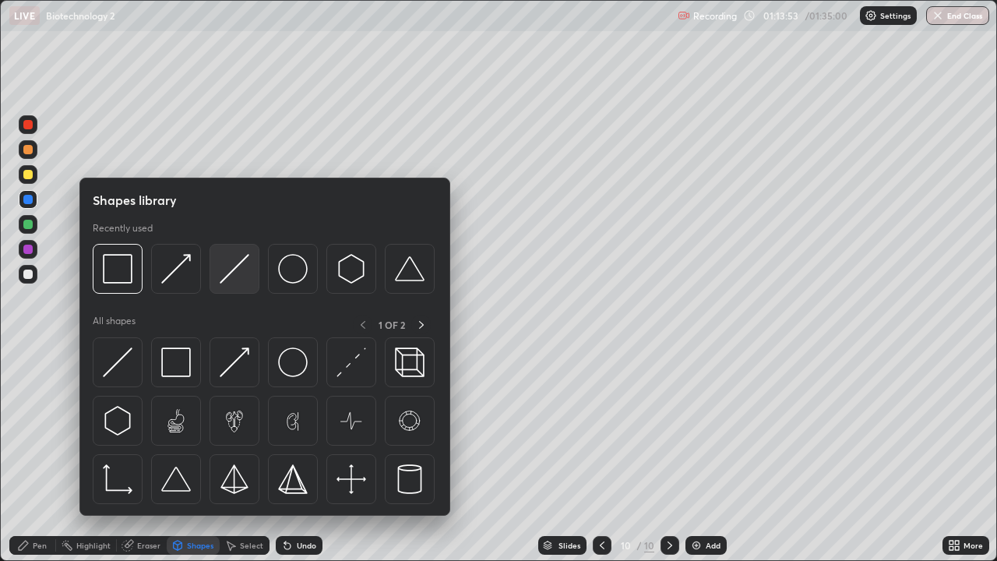
click at [224, 280] on img at bounding box center [235, 269] width 30 height 30
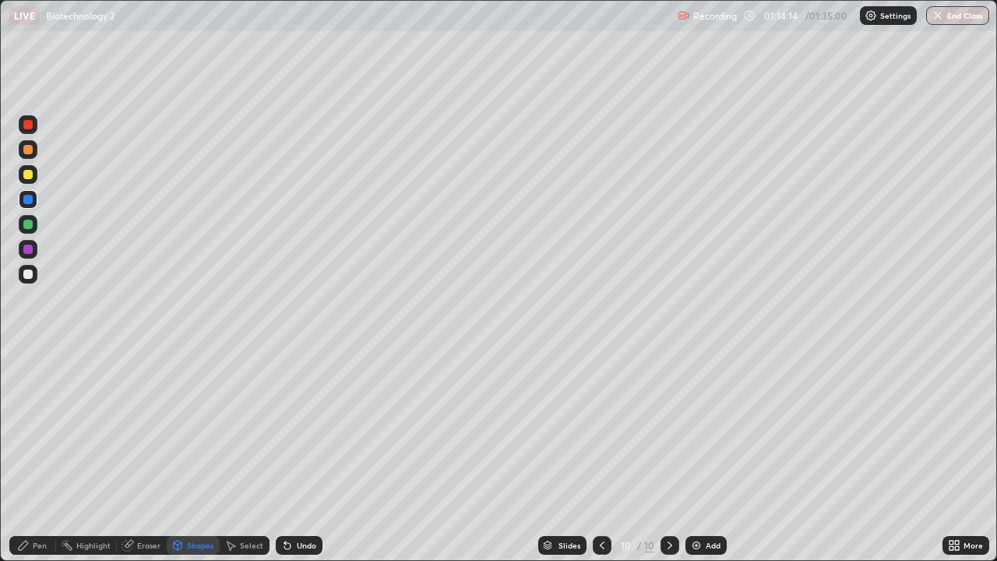
click at [294, 455] on div "Undo" at bounding box center [299, 545] width 47 height 19
click at [297, 455] on div "Undo" at bounding box center [306, 546] width 19 height 8
click at [293, 455] on div "Undo" at bounding box center [299, 545] width 47 height 19
click at [292, 455] on div "Undo" at bounding box center [299, 545] width 47 height 19
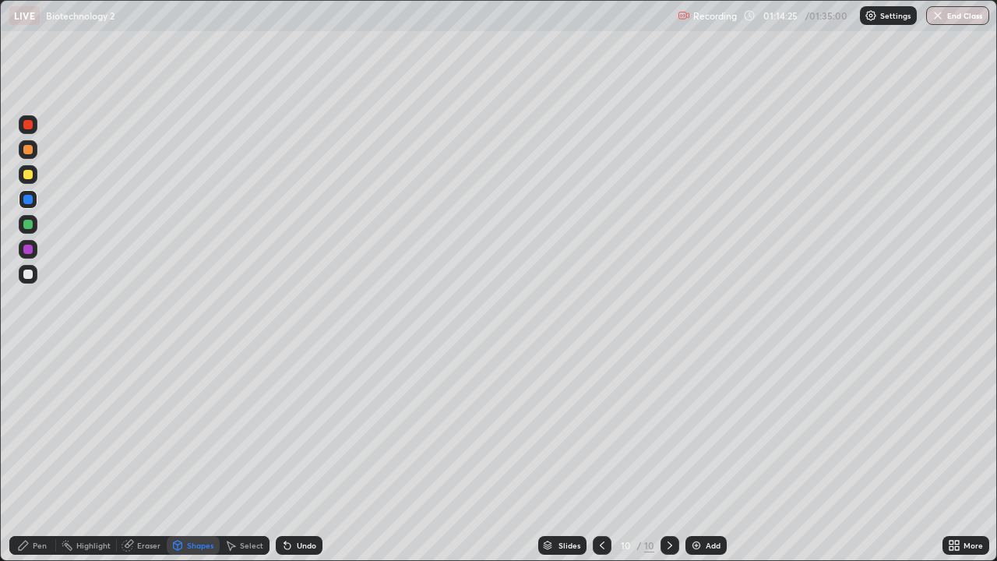
click at [182, 455] on icon at bounding box center [177, 545] width 12 height 12
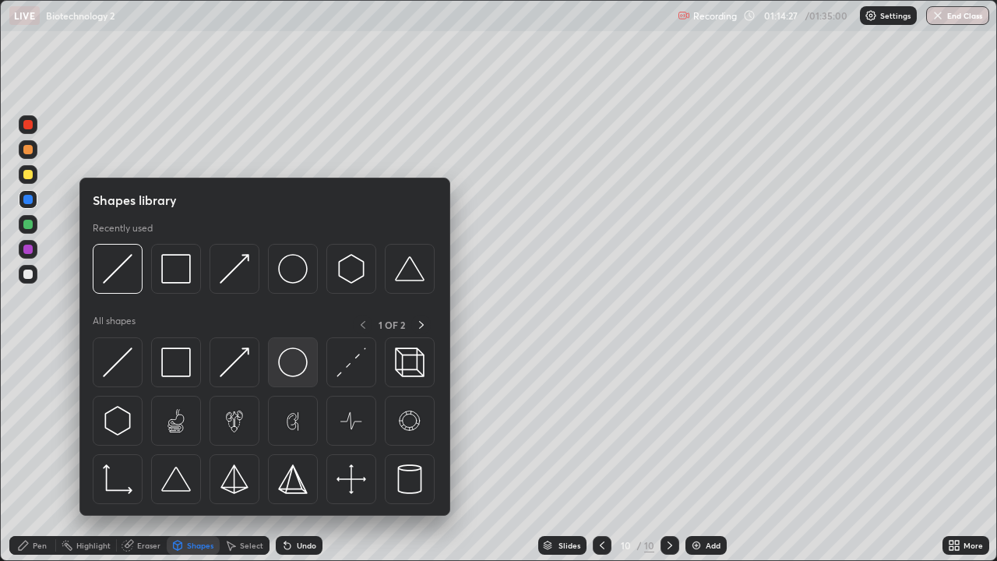
click at [290, 365] on img at bounding box center [293, 363] width 30 height 30
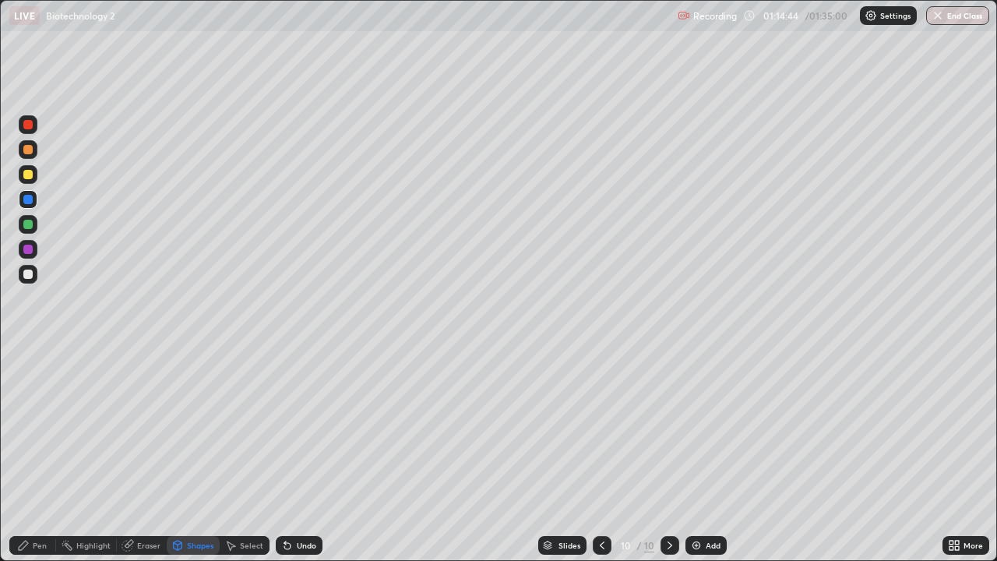
click at [291, 455] on icon at bounding box center [287, 545] width 12 height 12
click at [41, 455] on div "Pen" at bounding box center [32, 545] width 47 height 31
click at [298, 455] on div "Undo" at bounding box center [306, 546] width 19 height 8
click at [284, 455] on icon at bounding box center [287, 546] width 6 height 6
click at [288, 455] on icon at bounding box center [287, 546] width 6 height 6
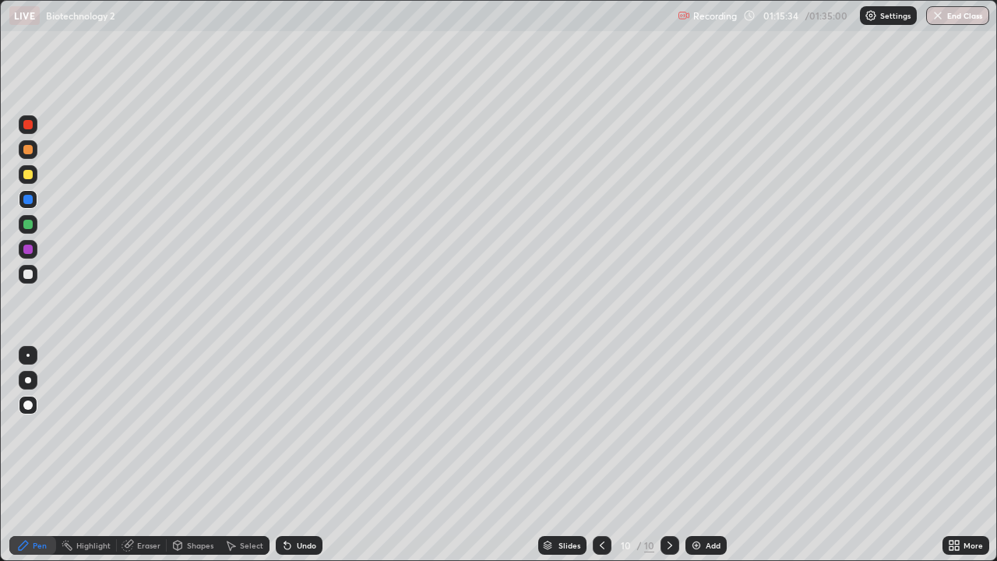
click at [288, 455] on icon at bounding box center [287, 546] width 6 height 6
click at [289, 455] on icon at bounding box center [287, 545] width 12 height 12
click at [290, 455] on icon at bounding box center [287, 545] width 12 height 12
click at [292, 455] on div "Undo" at bounding box center [299, 545] width 47 height 19
click at [293, 455] on div "Undo" at bounding box center [299, 545] width 47 height 19
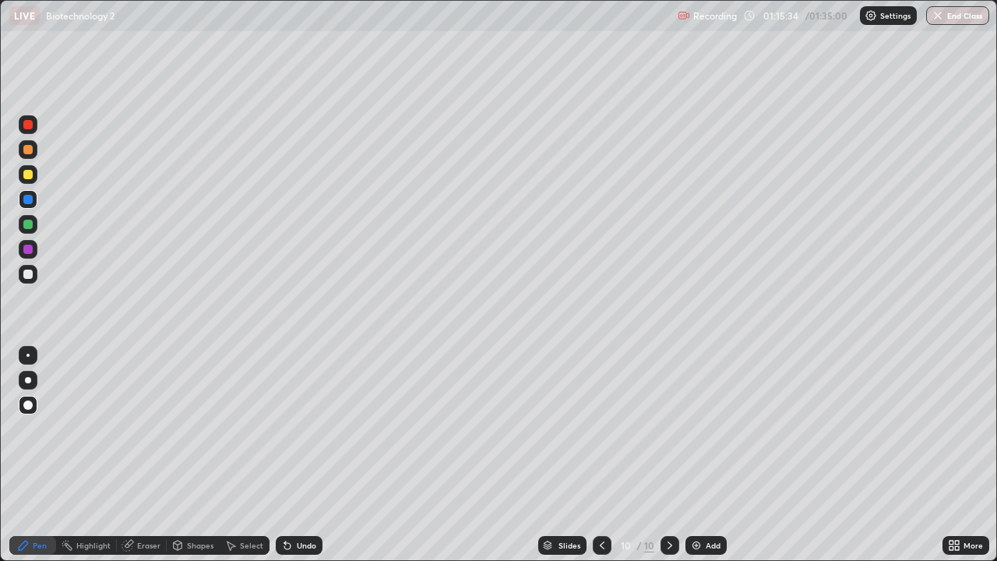
click at [297, 455] on div "Undo" at bounding box center [306, 546] width 19 height 8
click at [295, 455] on div "Undo" at bounding box center [299, 545] width 47 height 19
click at [294, 455] on div "Undo" at bounding box center [299, 545] width 47 height 19
click at [297, 455] on div "Undo" at bounding box center [299, 545] width 47 height 19
click at [297, 455] on div "Undo" at bounding box center [296, 545] width 53 height 31
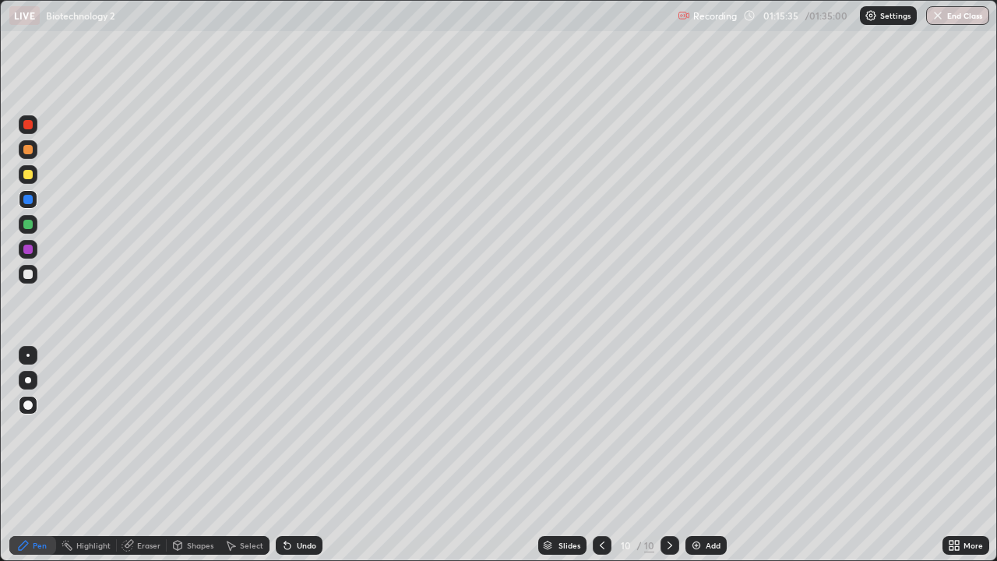
click at [297, 455] on div "Undo" at bounding box center [296, 545] width 53 height 31
click at [296, 455] on div "Undo" at bounding box center [296, 545] width 53 height 31
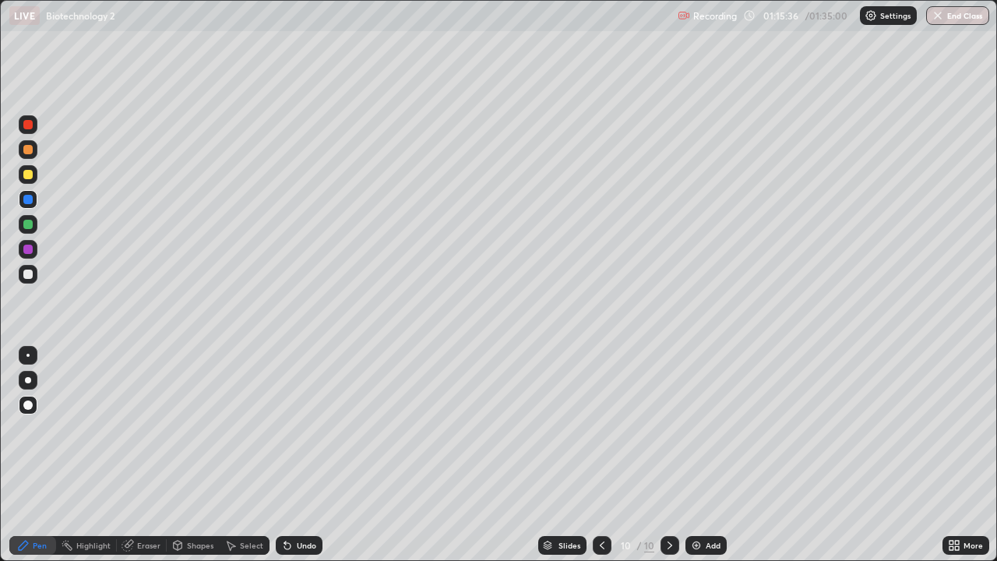
click at [295, 455] on div "Undo" at bounding box center [296, 545] width 53 height 31
click at [293, 455] on div "Undo" at bounding box center [296, 545] width 53 height 31
click at [291, 455] on div "Undo" at bounding box center [296, 545] width 53 height 31
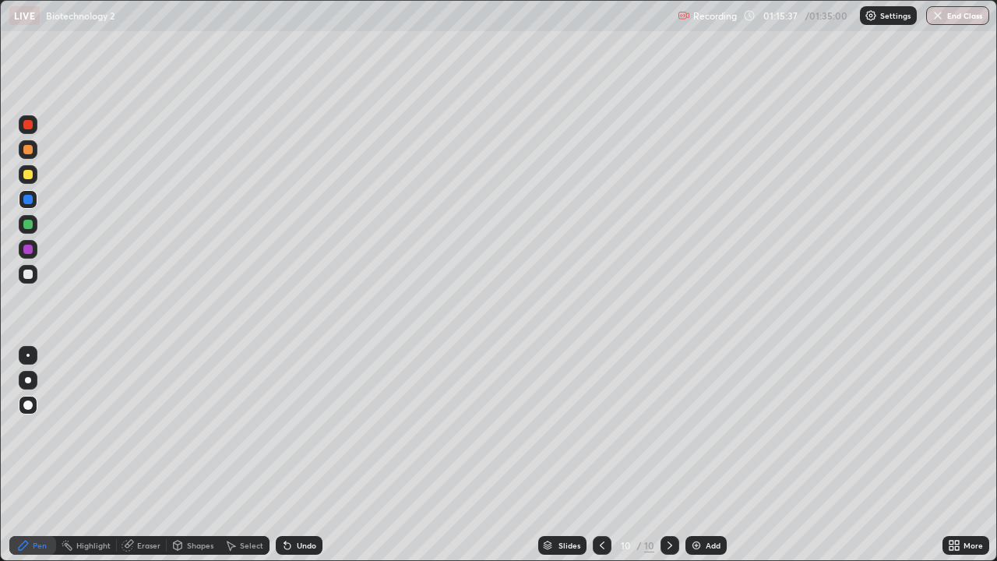
click at [291, 455] on div "Undo" at bounding box center [296, 545] width 53 height 31
click at [29, 273] on div at bounding box center [27, 274] width 9 height 9
click at [29, 379] on div at bounding box center [28, 380] width 6 height 6
click at [28, 251] on div at bounding box center [27, 249] width 9 height 9
click at [27, 408] on div at bounding box center [27, 405] width 9 height 9
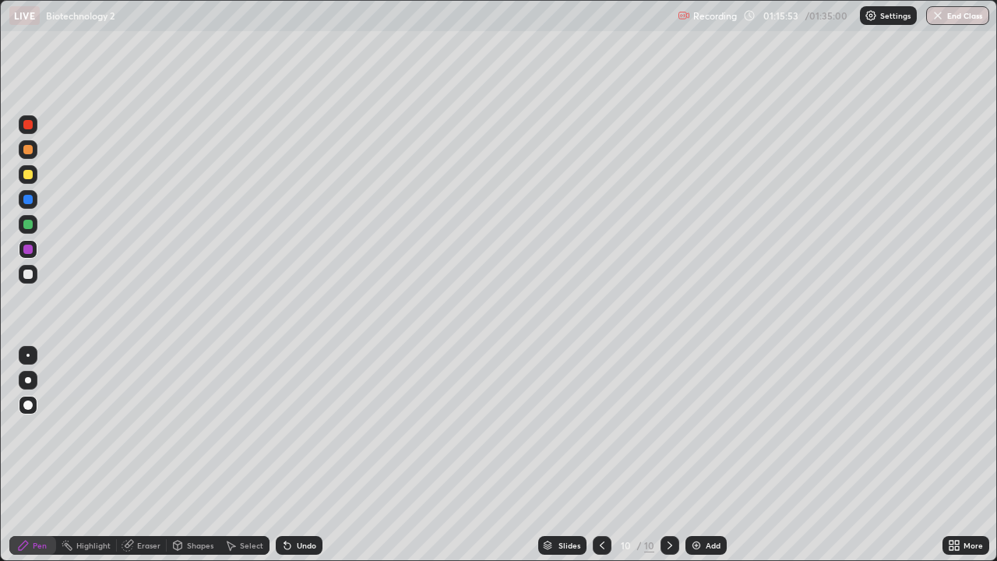
click at [28, 150] on div at bounding box center [27, 149] width 9 height 9
click at [291, 455] on icon at bounding box center [287, 545] width 12 height 12
click at [298, 455] on div "Undo" at bounding box center [306, 546] width 19 height 8
click at [199, 455] on div "Shapes" at bounding box center [200, 546] width 26 height 8
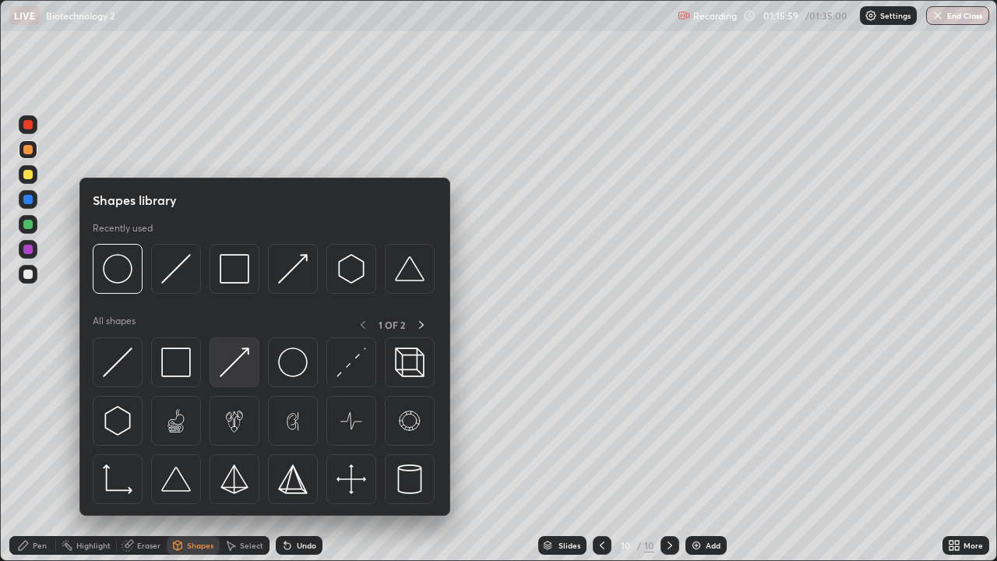
click at [244, 349] on img at bounding box center [235, 363] width 30 height 30
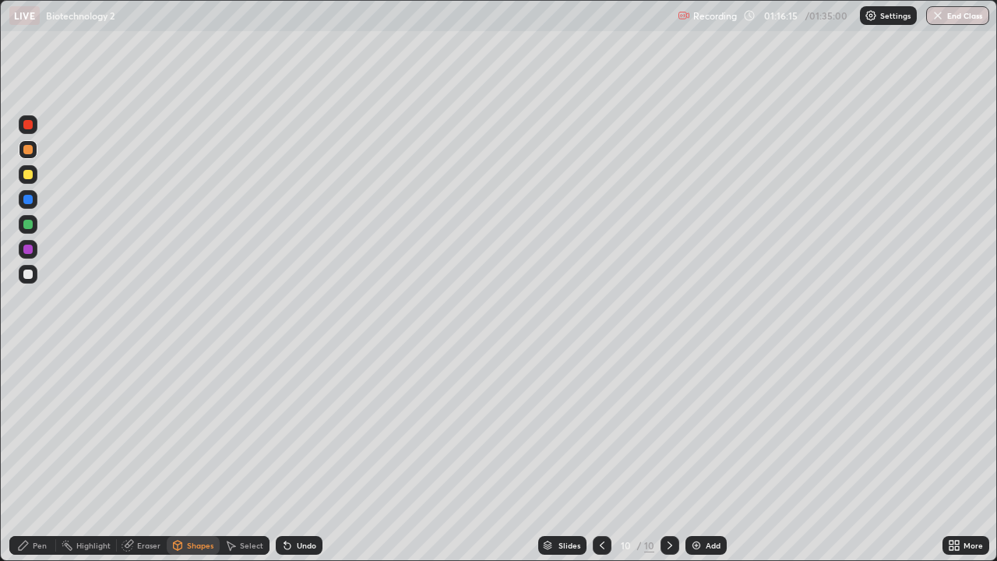
click at [31, 277] on div at bounding box center [27, 274] width 9 height 9
click at [41, 455] on div "Pen" at bounding box center [32, 545] width 47 height 19
click at [29, 376] on div at bounding box center [28, 380] width 19 height 19
click at [34, 251] on div at bounding box center [28, 249] width 19 height 19
click at [200, 455] on div "Shapes" at bounding box center [200, 546] width 26 height 8
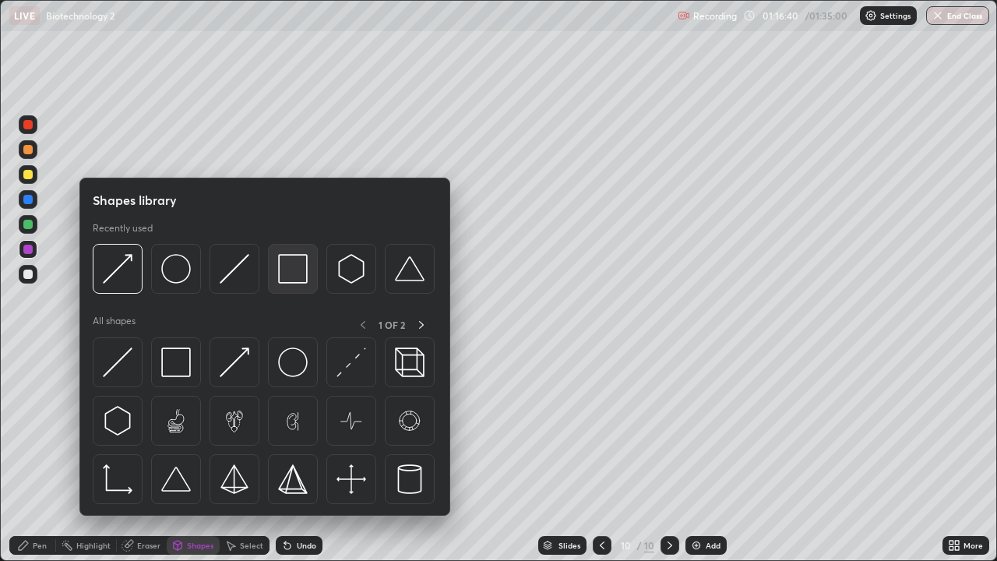
click at [301, 270] on img at bounding box center [293, 269] width 30 height 30
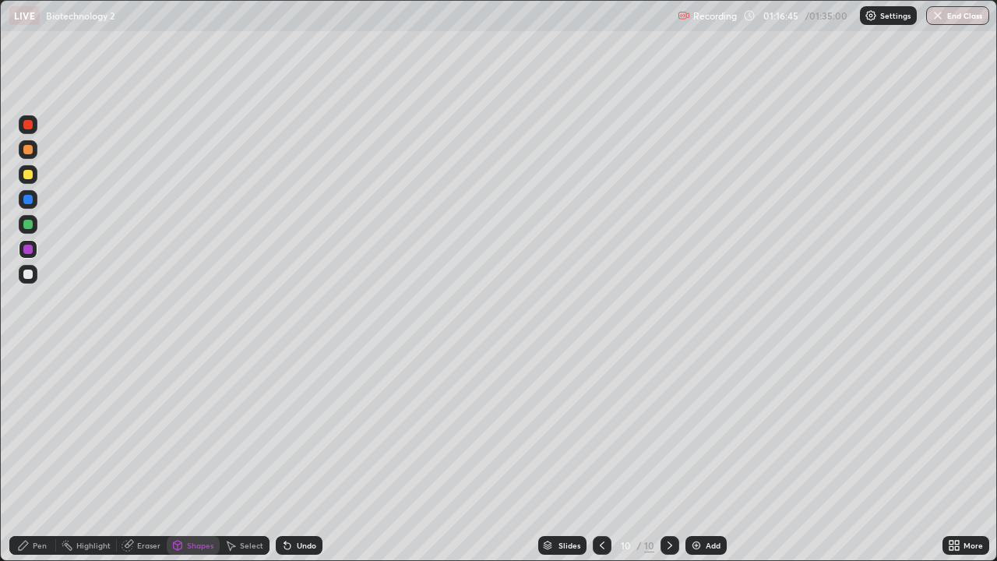
click at [44, 455] on div "Pen" at bounding box center [40, 546] width 14 height 8
click at [34, 277] on div at bounding box center [28, 274] width 19 height 19
click at [304, 455] on div "Undo" at bounding box center [306, 546] width 19 height 8
click at [307, 455] on div "Undo" at bounding box center [306, 546] width 19 height 8
click at [301, 455] on div "Undo" at bounding box center [306, 546] width 19 height 8
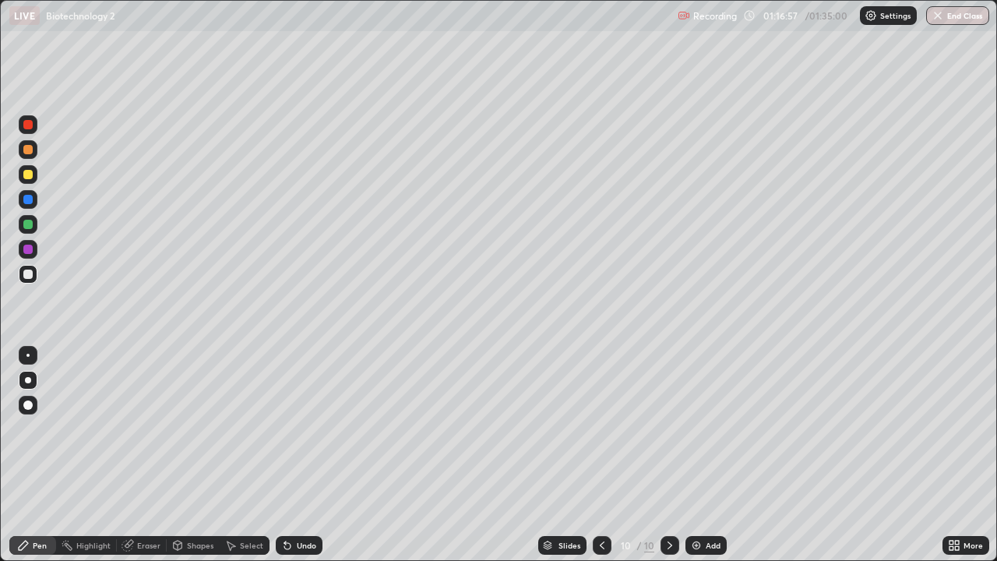
click at [303, 455] on div "Undo" at bounding box center [306, 546] width 19 height 8
click at [307, 455] on div "Undo" at bounding box center [299, 545] width 47 height 19
click at [305, 455] on div "Undo" at bounding box center [299, 545] width 47 height 19
click at [192, 455] on div "Shapes" at bounding box center [200, 546] width 26 height 8
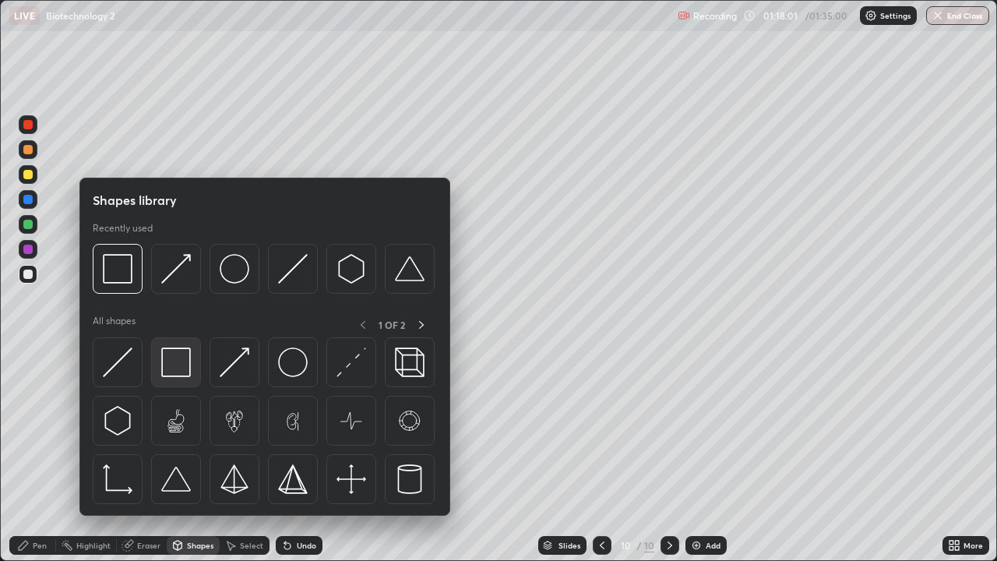
click at [174, 361] on img at bounding box center [176, 363] width 30 height 30
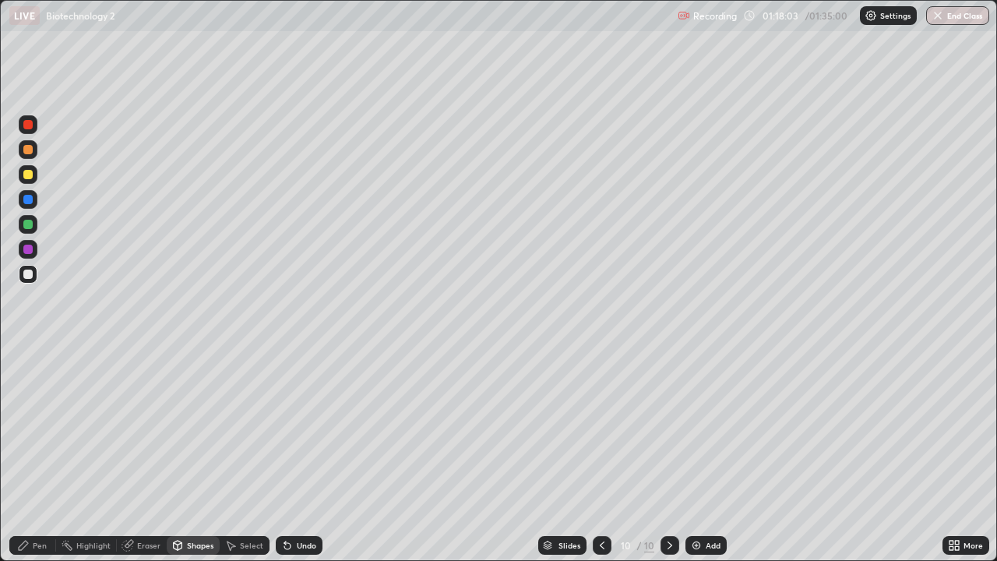
click at [31, 203] on div at bounding box center [27, 199] width 9 height 9
click at [45, 455] on div "Pen" at bounding box center [32, 545] width 47 height 19
click at [31, 380] on div at bounding box center [28, 380] width 19 height 19
click at [27, 404] on div at bounding box center [27, 405] width 9 height 9
click at [297, 455] on div "Undo" at bounding box center [306, 546] width 19 height 8
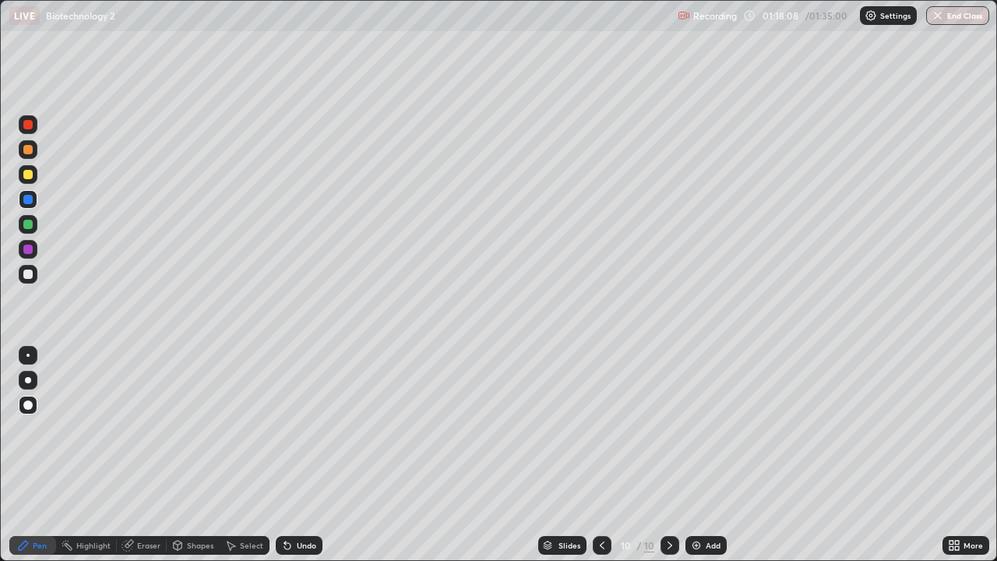
click at [204, 455] on div "Shapes" at bounding box center [200, 546] width 26 height 8
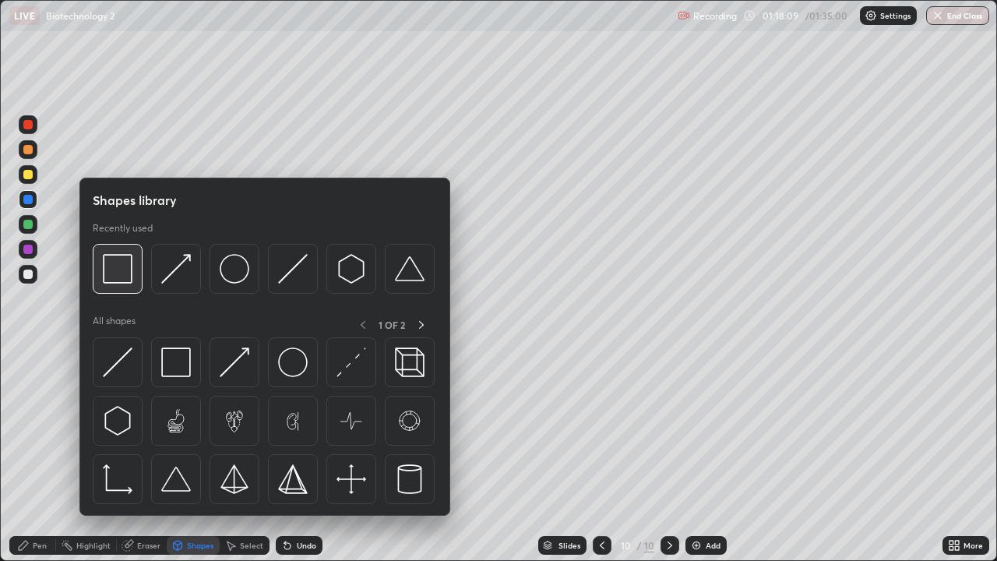
click at [132, 283] on div at bounding box center [118, 269] width 50 height 50
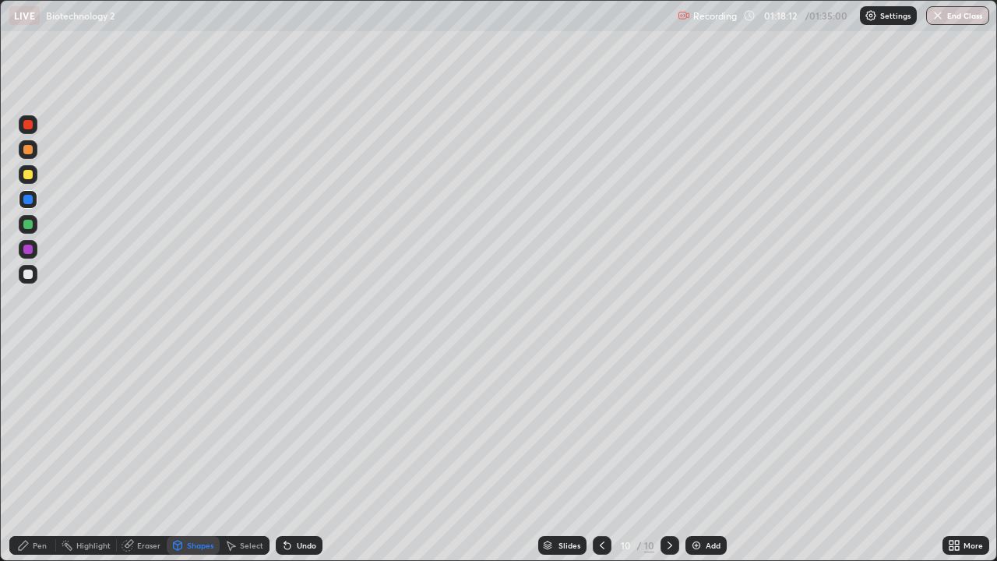
click at [306, 455] on div "Undo" at bounding box center [306, 546] width 19 height 8
click at [47, 455] on div "Pen" at bounding box center [32, 545] width 47 height 19
click at [195, 455] on div "Shapes" at bounding box center [193, 545] width 53 height 19
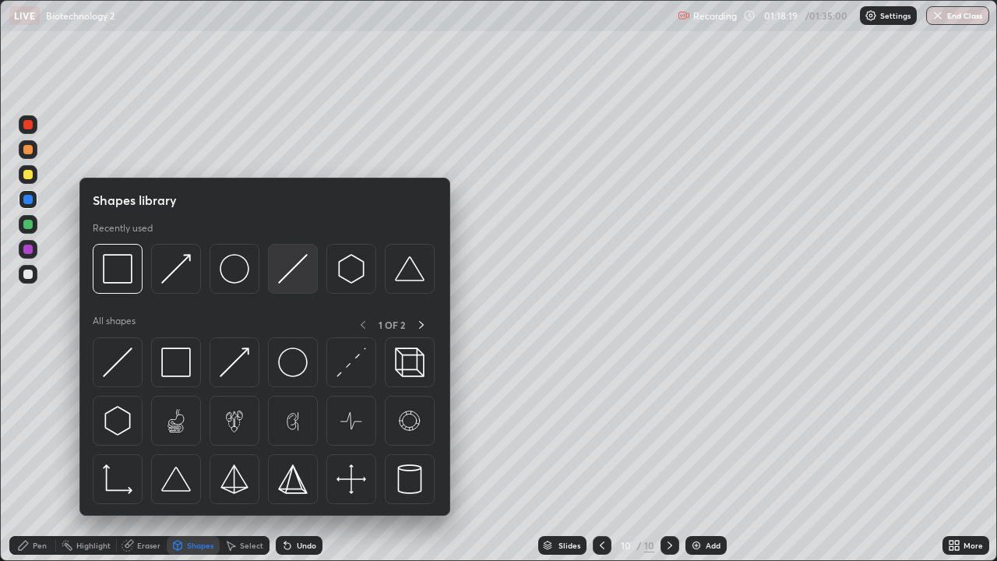
click at [288, 270] on img at bounding box center [293, 269] width 30 height 30
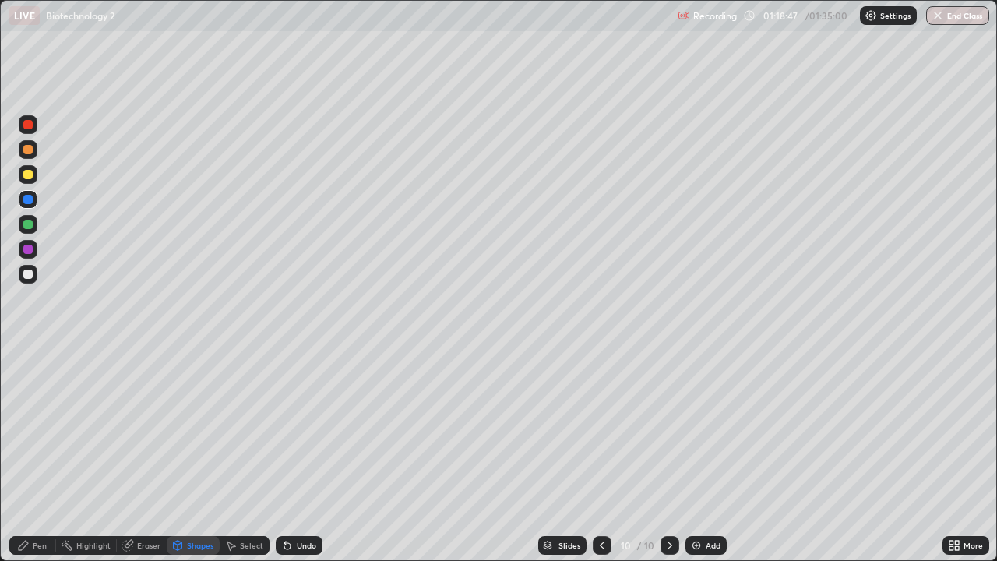
click at [26, 226] on div at bounding box center [27, 224] width 9 height 9
click at [41, 455] on div "Pen" at bounding box center [40, 546] width 14 height 8
click at [29, 404] on div at bounding box center [27, 405] width 9 height 9
click at [31, 247] on div at bounding box center [27, 249] width 9 height 9
click at [298, 455] on div "Undo" at bounding box center [306, 546] width 19 height 8
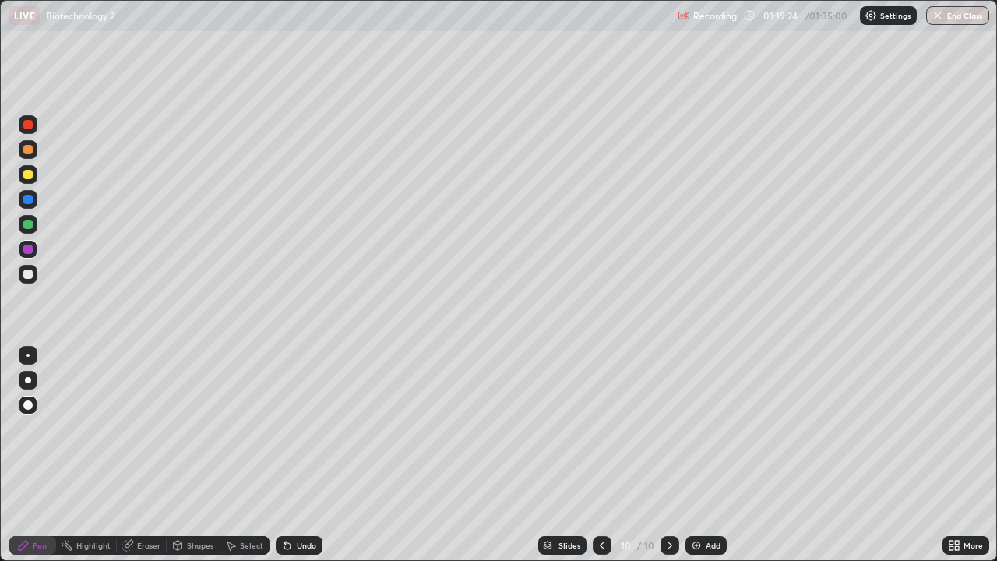
click at [199, 455] on div "Shapes" at bounding box center [200, 546] width 26 height 8
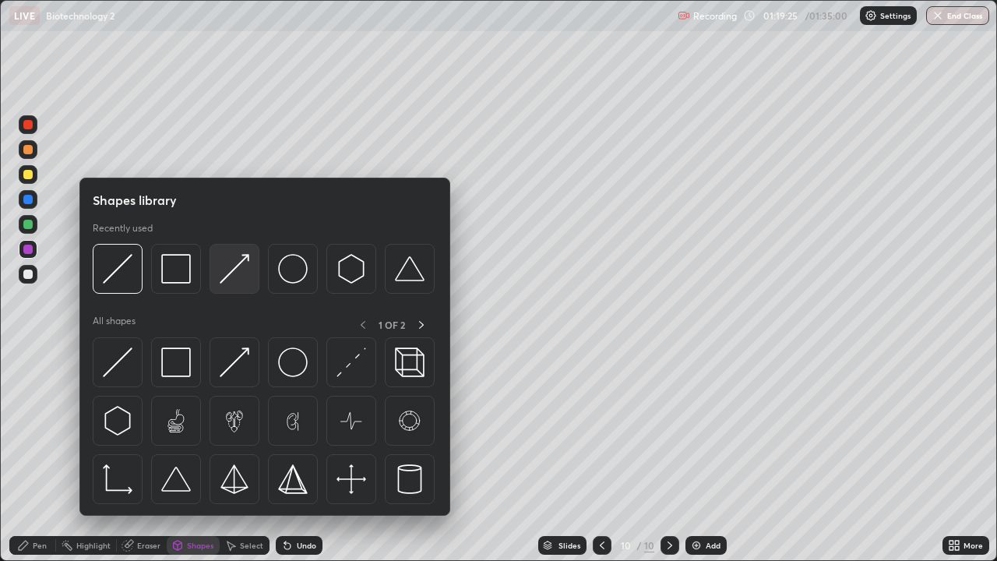
click at [240, 274] on img at bounding box center [235, 269] width 30 height 30
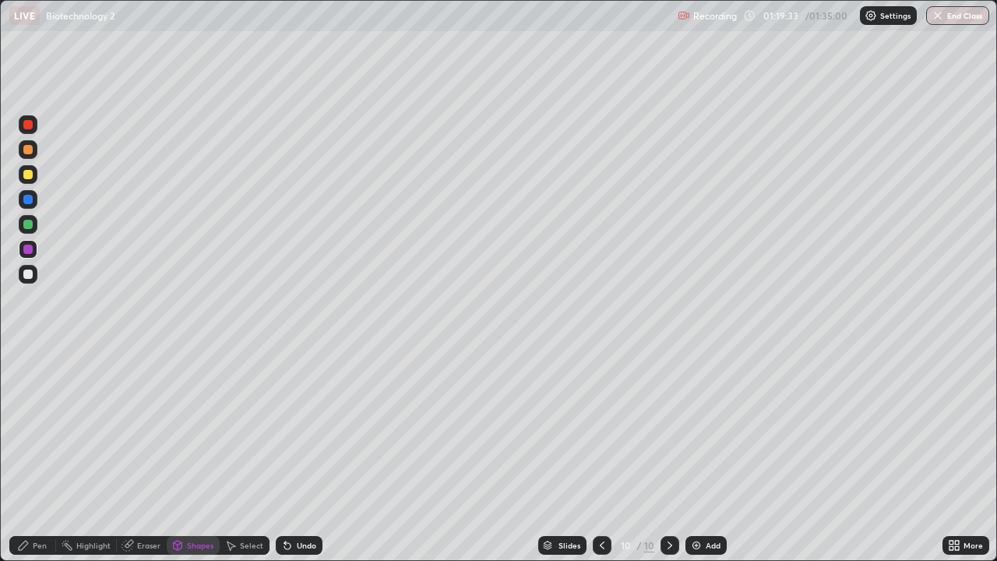
click at [28, 150] on div at bounding box center [27, 149] width 9 height 9
click at [34, 126] on div at bounding box center [28, 124] width 19 height 19
click at [301, 455] on div "Undo" at bounding box center [306, 546] width 19 height 8
click at [49, 455] on div "Pen" at bounding box center [32, 545] width 47 height 19
click at [201, 455] on div "Shapes" at bounding box center [200, 546] width 26 height 8
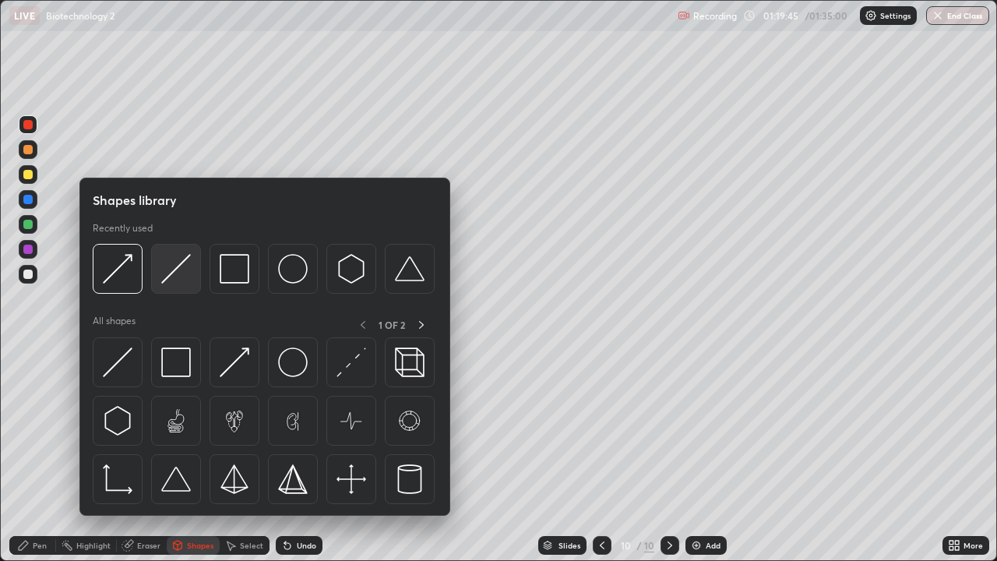
click at [189, 287] on div at bounding box center [176, 269] width 50 height 50
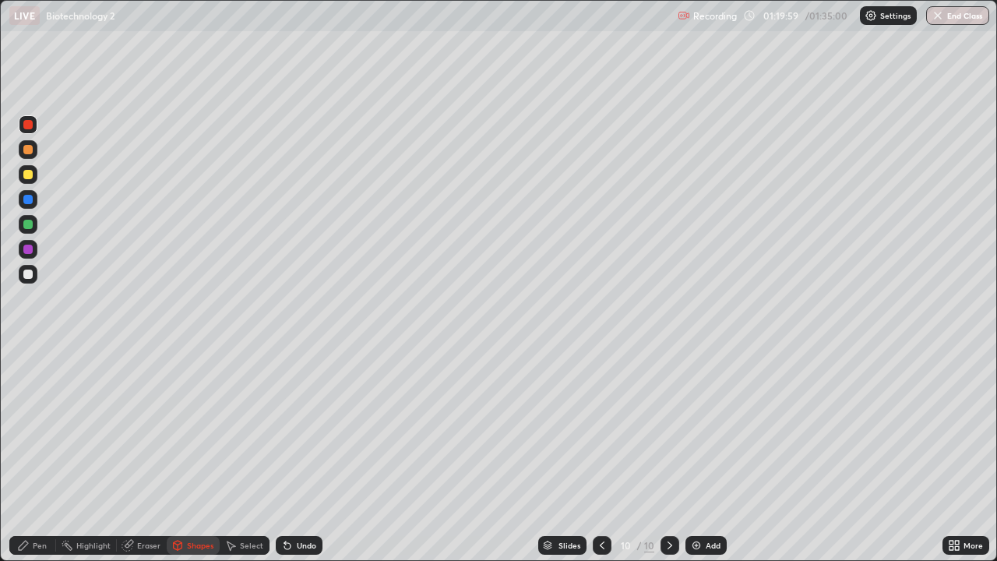
click at [29, 154] on div at bounding box center [28, 149] width 19 height 19
click at [31, 175] on div at bounding box center [27, 174] width 9 height 9
click at [27, 126] on div at bounding box center [27, 124] width 9 height 9
click at [192, 455] on div "Shapes" at bounding box center [193, 545] width 53 height 19
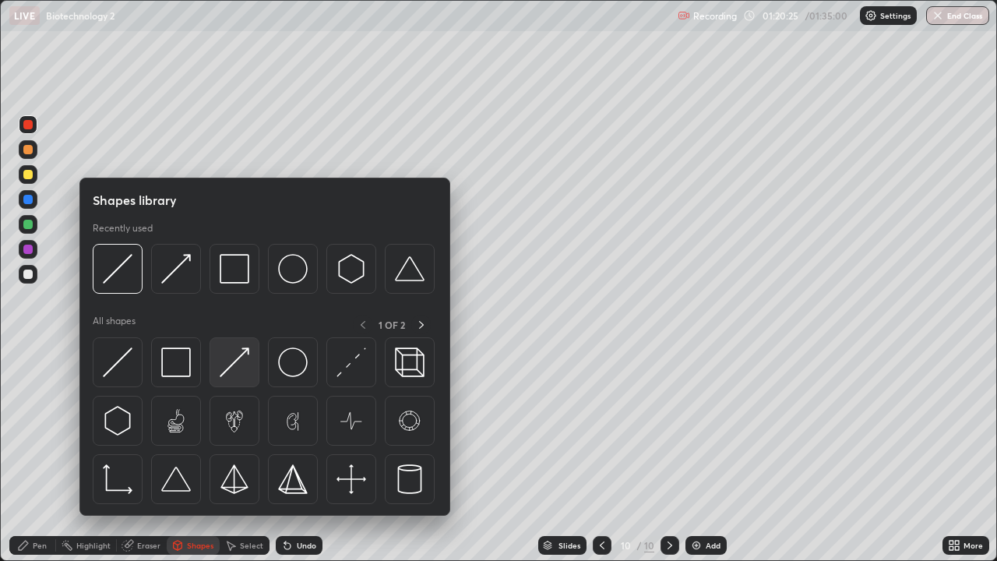
click at [237, 361] on img at bounding box center [235, 363] width 30 height 30
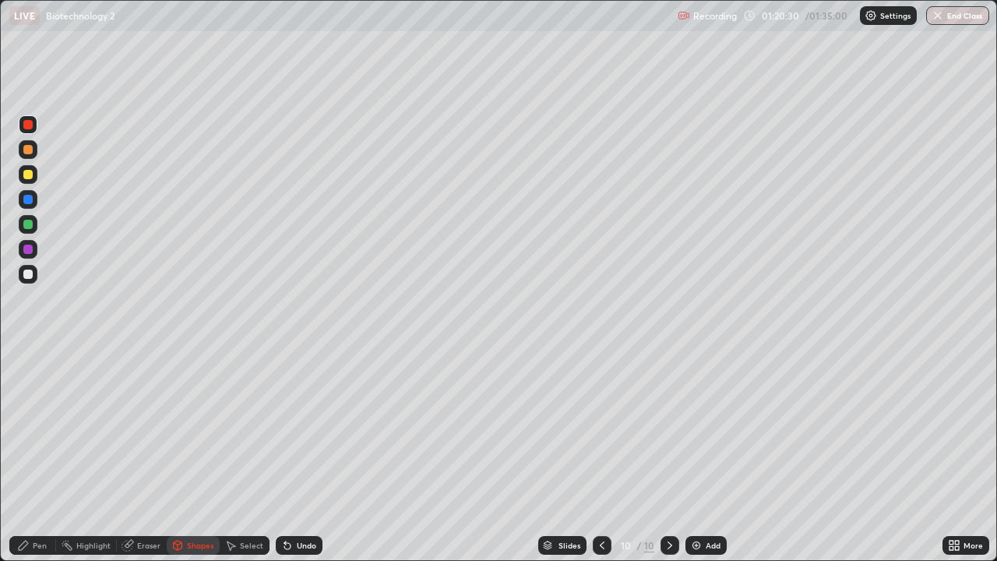
click at [36, 455] on div "Pen" at bounding box center [40, 546] width 14 height 8
click at [31, 224] on div at bounding box center [27, 224] width 9 height 9
click at [298, 455] on div "Undo" at bounding box center [306, 546] width 19 height 8
click at [302, 455] on div "Undo" at bounding box center [306, 546] width 19 height 8
click at [304, 455] on div "Undo" at bounding box center [306, 546] width 19 height 8
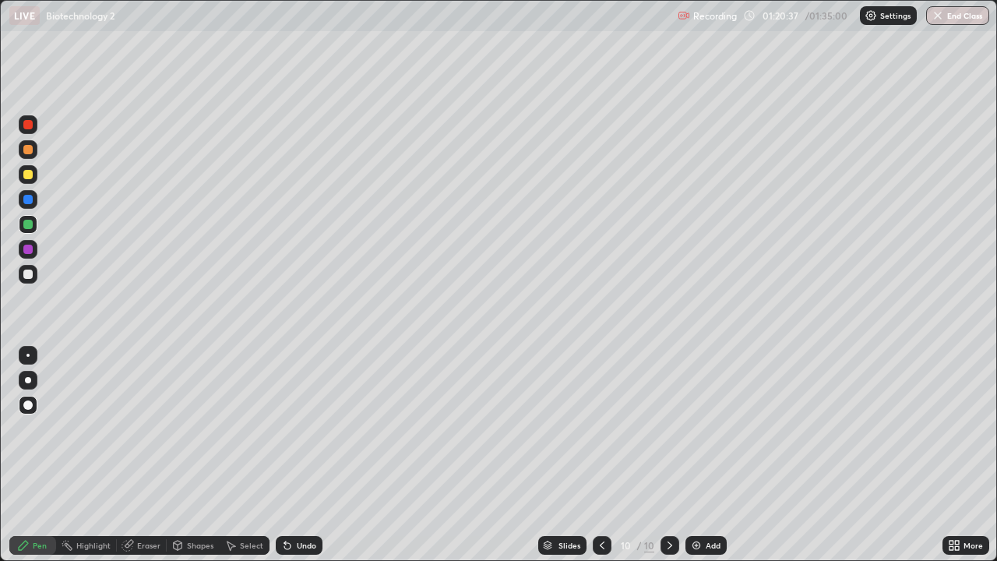
click at [305, 455] on div "Undo" at bounding box center [306, 546] width 19 height 8
click at [307, 455] on div "Undo" at bounding box center [306, 546] width 19 height 8
click at [196, 455] on div "Shapes" at bounding box center [200, 546] width 26 height 8
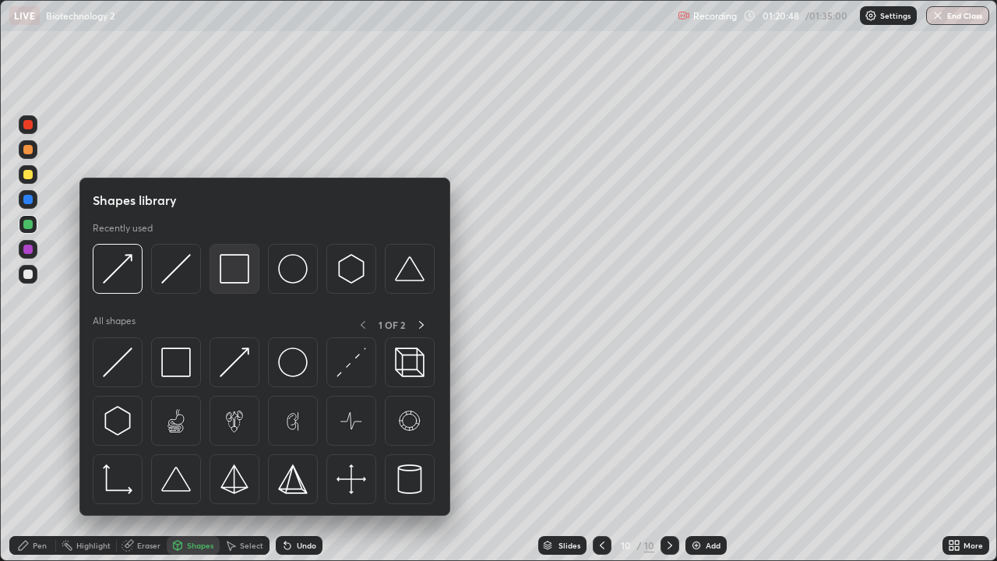
click at [240, 271] on img at bounding box center [235, 269] width 30 height 30
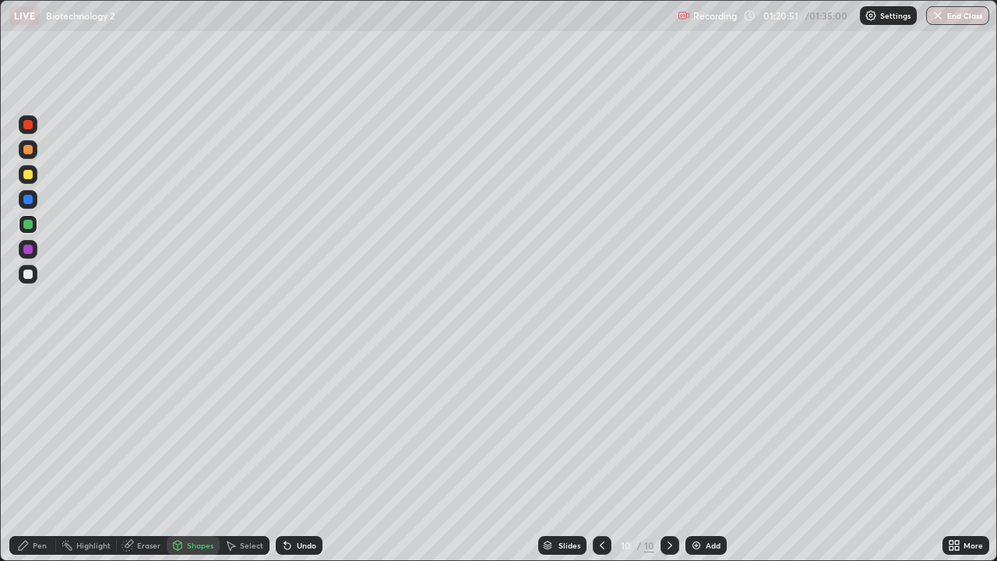
click at [42, 455] on div "Pen" at bounding box center [40, 546] width 14 height 8
click at [30, 358] on div at bounding box center [28, 355] width 19 height 19
click at [29, 201] on div at bounding box center [27, 199] width 9 height 9
click at [26, 401] on div at bounding box center [27, 405] width 9 height 9
click at [29, 127] on div at bounding box center [27, 124] width 9 height 9
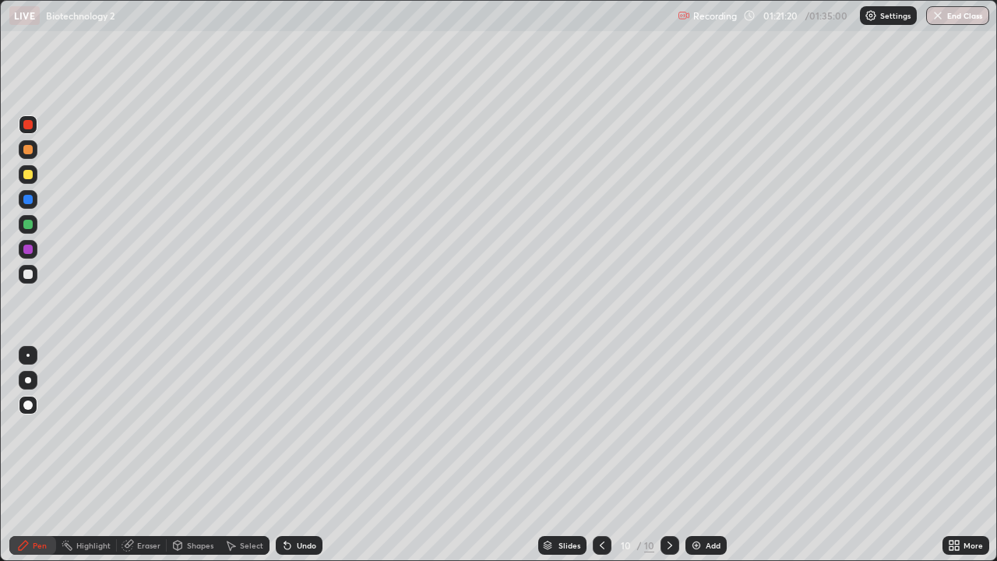
click at [303, 455] on div "Undo" at bounding box center [306, 546] width 19 height 8
click at [199, 455] on div "Shapes" at bounding box center [200, 546] width 26 height 8
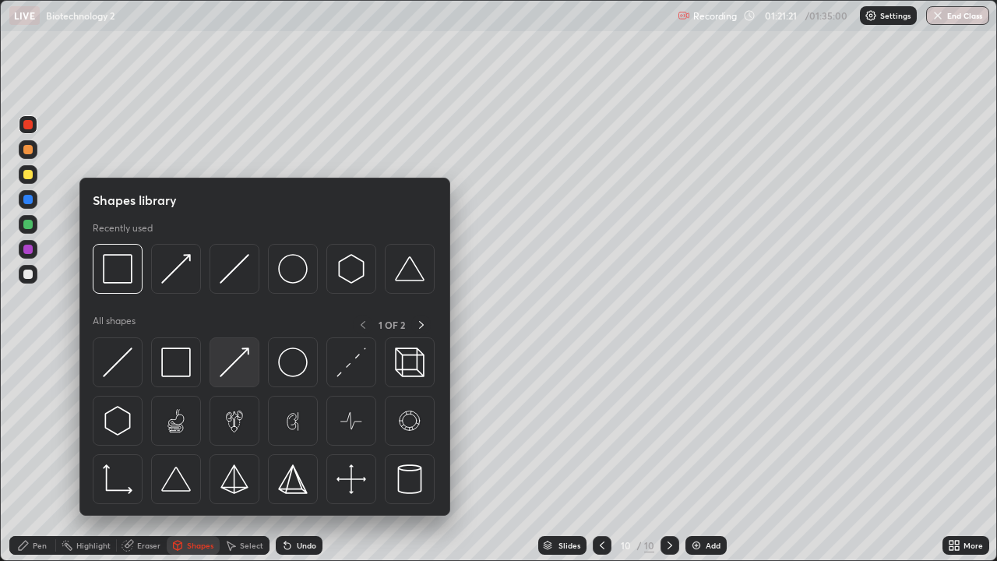
click at [238, 358] on img at bounding box center [235, 363] width 30 height 30
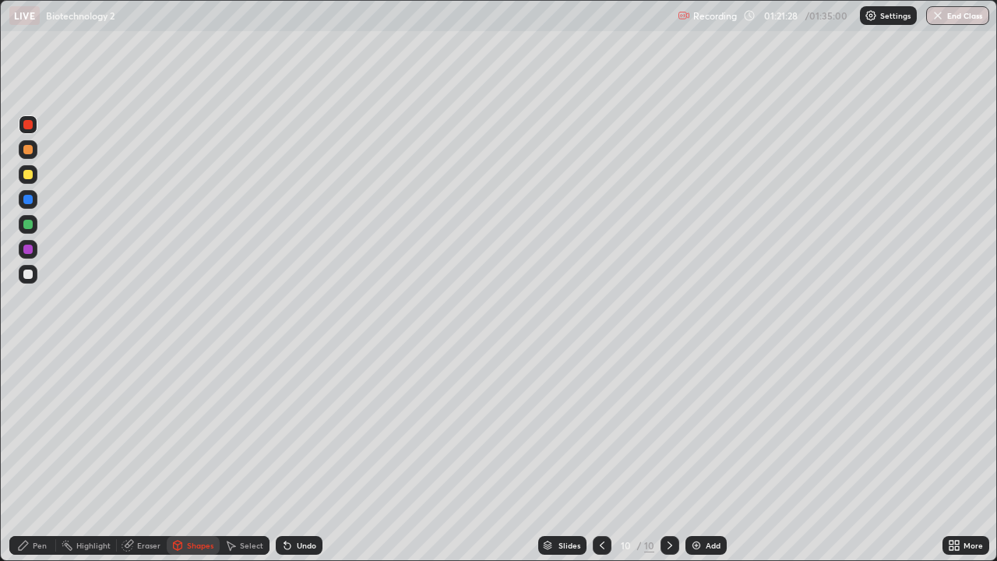
click at [299, 455] on div "Undo" at bounding box center [306, 546] width 19 height 8
click at [26, 223] on div at bounding box center [27, 224] width 9 height 9
click at [40, 455] on div "Pen" at bounding box center [40, 546] width 14 height 8
click at [29, 379] on div at bounding box center [28, 380] width 6 height 6
click at [302, 455] on div "Undo" at bounding box center [306, 546] width 19 height 8
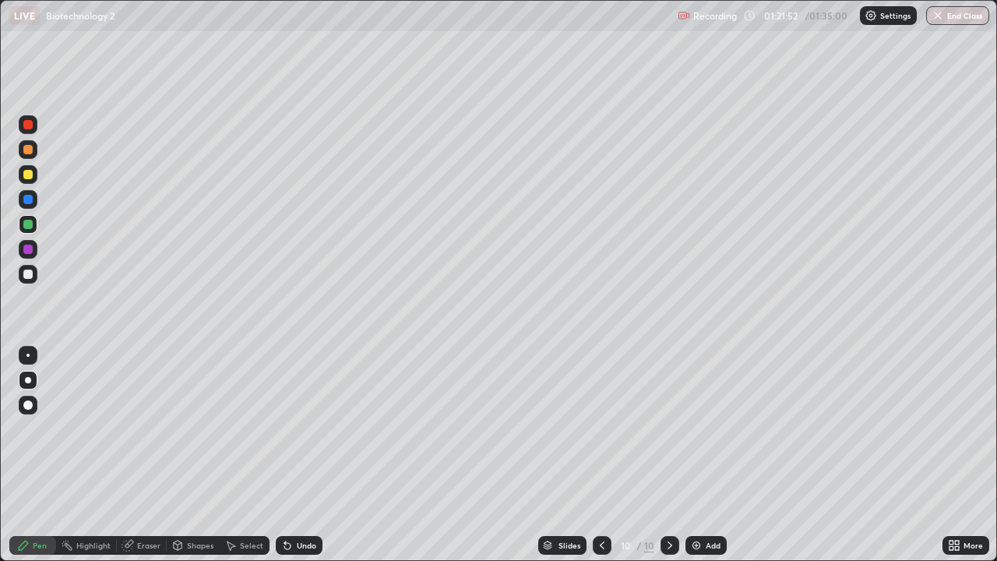
click at [29, 411] on div at bounding box center [28, 405] width 19 height 19
click at [305, 455] on div "Undo" at bounding box center [306, 546] width 19 height 8
click at [305, 455] on div "Undo" at bounding box center [299, 545] width 47 height 19
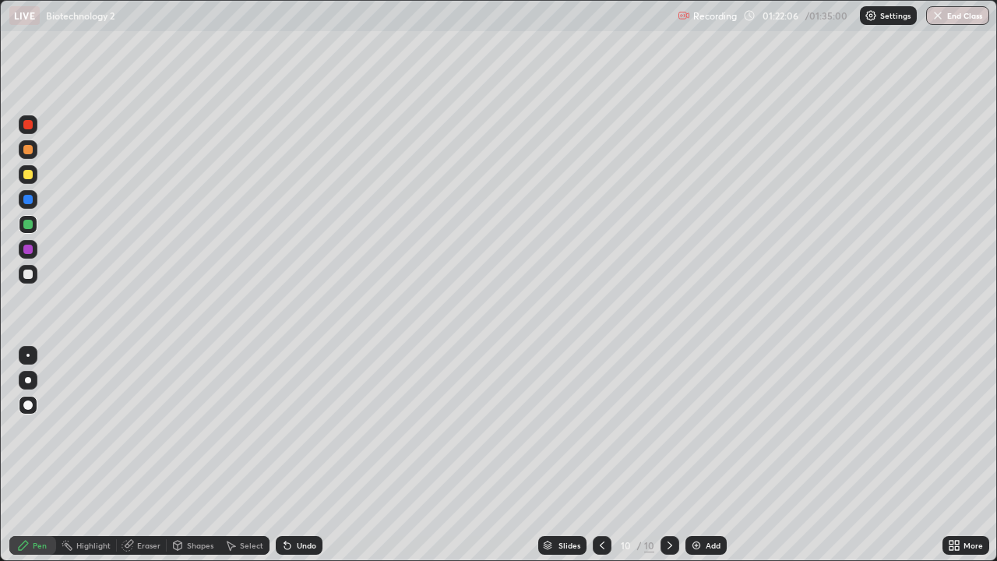
click at [306, 455] on div "Undo" at bounding box center [299, 545] width 47 height 19
click at [305, 455] on div "Undo" at bounding box center [306, 546] width 19 height 8
click at [306, 455] on div "Undo" at bounding box center [299, 545] width 47 height 19
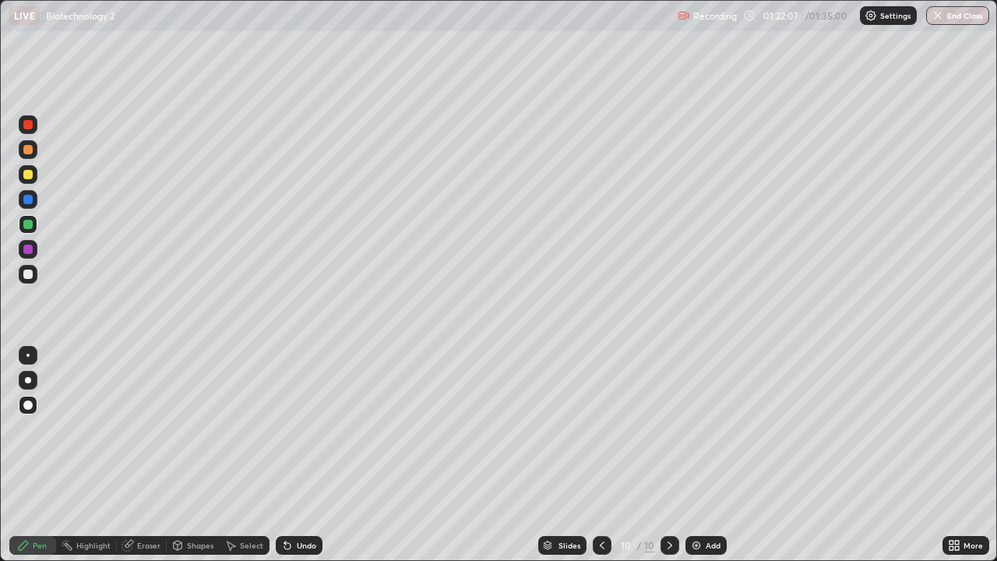
click at [307, 455] on div "Undo" at bounding box center [306, 546] width 19 height 8
click at [197, 455] on div "Shapes" at bounding box center [200, 546] width 26 height 8
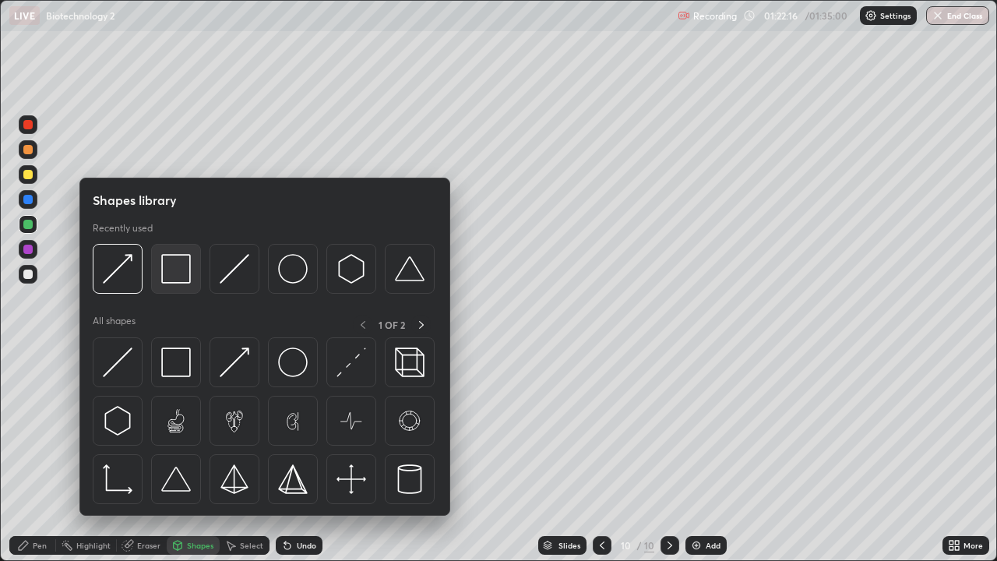
click at [182, 273] on img at bounding box center [176, 269] width 30 height 30
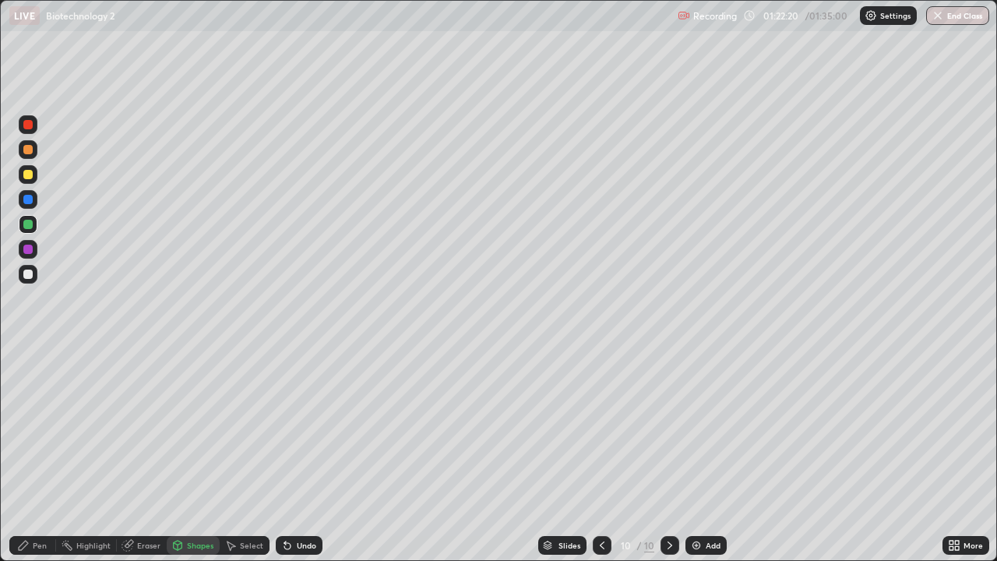
click at [37, 455] on div "Pen" at bounding box center [40, 546] width 14 height 8
click at [27, 356] on div at bounding box center [27, 355] width 3 height 3
click at [31, 178] on div at bounding box center [27, 174] width 9 height 9
click at [312, 455] on div "Undo" at bounding box center [306, 546] width 19 height 8
click at [311, 455] on div "Undo" at bounding box center [299, 545] width 47 height 19
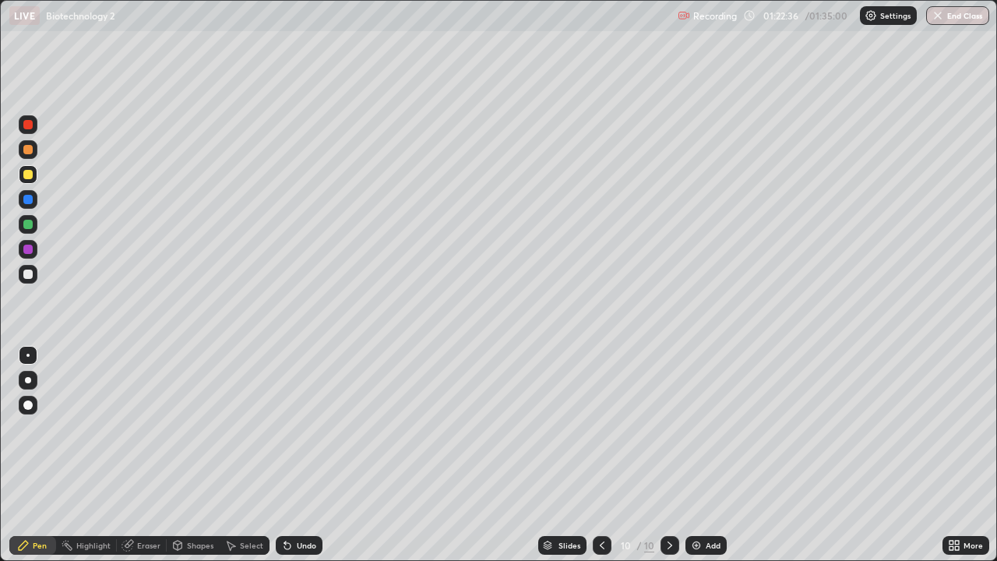
click at [302, 455] on div "Undo" at bounding box center [306, 546] width 19 height 8
click at [306, 455] on div "Undo" at bounding box center [306, 546] width 19 height 8
click at [312, 455] on div "Undo" at bounding box center [306, 546] width 19 height 8
click at [311, 455] on div "Undo" at bounding box center [306, 546] width 19 height 8
click at [306, 455] on div "Undo" at bounding box center [306, 546] width 19 height 8
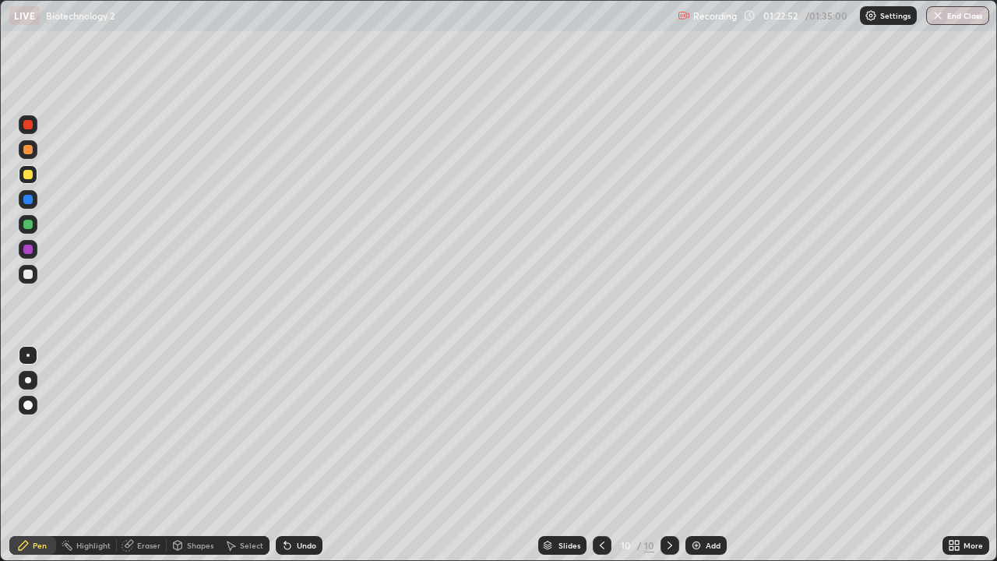
click at [307, 455] on div "Undo" at bounding box center [306, 546] width 19 height 8
click at [302, 455] on div "Undo" at bounding box center [306, 546] width 19 height 8
click at [299, 455] on div "Undo" at bounding box center [306, 546] width 19 height 8
click at [301, 455] on div "Undo" at bounding box center [306, 546] width 19 height 8
click at [28, 249] on div at bounding box center [27, 249] width 9 height 9
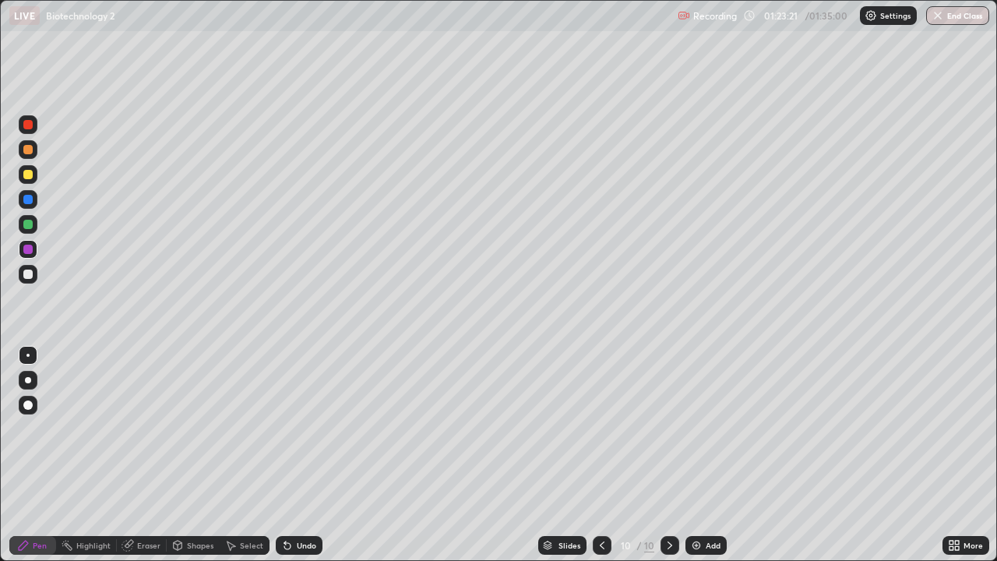
click at [195, 455] on div "Shapes" at bounding box center [193, 545] width 53 height 19
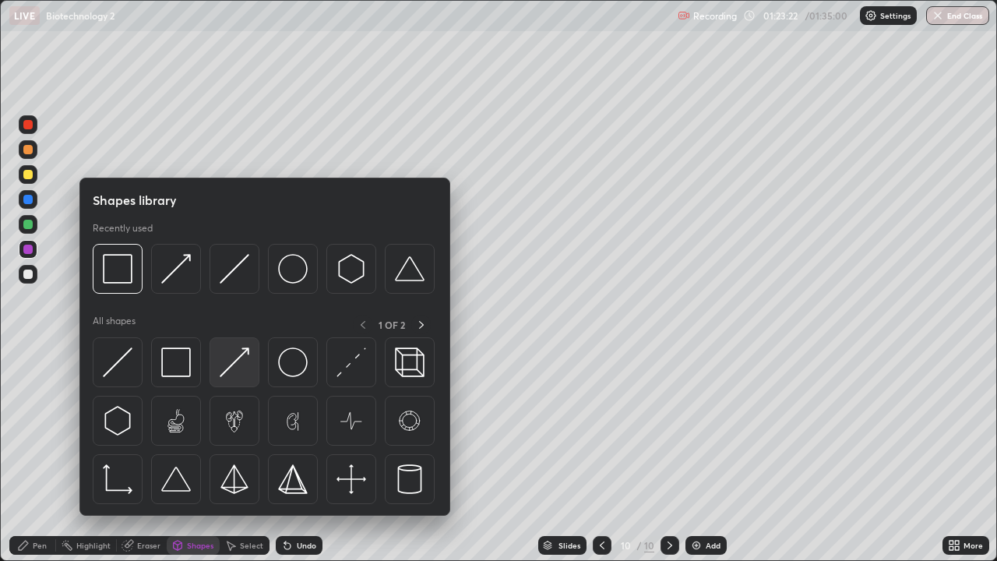
click at [235, 365] on img at bounding box center [235, 363] width 30 height 30
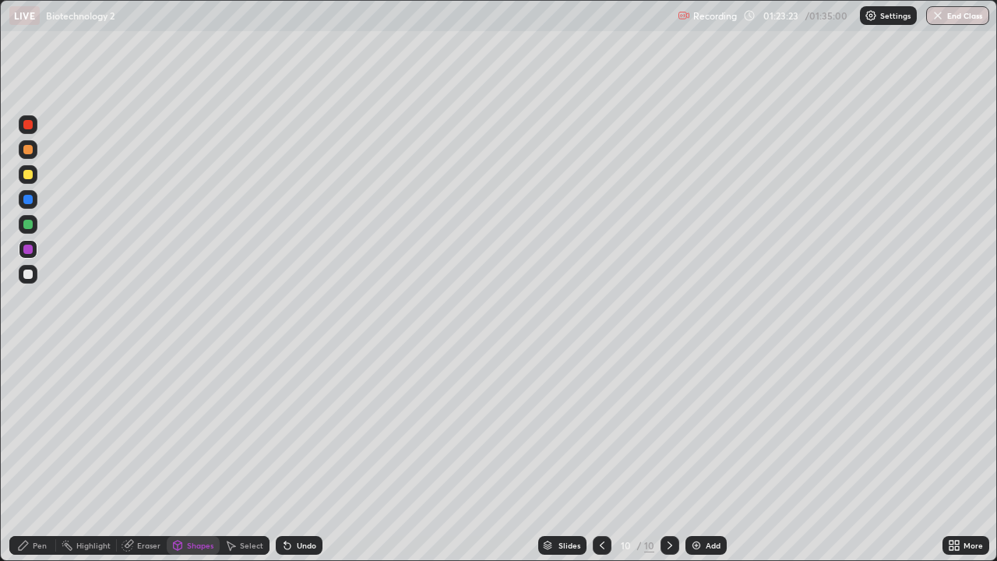
click at [42, 455] on div "Pen" at bounding box center [40, 546] width 14 height 8
click at [29, 407] on div at bounding box center [27, 405] width 9 height 9
click at [192, 455] on div "Shapes" at bounding box center [200, 546] width 26 height 8
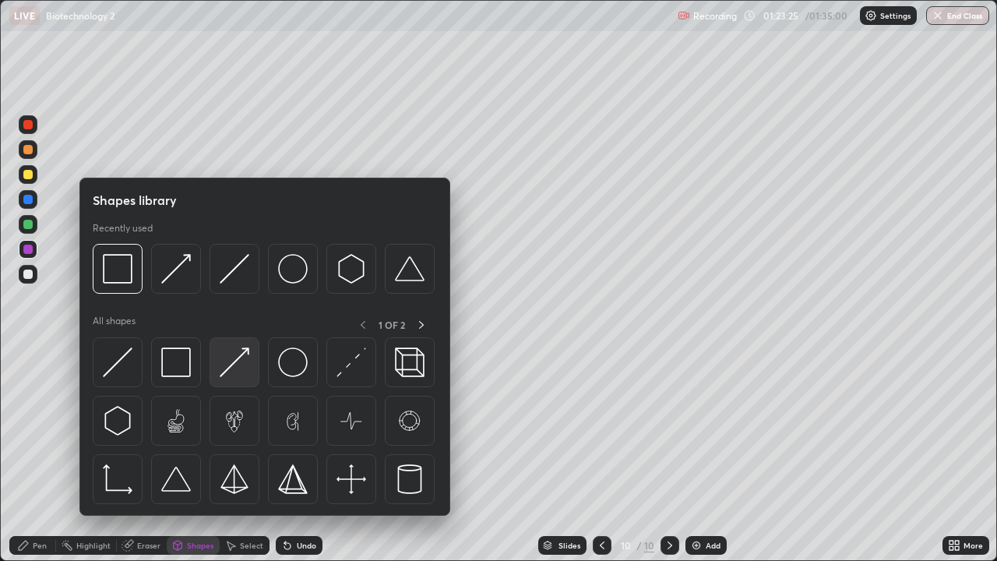
click at [242, 359] on img at bounding box center [235, 363] width 30 height 30
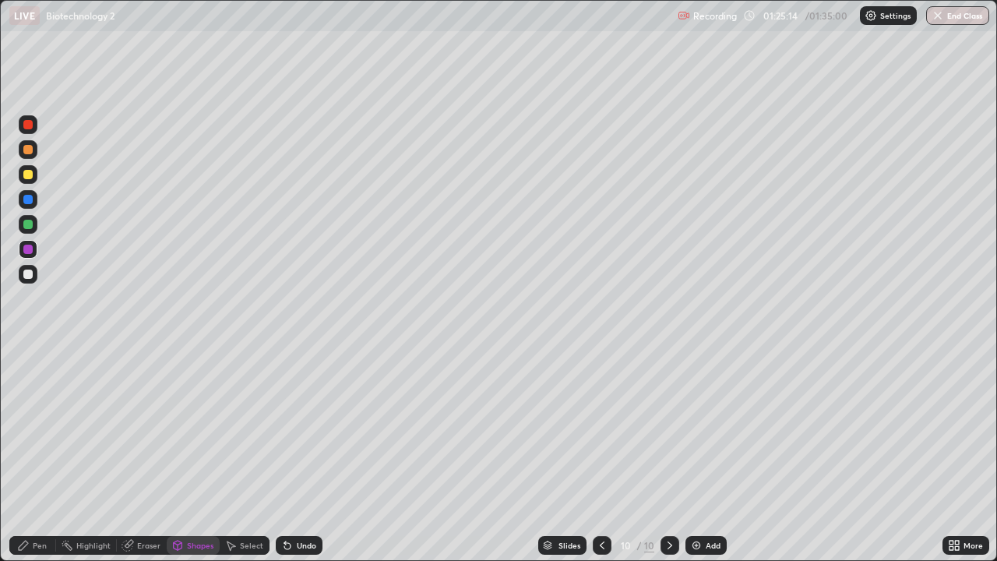
click at [150, 455] on div "Eraser" at bounding box center [148, 546] width 23 height 8
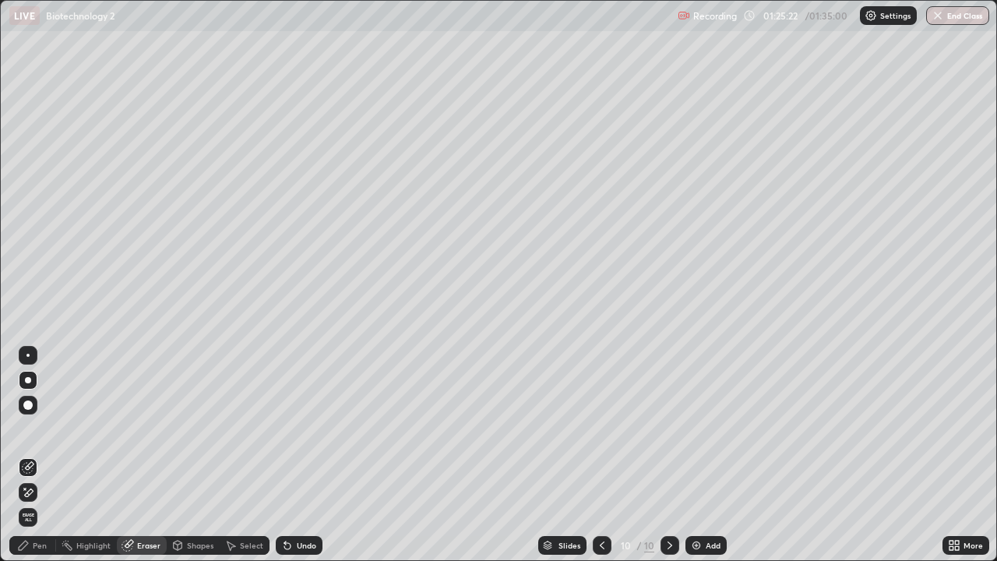
click at [41, 455] on div "Pen" at bounding box center [40, 546] width 14 height 8
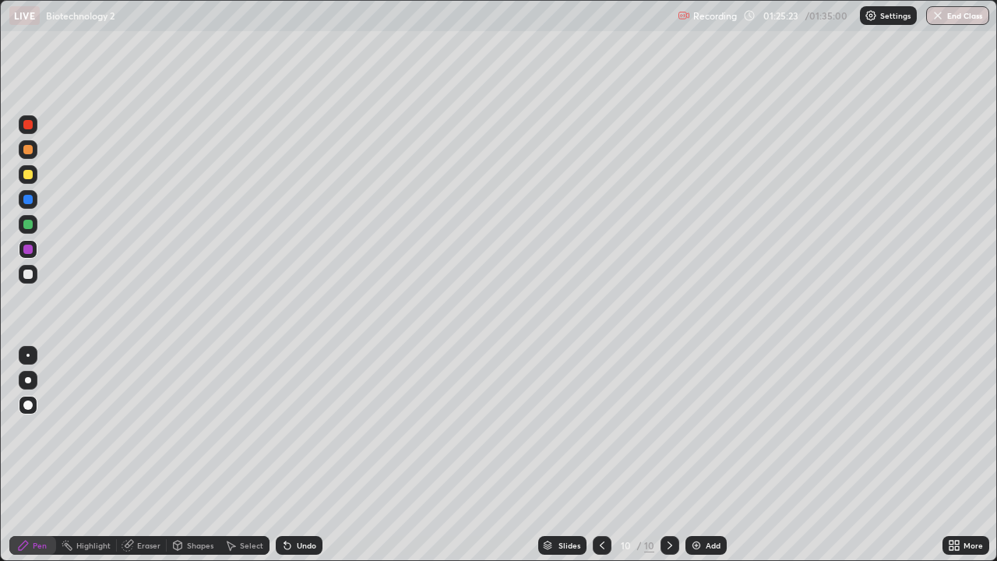
click at [30, 251] on div at bounding box center [27, 249] width 9 height 9
click at [197, 455] on div "Shapes" at bounding box center [200, 546] width 26 height 8
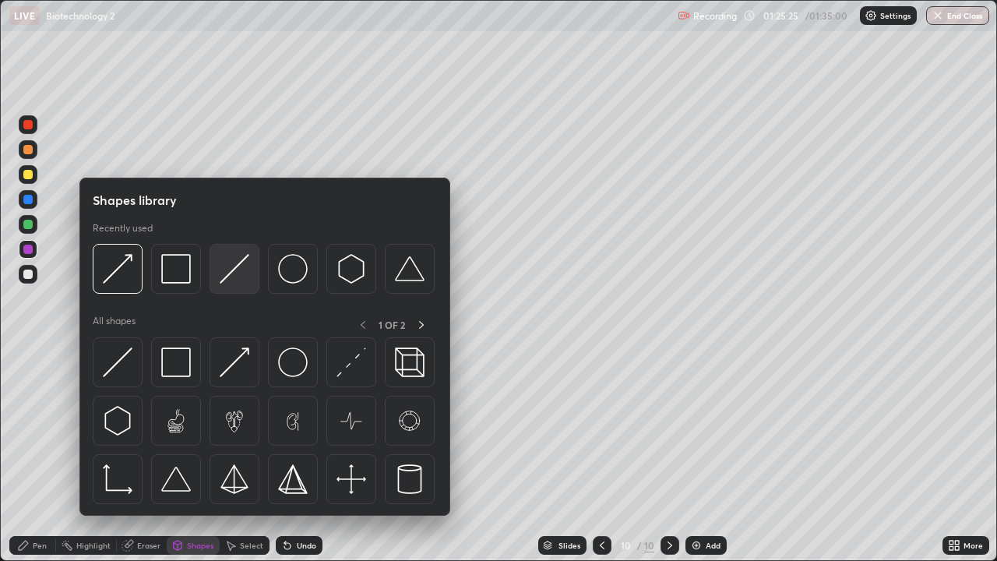
click at [232, 272] on img at bounding box center [235, 269] width 30 height 30
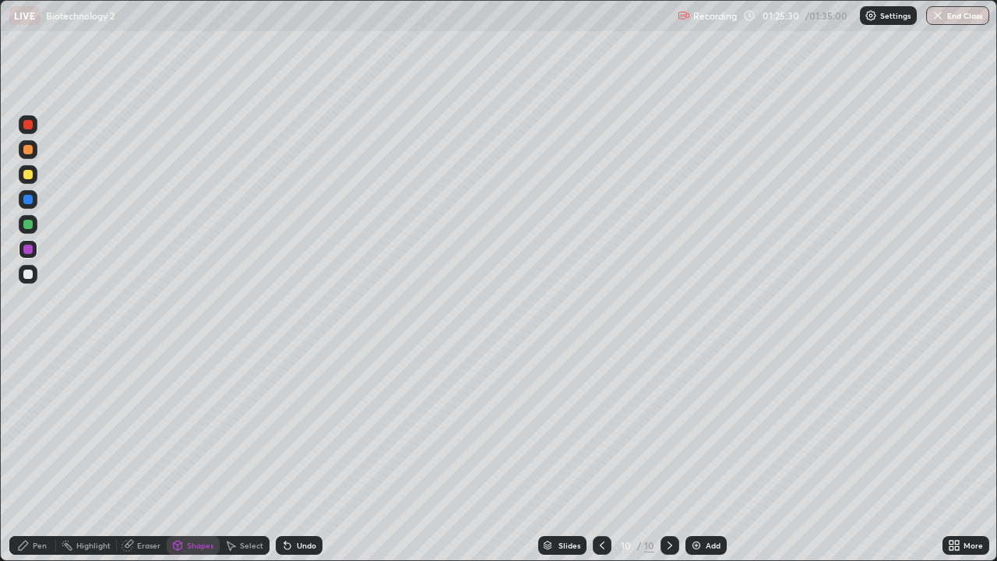
click at [41, 455] on div "Pen" at bounding box center [40, 546] width 14 height 8
click at [28, 355] on div at bounding box center [27, 355] width 3 height 3
click at [36, 174] on div at bounding box center [28, 174] width 19 height 19
click at [304, 455] on div "Undo" at bounding box center [306, 546] width 19 height 8
click at [697, 455] on img at bounding box center [696, 545] width 12 height 12
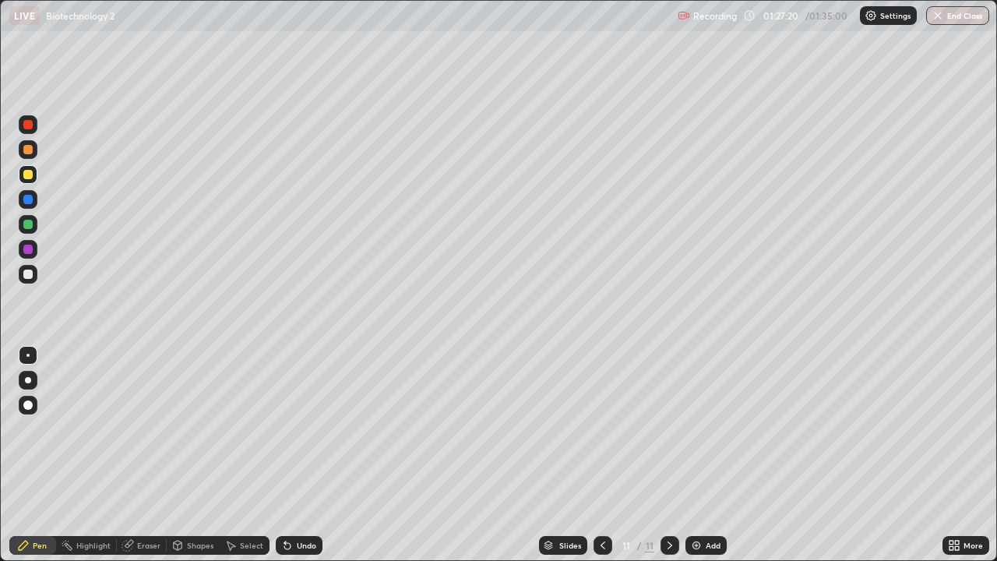
click at [28, 383] on div at bounding box center [28, 380] width 6 height 6
click at [27, 277] on div at bounding box center [27, 274] width 9 height 9
click at [284, 455] on icon at bounding box center [287, 545] width 12 height 12
click at [310, 455] on div "Undo" at bounding box center [299, 545] width 47 height 19
click at [695, 455] on img at bounding box center [696, 545] width 12 height 12
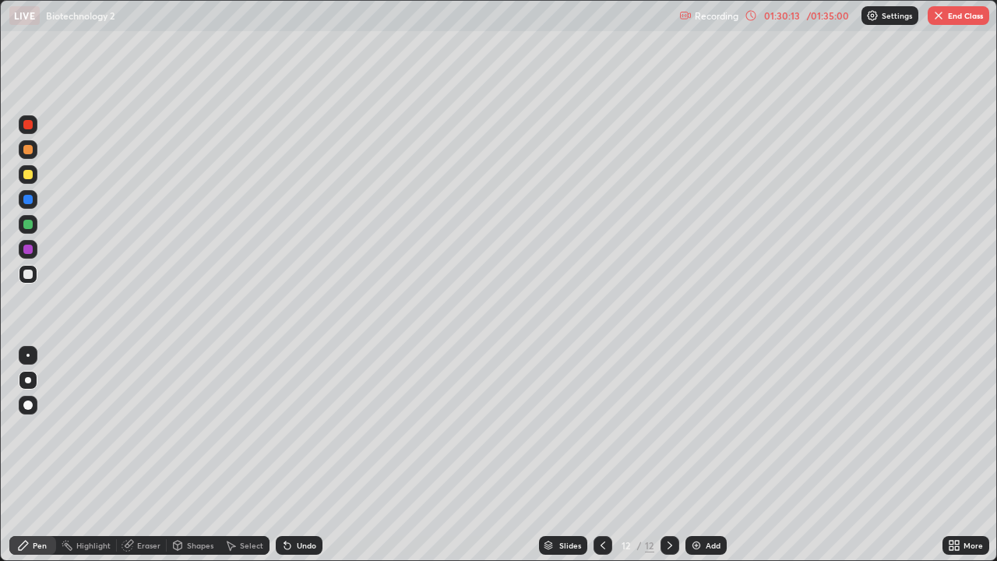
click at [29, 225] on div at bounding box center [27, 224] width 9 height 9
click at [594, 455] on div at bounding box center [603, 545] width 19 height 19
click at [673, 455] on div at bounding box center [670, 545] width 19 height 19
click at [26, 276] on div at bounding box center [27, 274] width 9 height 9
click at [28, 357] on div at bounding box center [28, 355] width 19 height 19
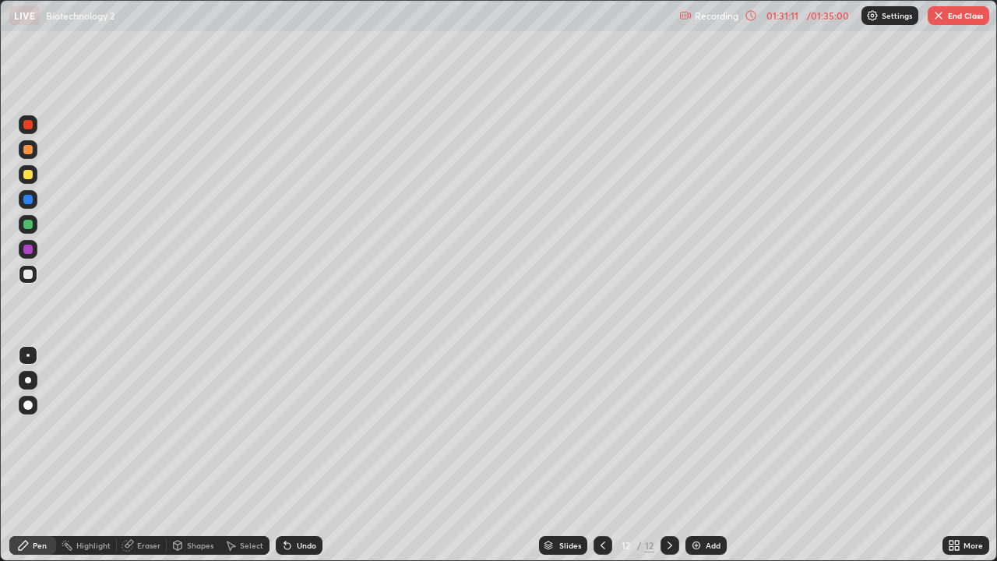
click at [28, 175] on div at bounding box center [27, 174] width 9 height 9
click at [31, 281] on div at bounding box center [28, 274] width 19 height 19
click at [30, 178] on div at bounding box center [27, 174] width 9 height 9
click at [29, 277] on div at bounding box center [27, 274] width 9 height 9
click at [292, 455] on div "Undo" at bounding box center [299, 545] width 47 height 19
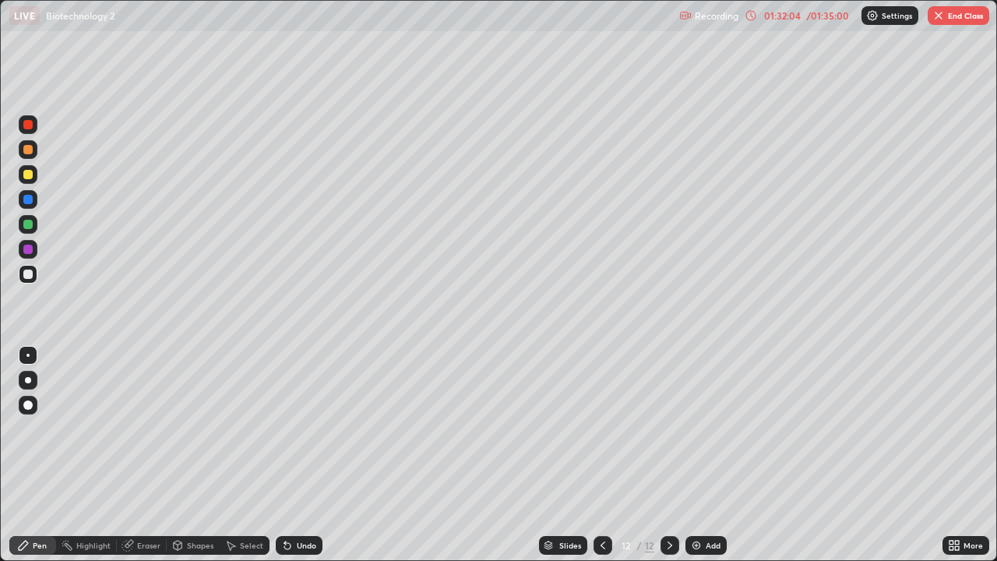
click at [292, 455] on div "Undo" at bounding box center [299, 545] width 47 height 19
click at [30, 176] on div at bounding box center [27, 174] width 9 height 9
click at [27, 277] on div at bounding box center [27, 274] width 9 height 9
click at [30, 179] on div at bounding box center [28, 174] width 19 height 19
click at [30, 274] on div at bounding box center [27, 274] width 9 height 9
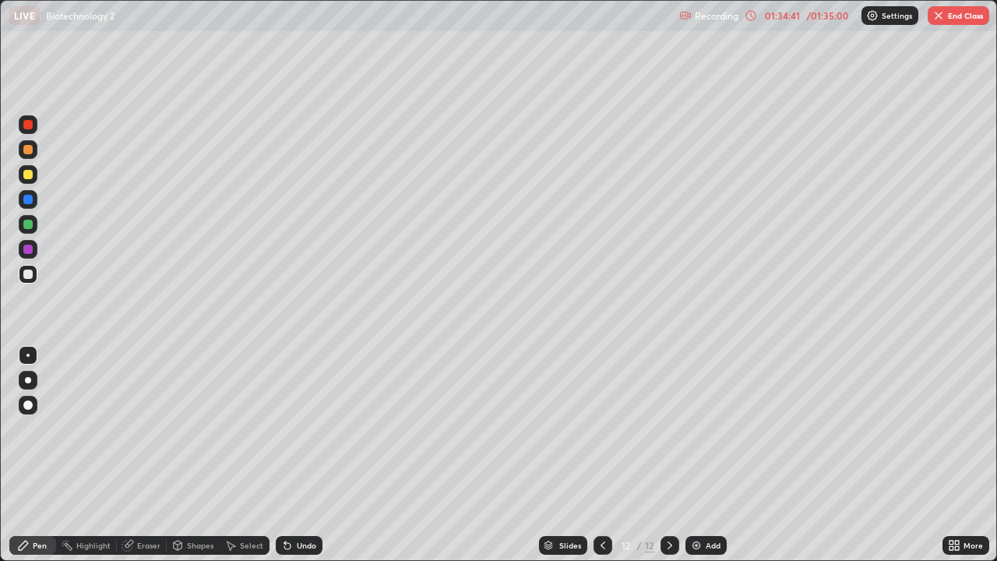
click at [31, 180] on div at bounding box center [28, 174] width 19 height 19
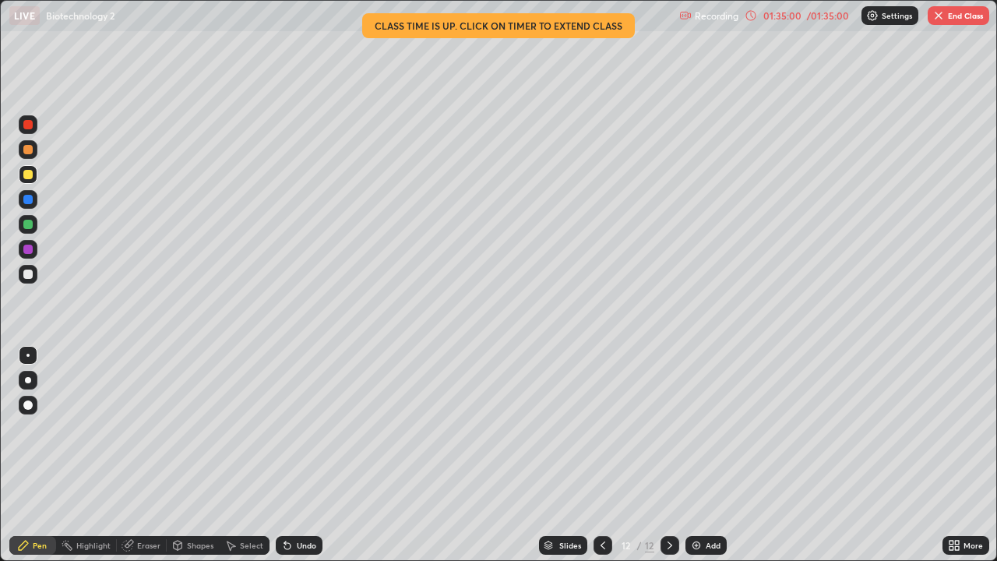
click at [27, 277] on div at bounding box center [27, 274] width 9 height 9
click at [36, 175] on div at bounding box center [28, 174] width 19 height 19
click at [950, 17] on button "End Class" at bounding box center [959, 15] width 62 height 19
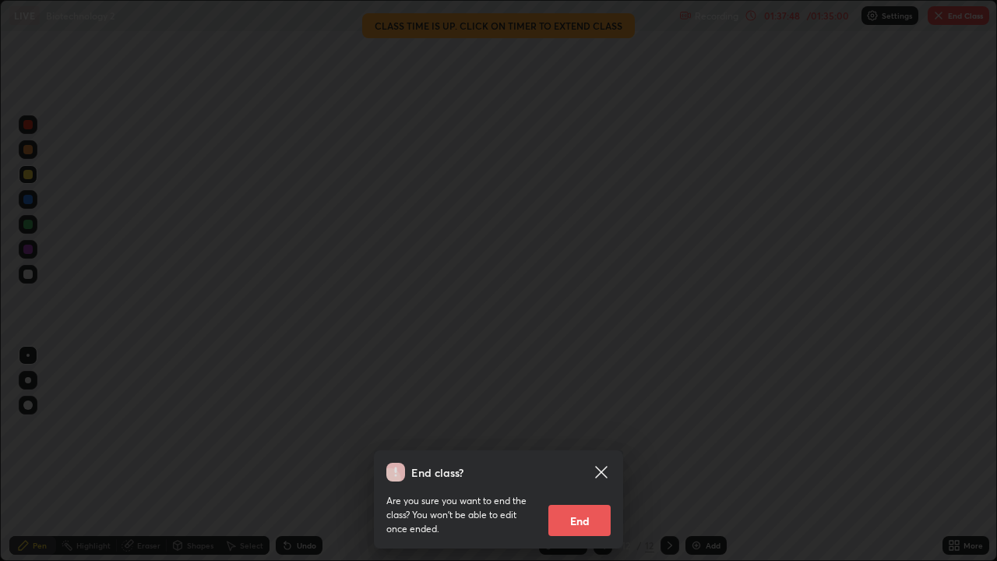
click at [594, 455] on button "End" at bounding box center [580, 520] width 62 height 31
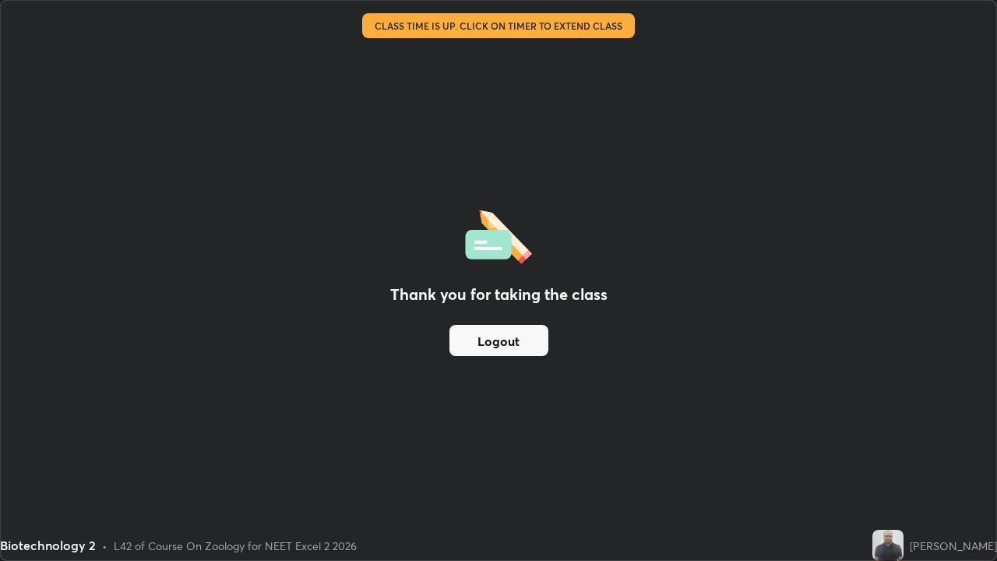
scroll to position [561, 997]
click at [472, 395] on div "Thank you for taking the class Logout" at bounding box center [499, 280] width 996 height 559
click at [497, 338] on button "Logout" at bounding box center [499, 340] width 99 height 31
